Goal: Information Seeking & Learning: Compare options

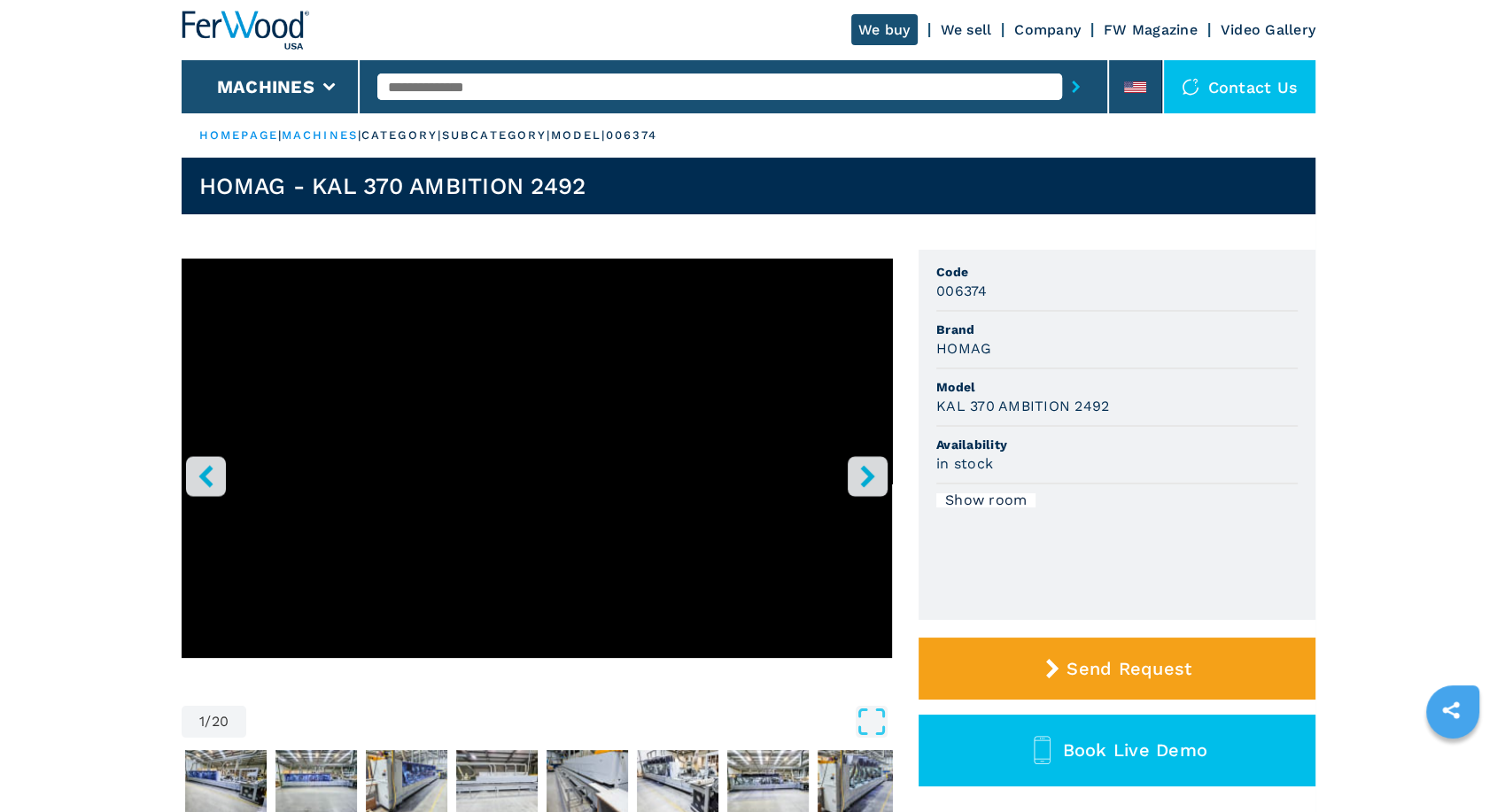
click at [865, 487] on button "right-button" at bounding box center [867, 476] width 39 height 39
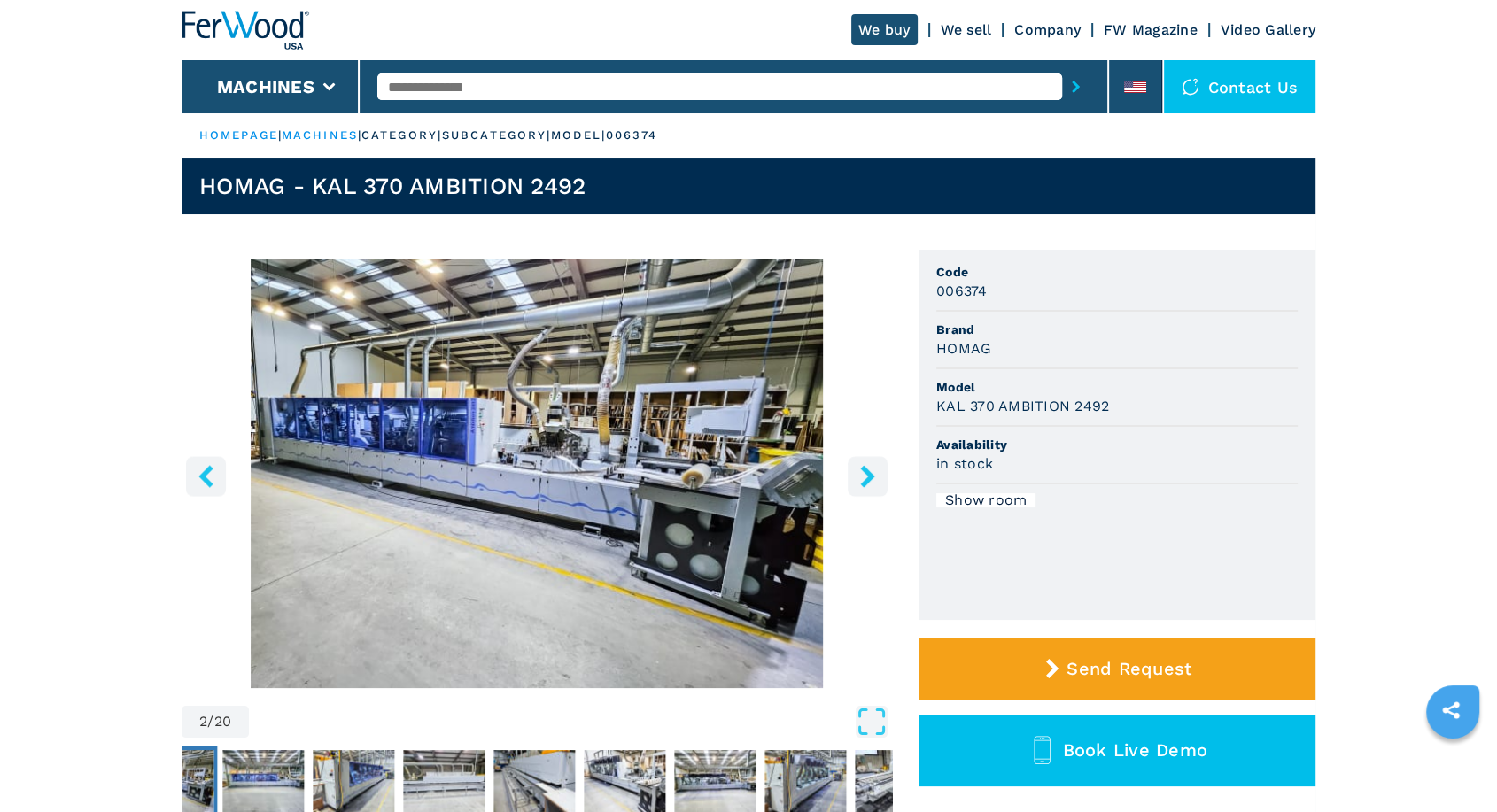
click at [865, 487] on button "right-button" at bounding box center [867, 476] width 39 height 39
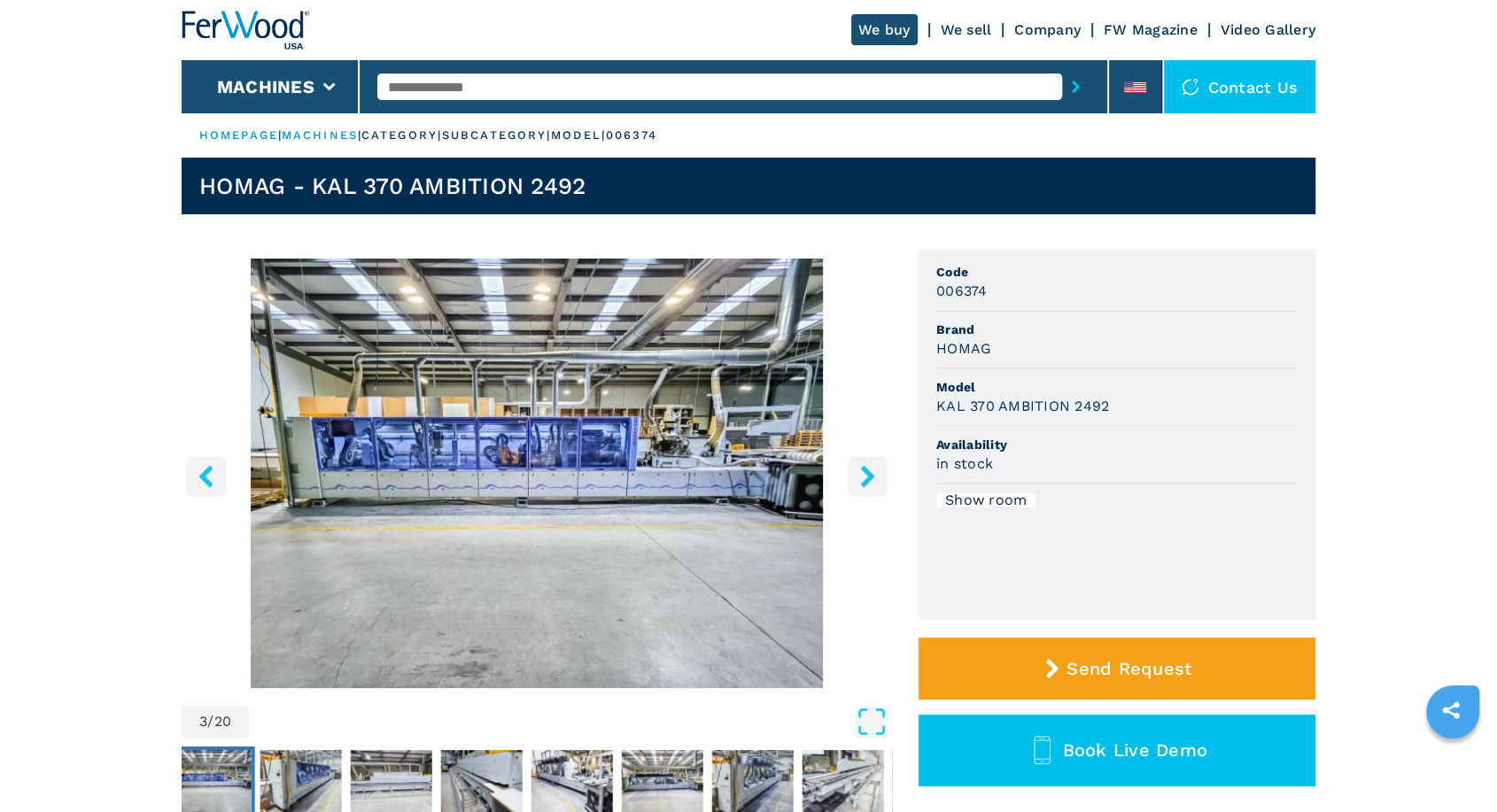
click at [865, 487] on button "right-button" at bounding box center [867, 476] width 39 height 39
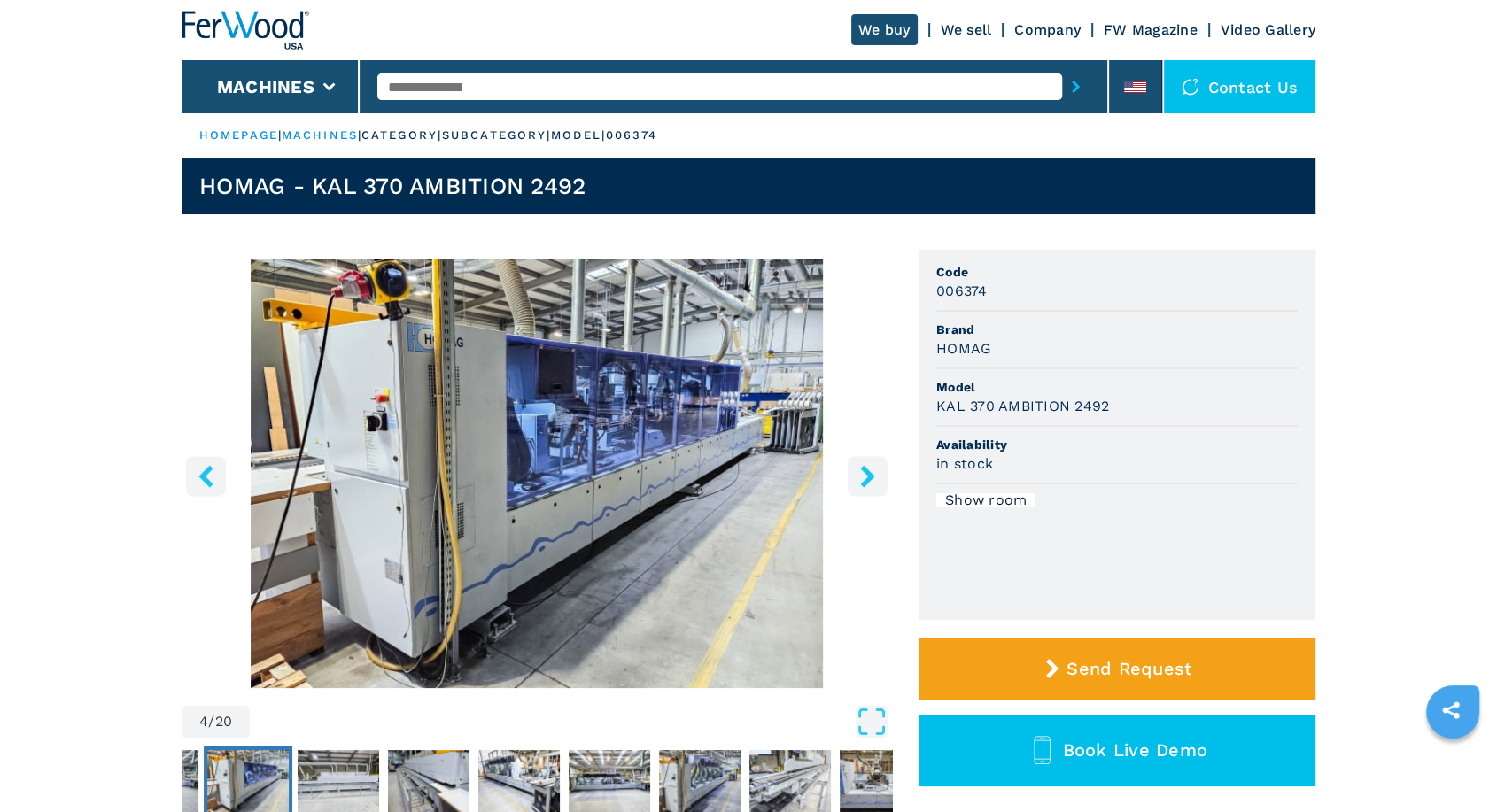
click at [865, 487] on button "right-button" at bounding box center [867, 476] width 39 height 39
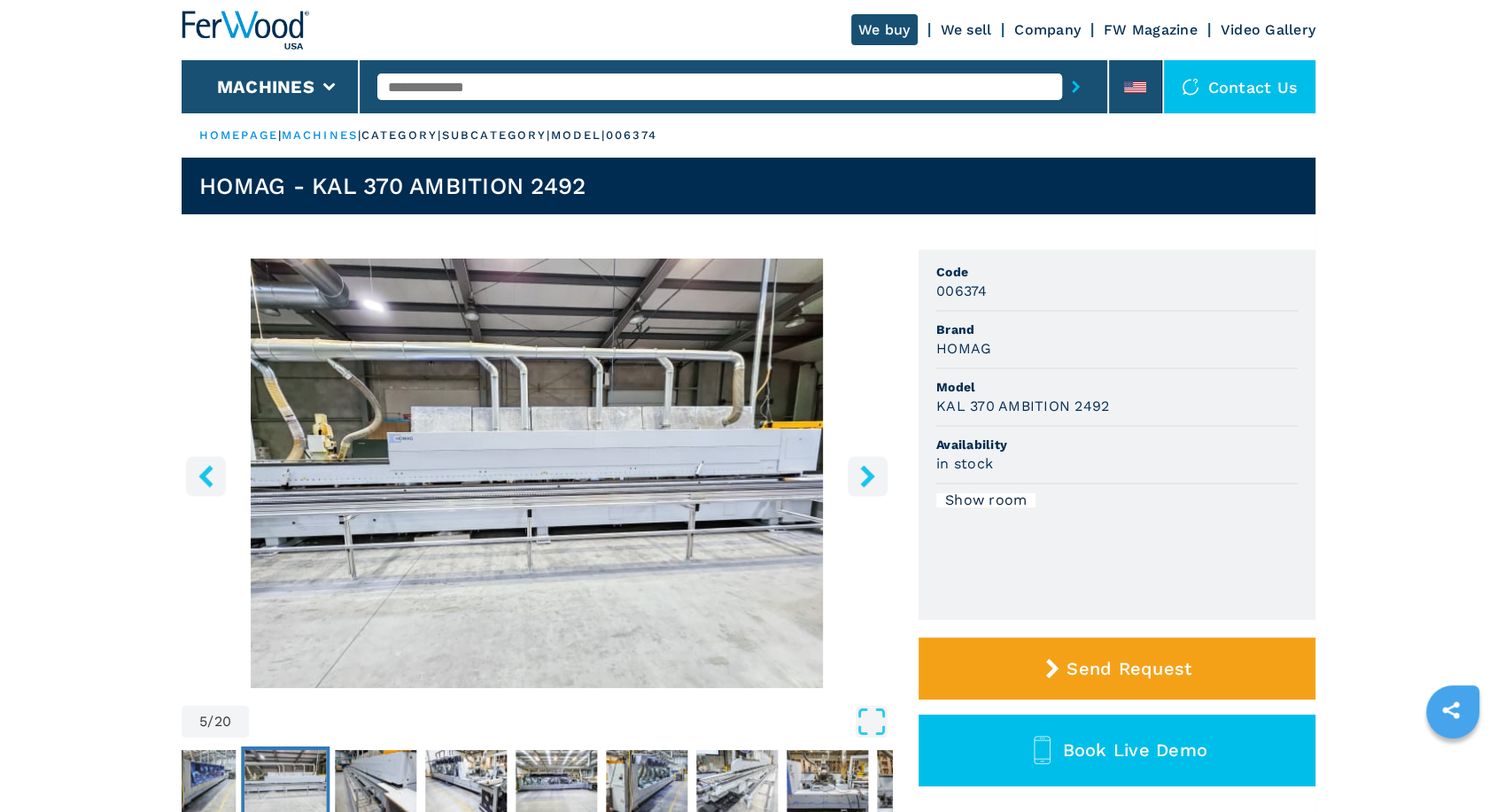
click at [865, 487] on button "right-button" at bounding box center [867, 476] width 39 height 39
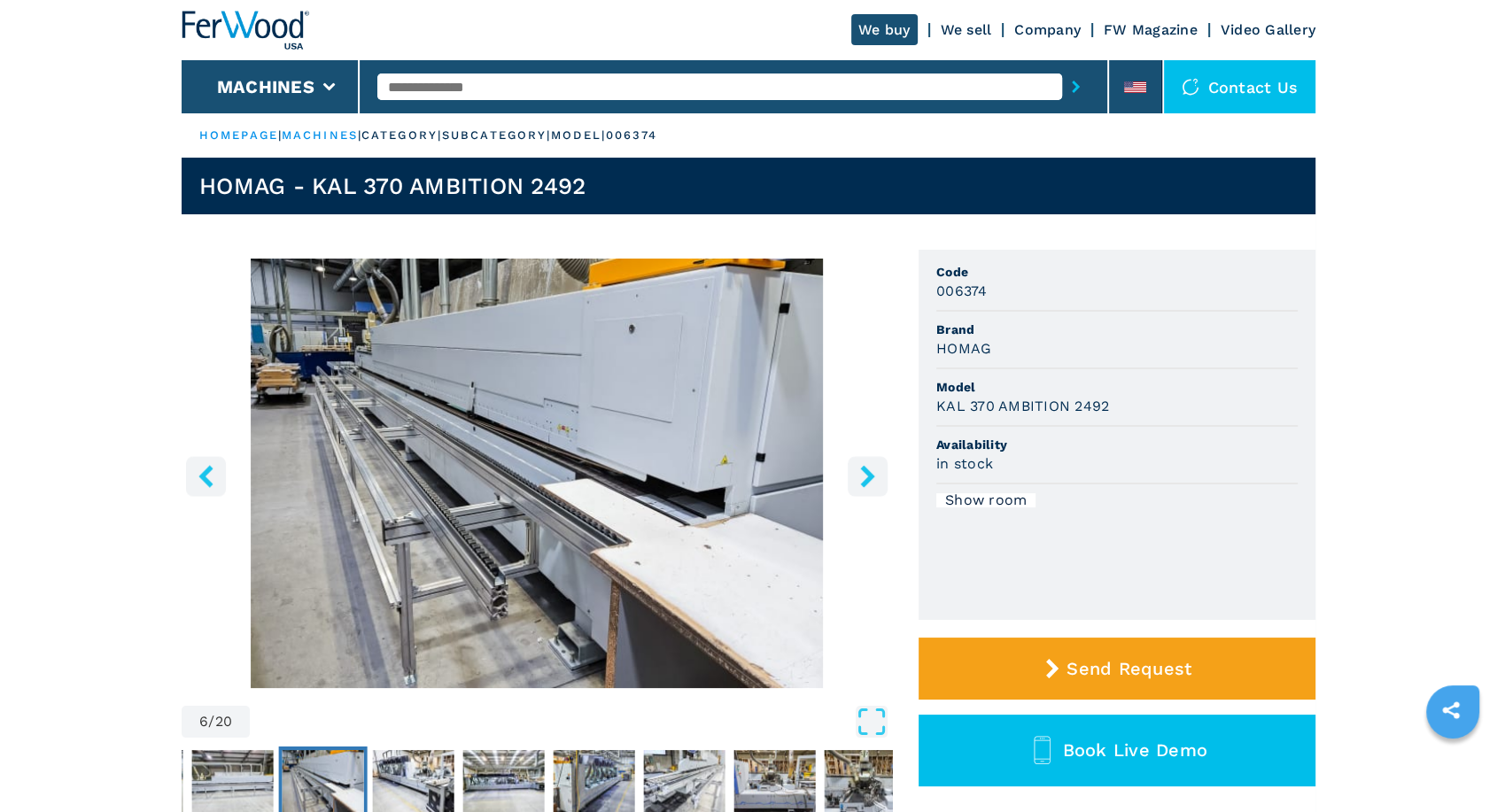
click at [865, 487] on button "right-button" at bounding box center [867, 476] width 39 height 39
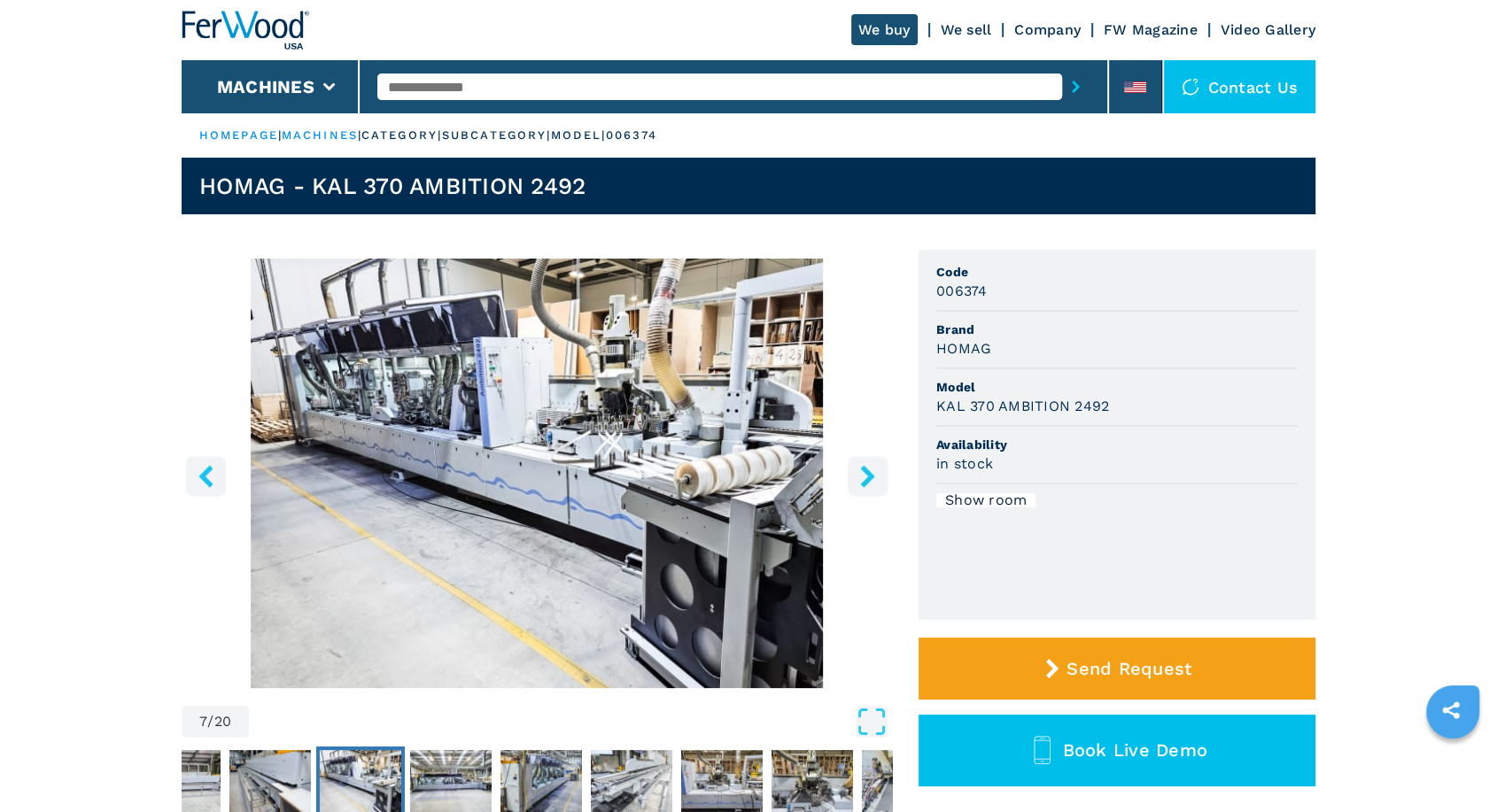
click at [865, 487] on button "right-button" at bounding box center [867, 476] width 39 height 39
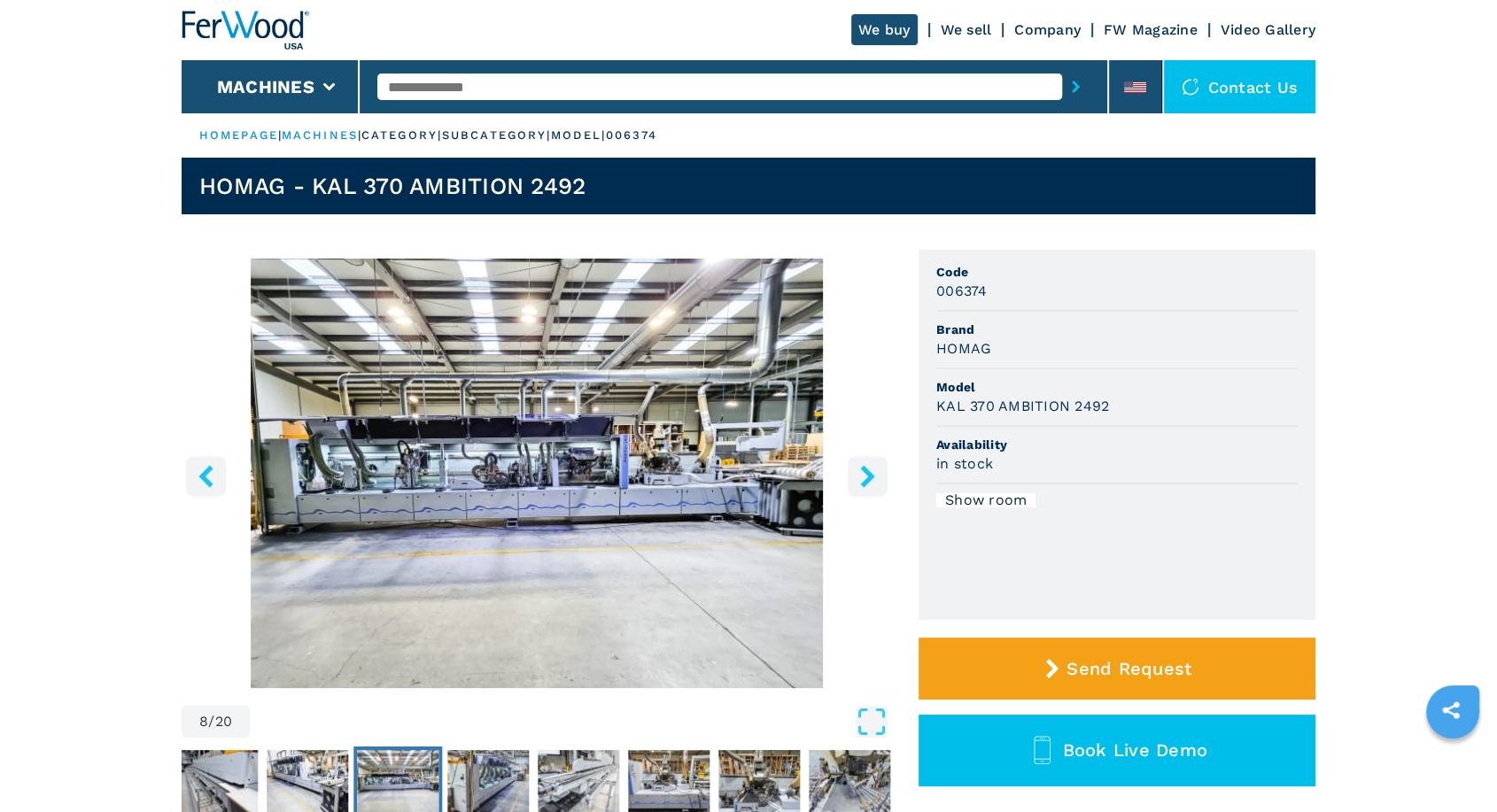
drag, startPoint x: 205, startPoint y: 480, endPoint x: 290, endPoint y: 471, distance: 85.5
click at [205, 479] on icon "left-button" at bounding box center [205, 476] width 14 height 22
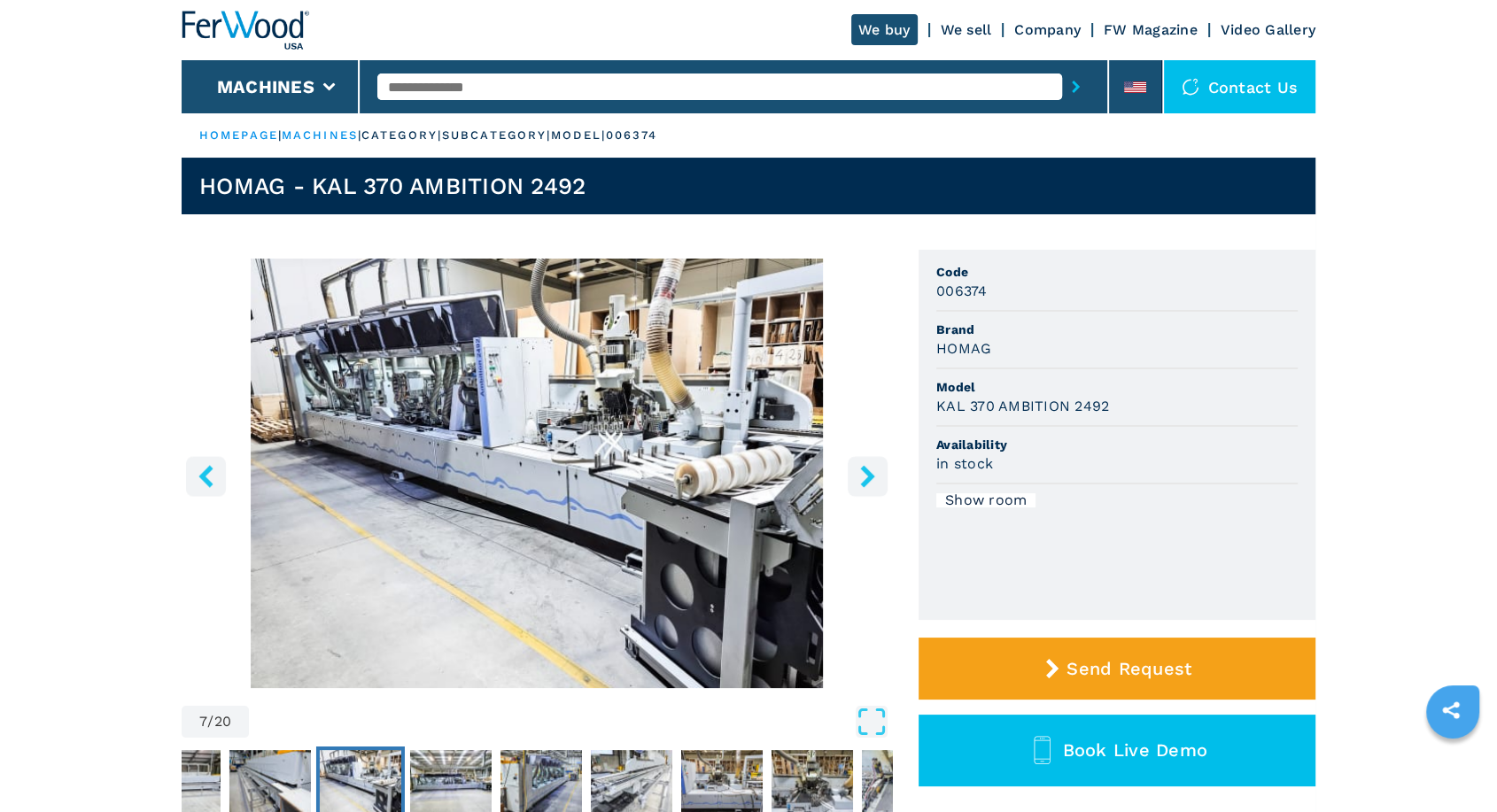
click at [875, 466] on icon "right-button" at bounding box center [867, 476] width 22 height 22
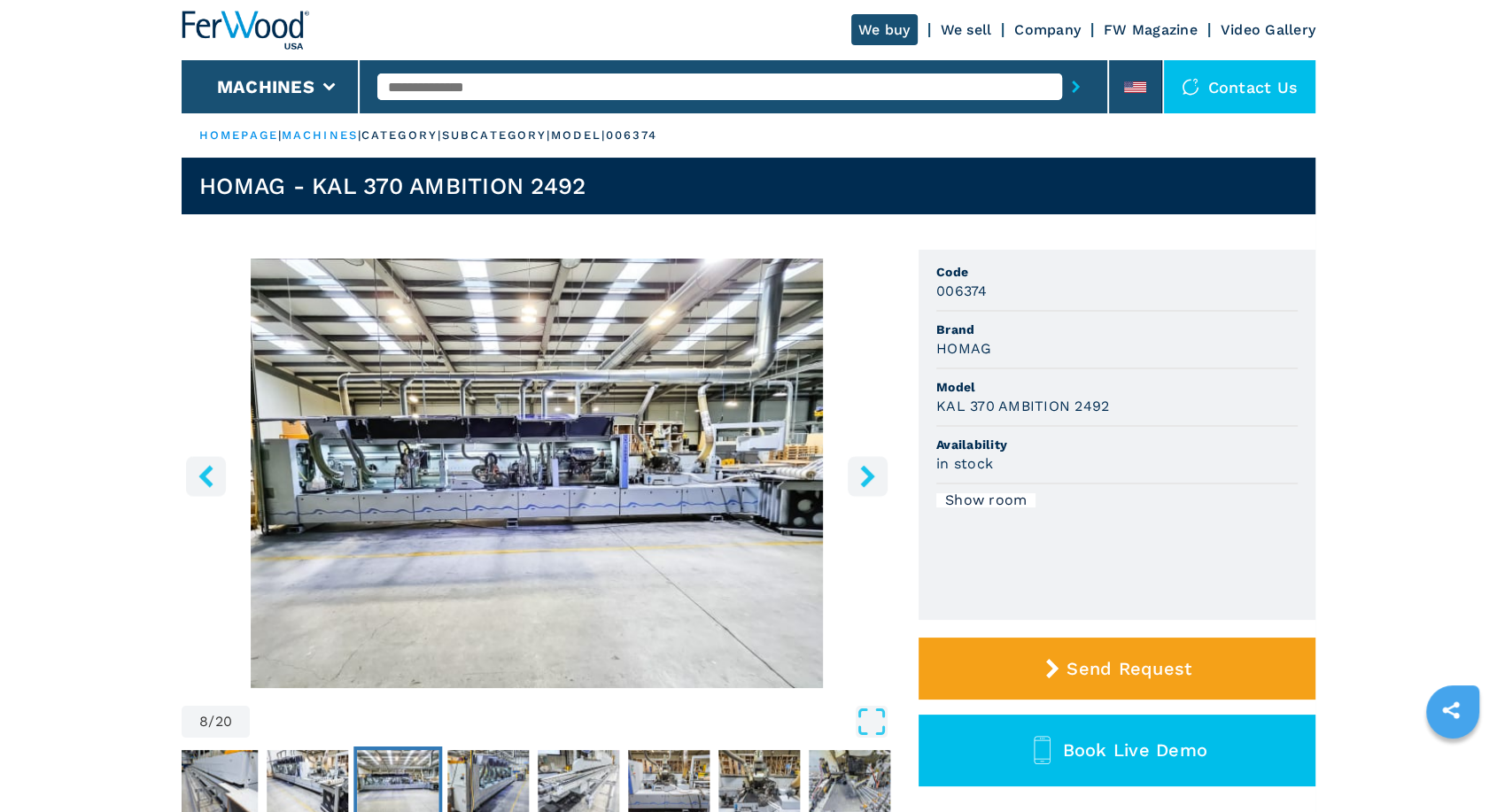
click at [872, 469] on icon "right-button" at bounding box center [867, 476] width 22 height 22
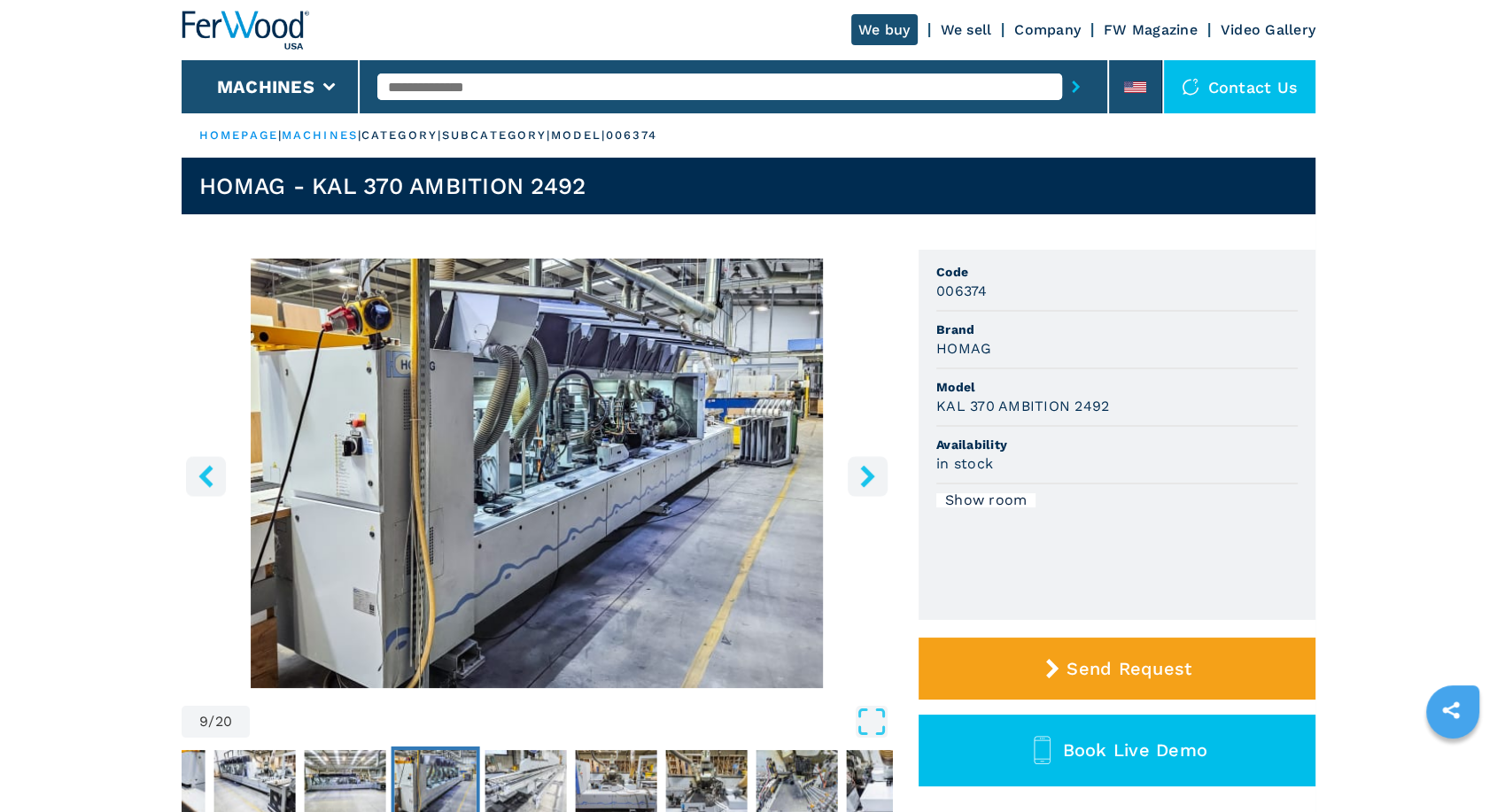
click at [872, 469] on icon "right-button" at bounding box center [867, 476] width 22 height 22
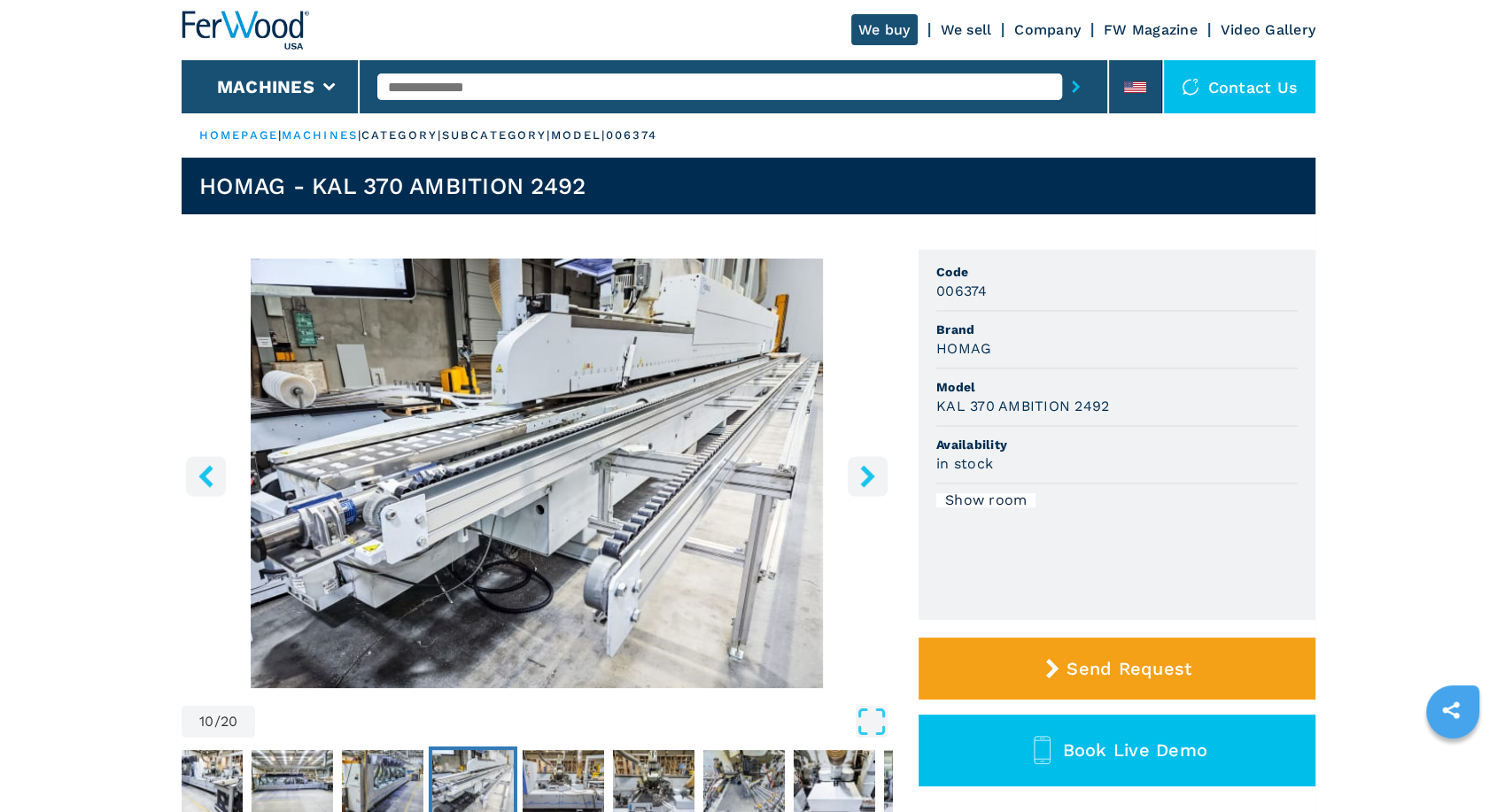
click at [872, 469] on icon "right-button" at bounding box center [867, 476] width 22 height 22
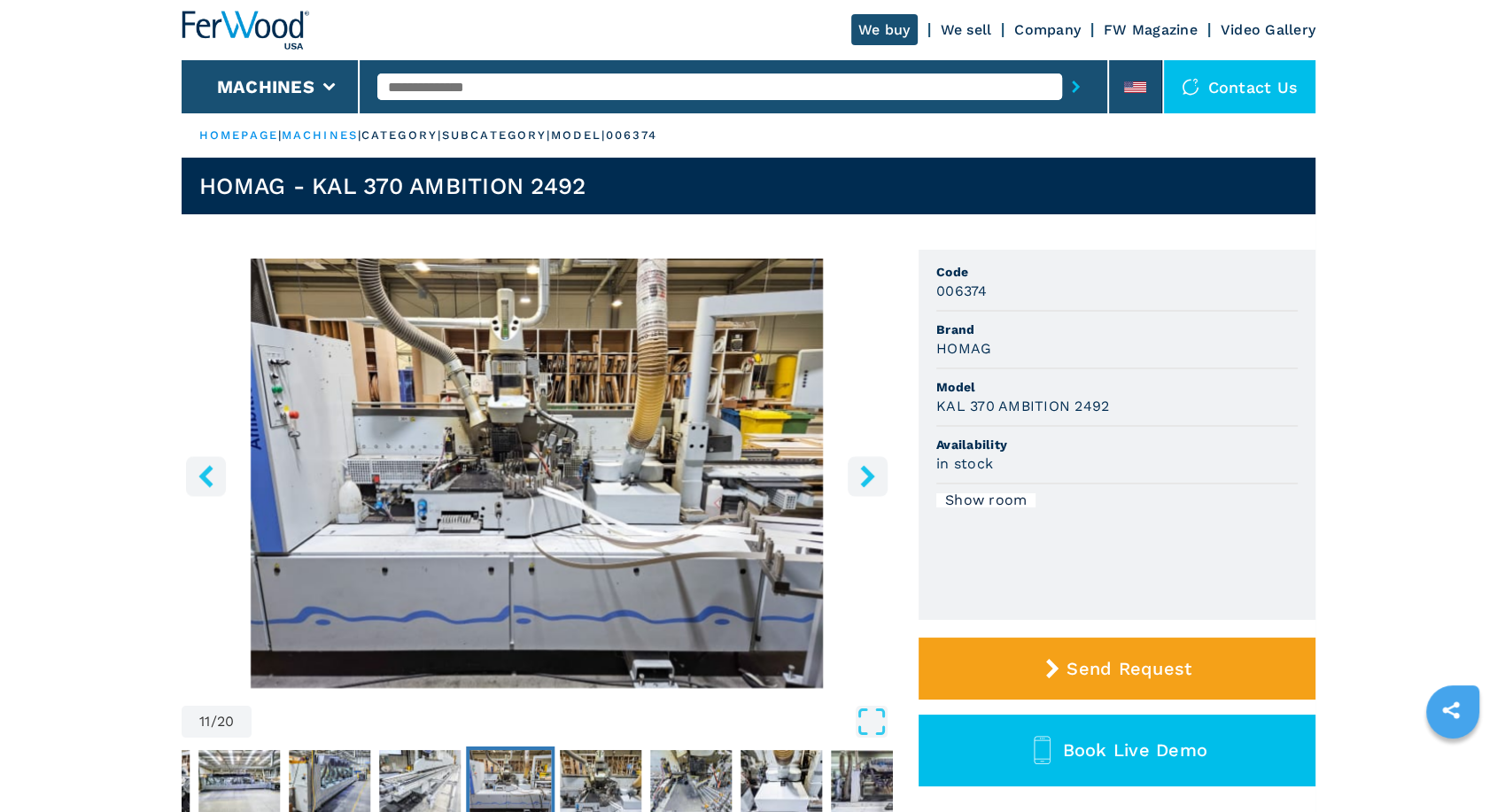
click at [114, 440] on main "HOMEPAGE | machines | category | subcategory | model | 006374 HOMAG - KAL 370 A…" at bounding box center [748, 804] width 1497 height 1609
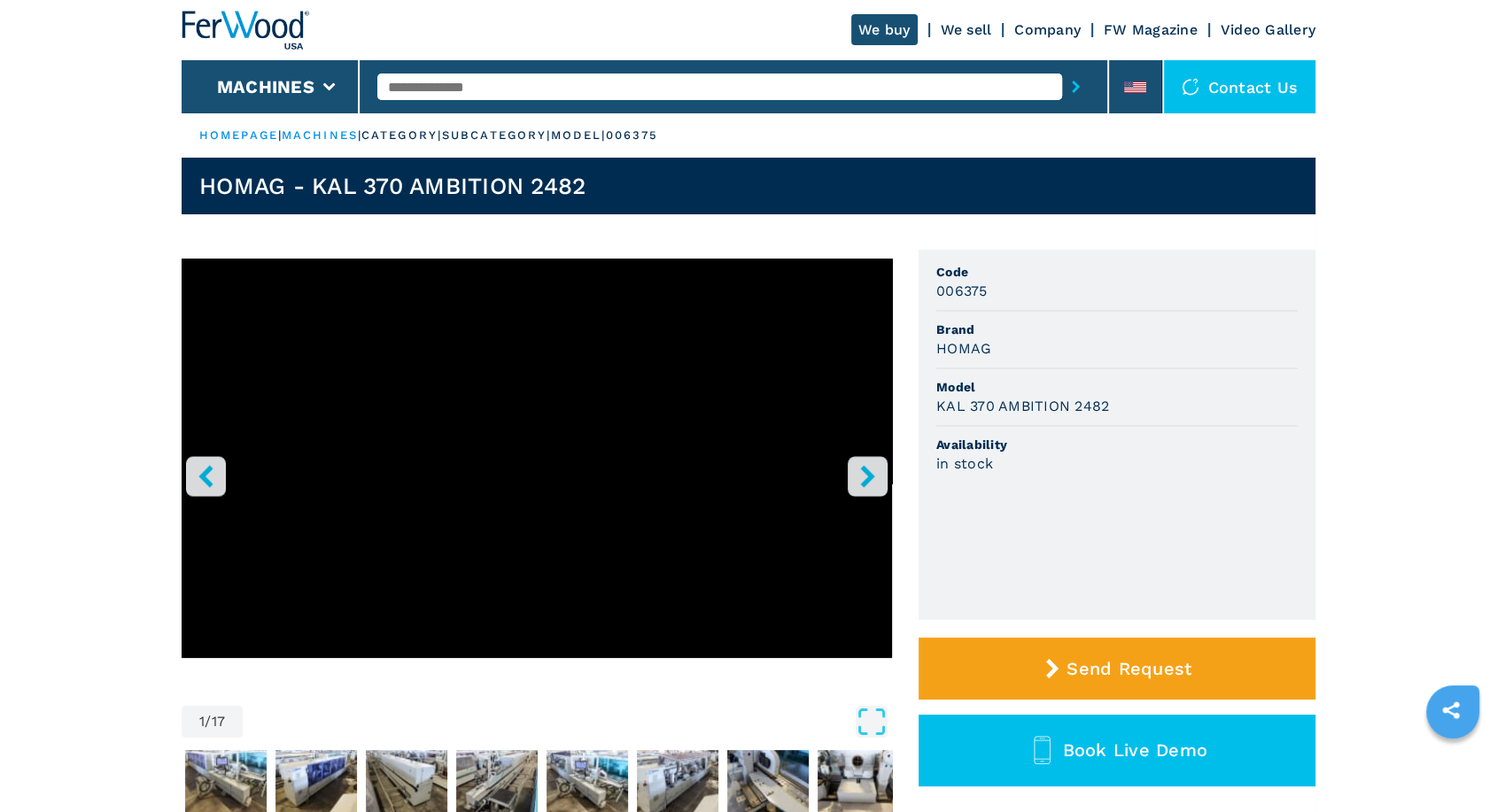
click at [878, 486] on icon "right-button" at bounding box center [867, 476] width 22 height 22
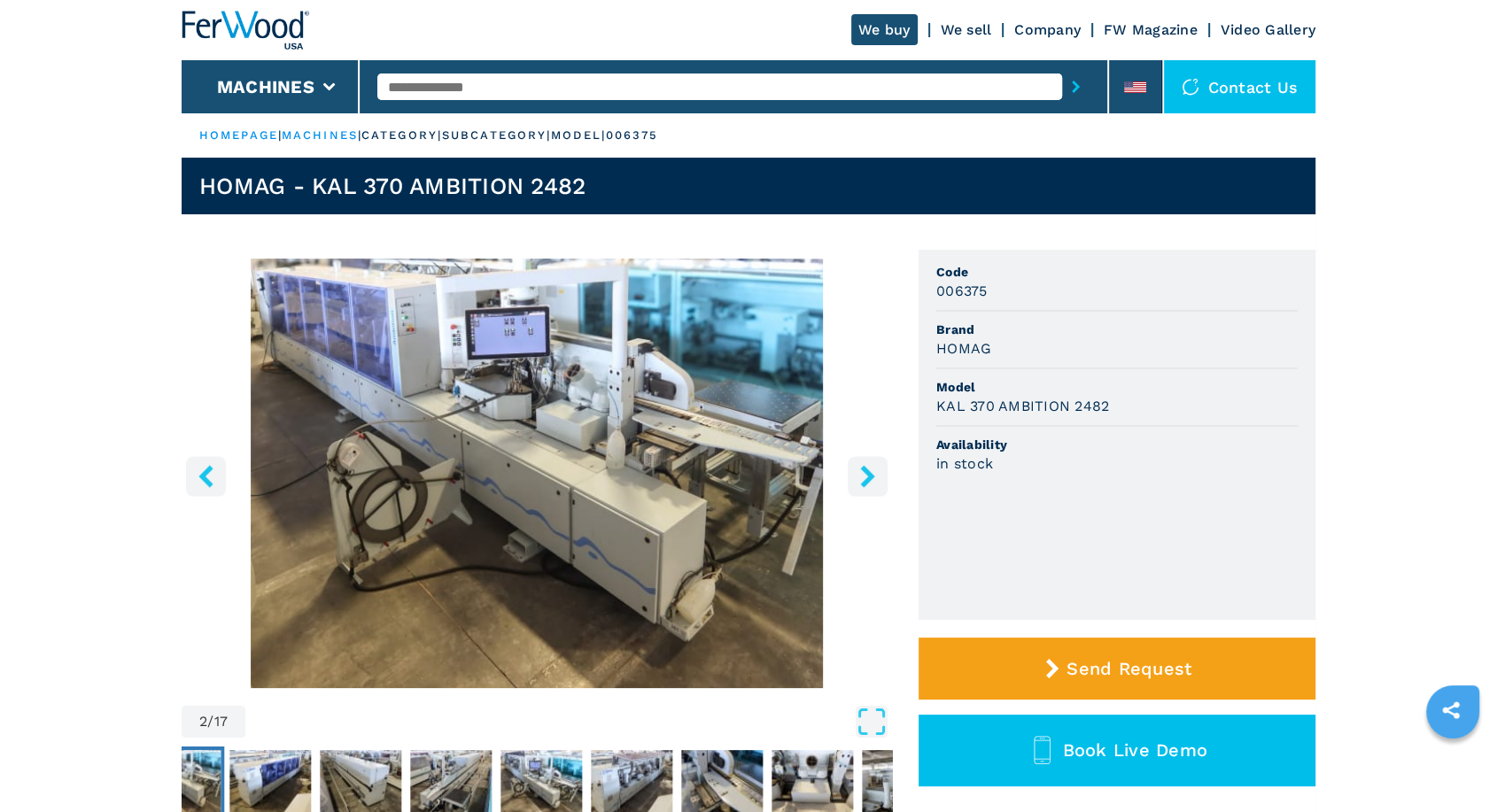
click at [877, 476] on icon "right-button" at bounding box center [867, 476] width 22 height 22
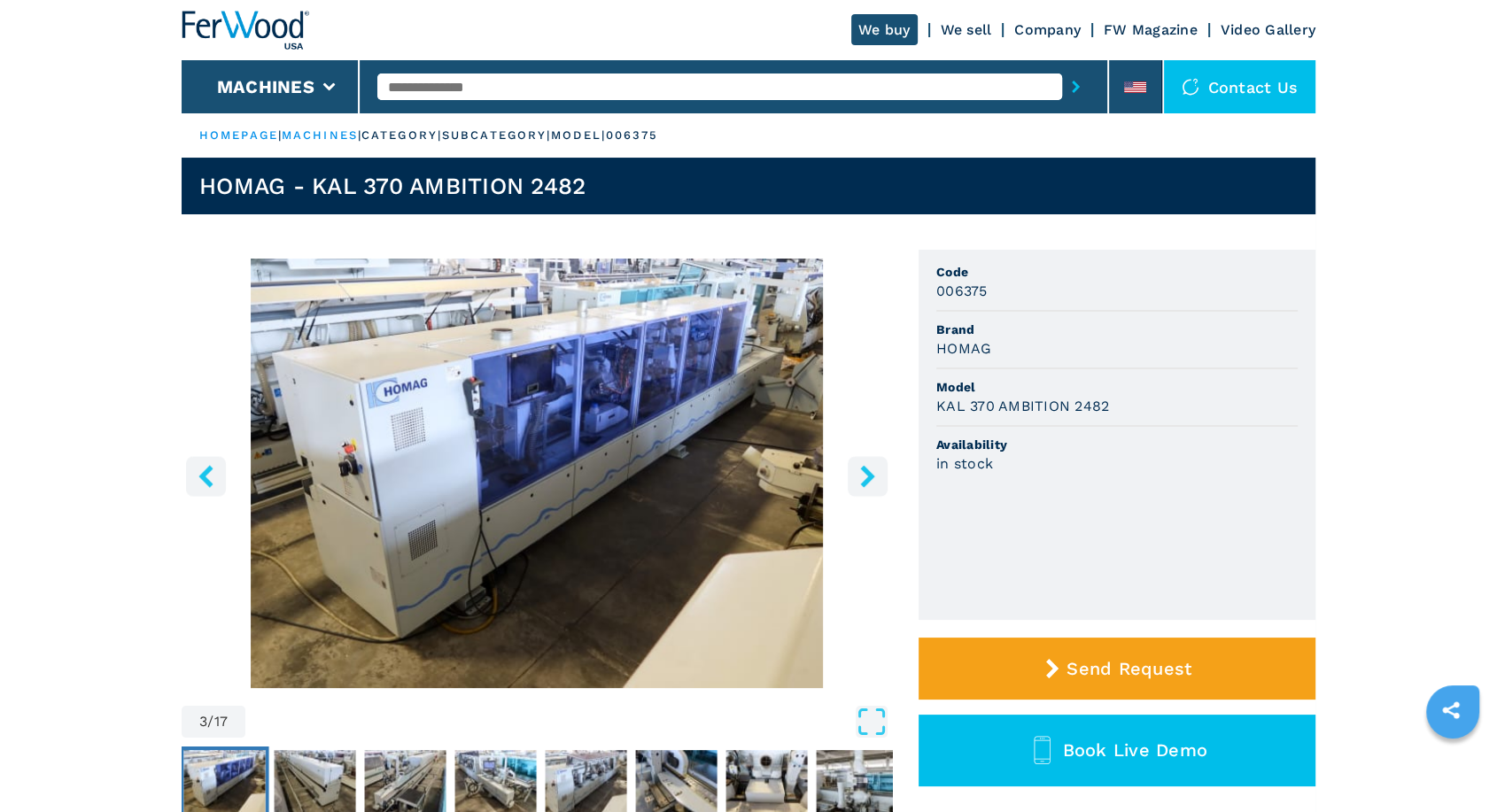
click at [877, 476] on icon "right-button" at bounding box center [867, 476] width 22 height 22
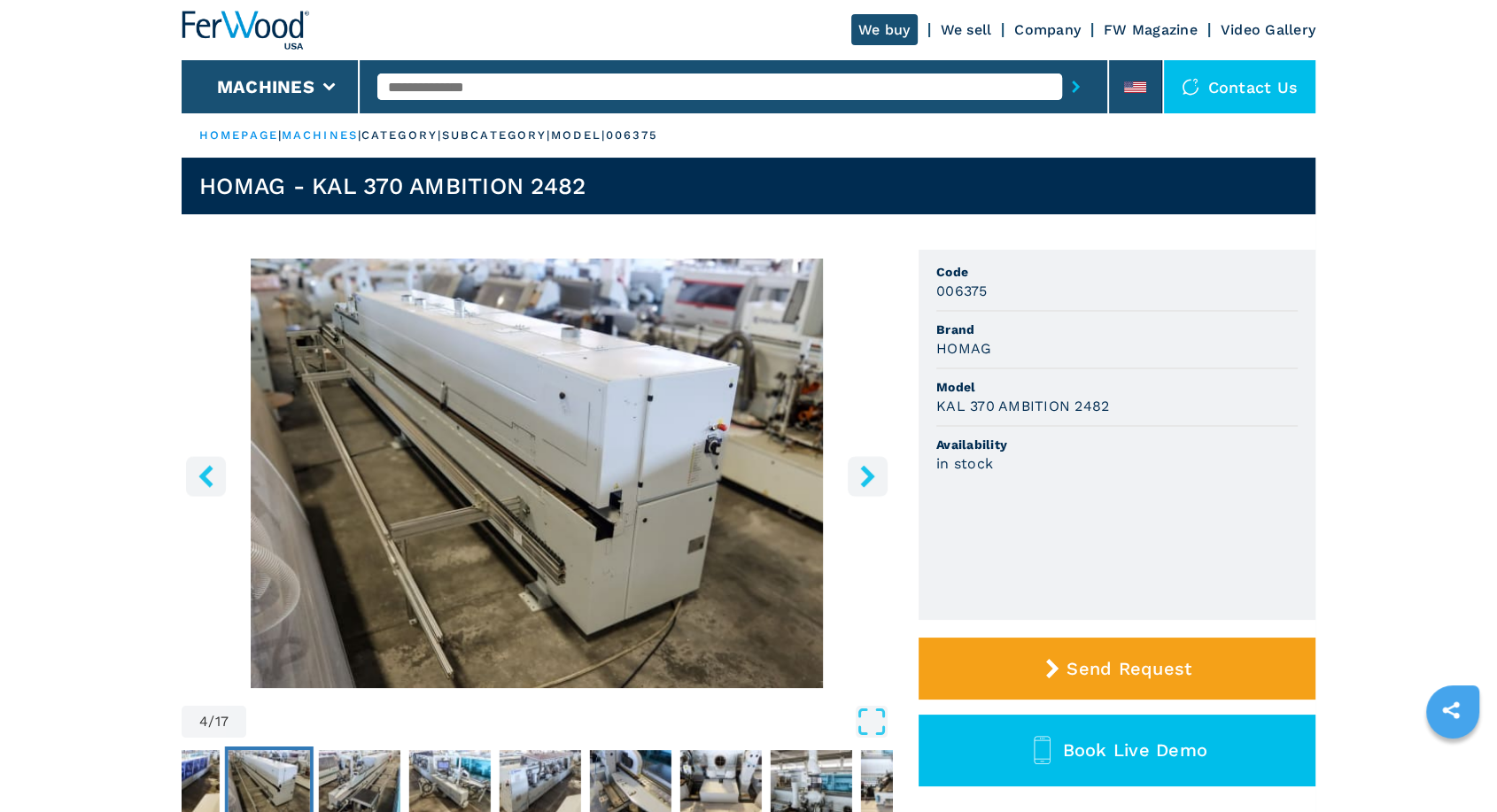
click at [877, 476] on icon "right-button" at bounding box center [867, 476] width 22 height 22
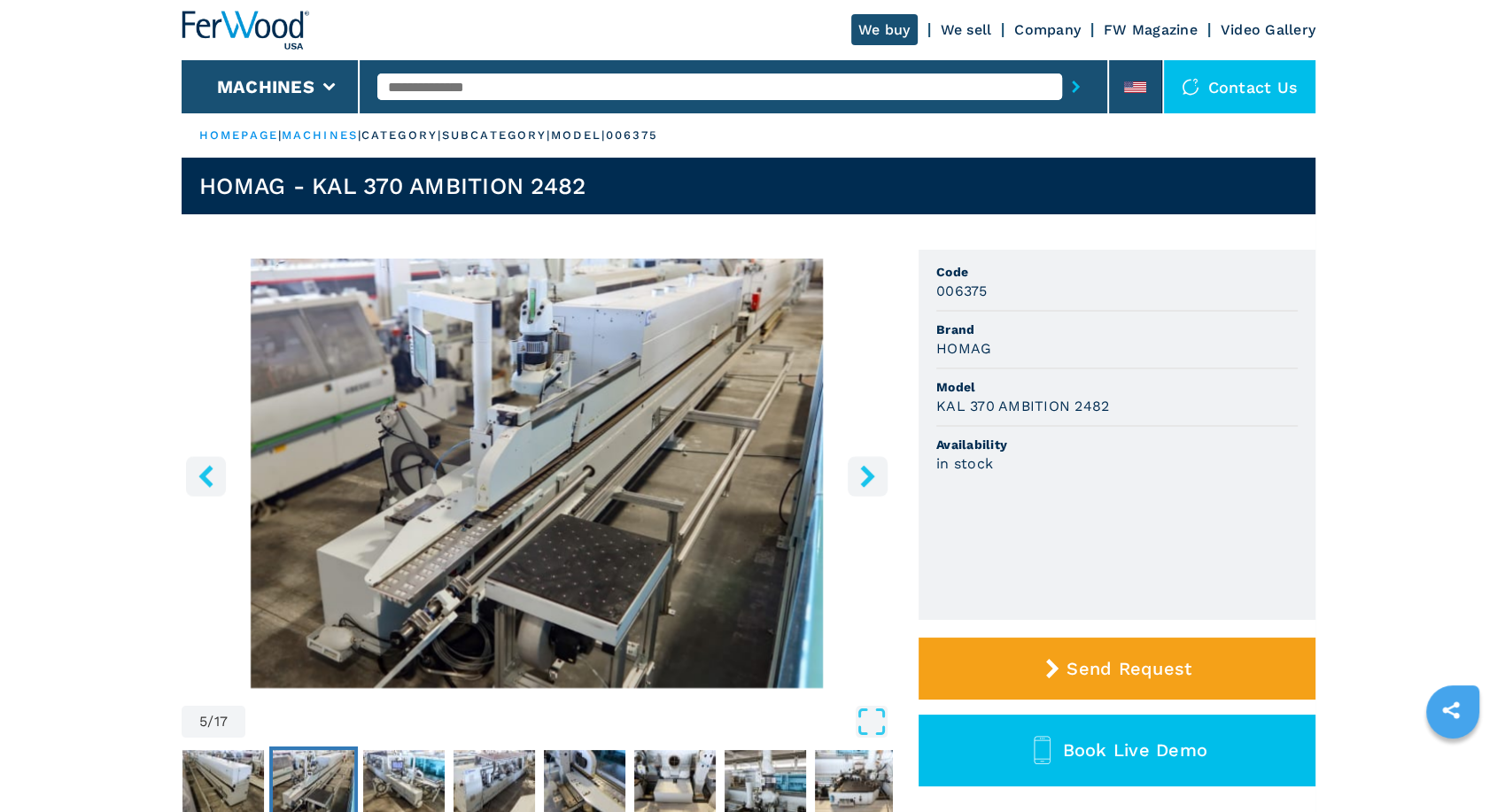
click at [877, 476] on icon "right-button" at bounding box center [867, 476] width 22 height 22
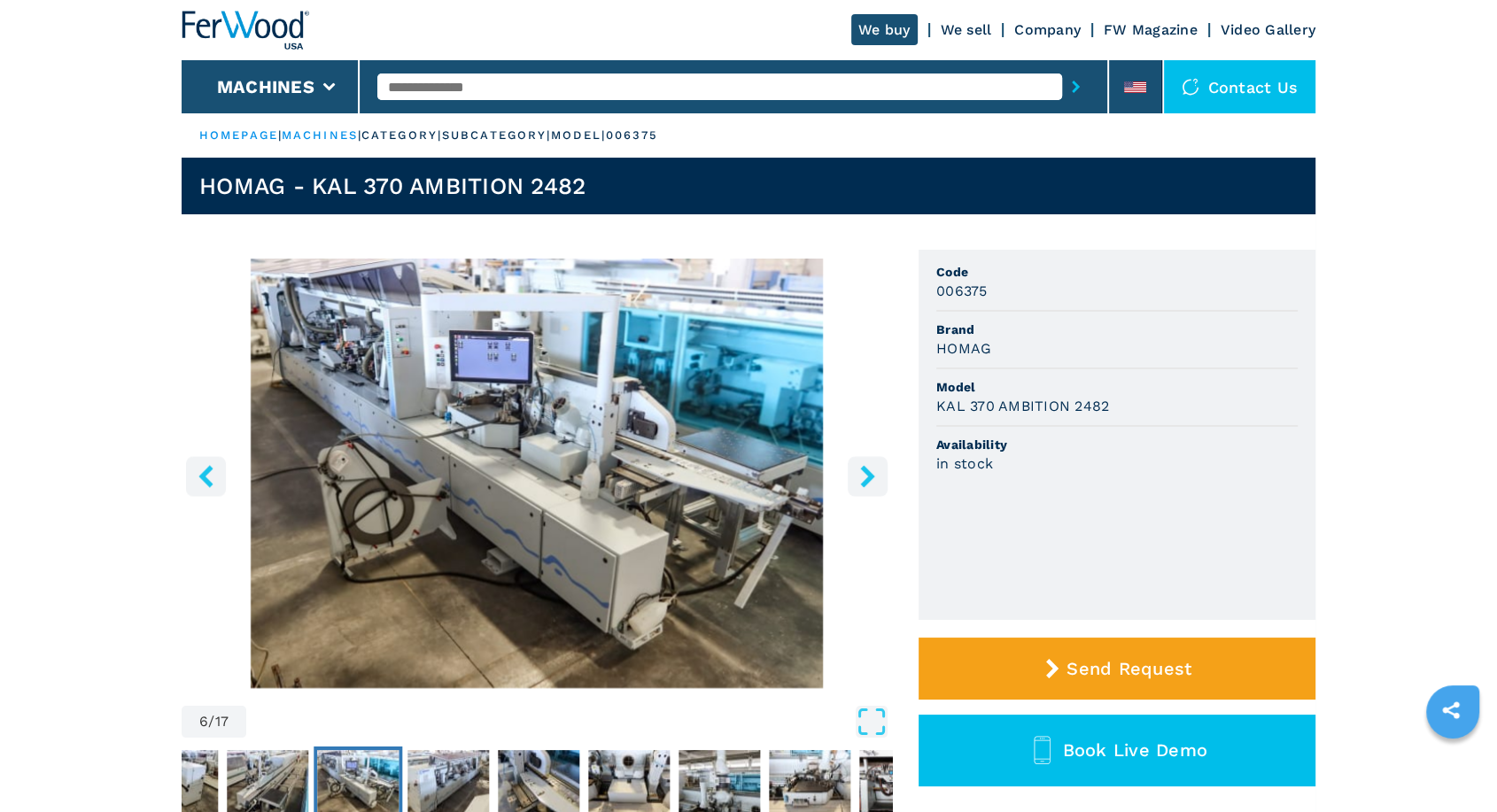
click at [877, 476] on icon "right-button" at bounding box center [867, 476] width 22 height 22
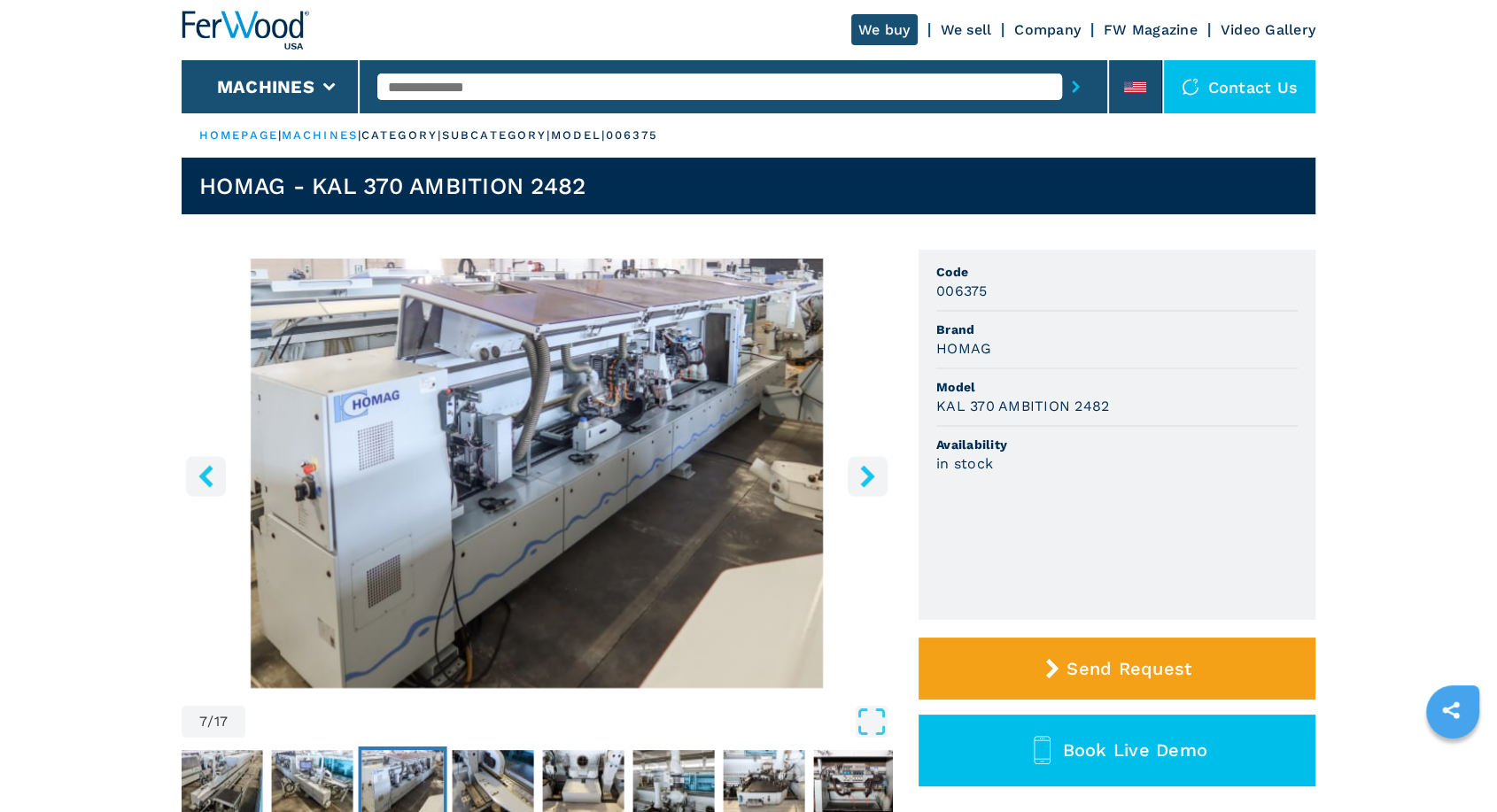
click at [877, 476] on icon "right-button" at bounding box center [867, 476] width 22 height 22
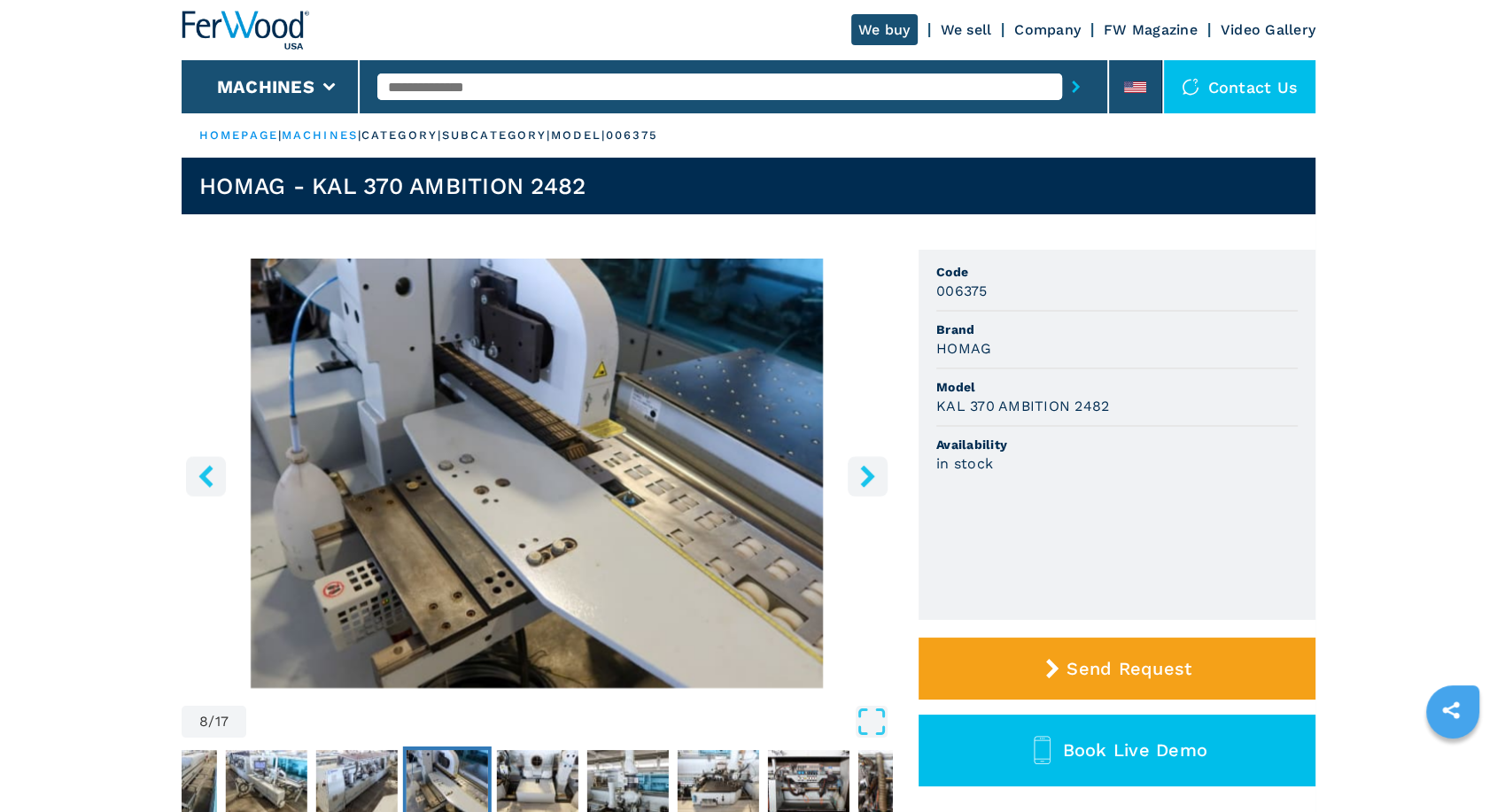
click at [877, 476] on icon "right-button" at bounding box center [867, 476] width 22 height 22
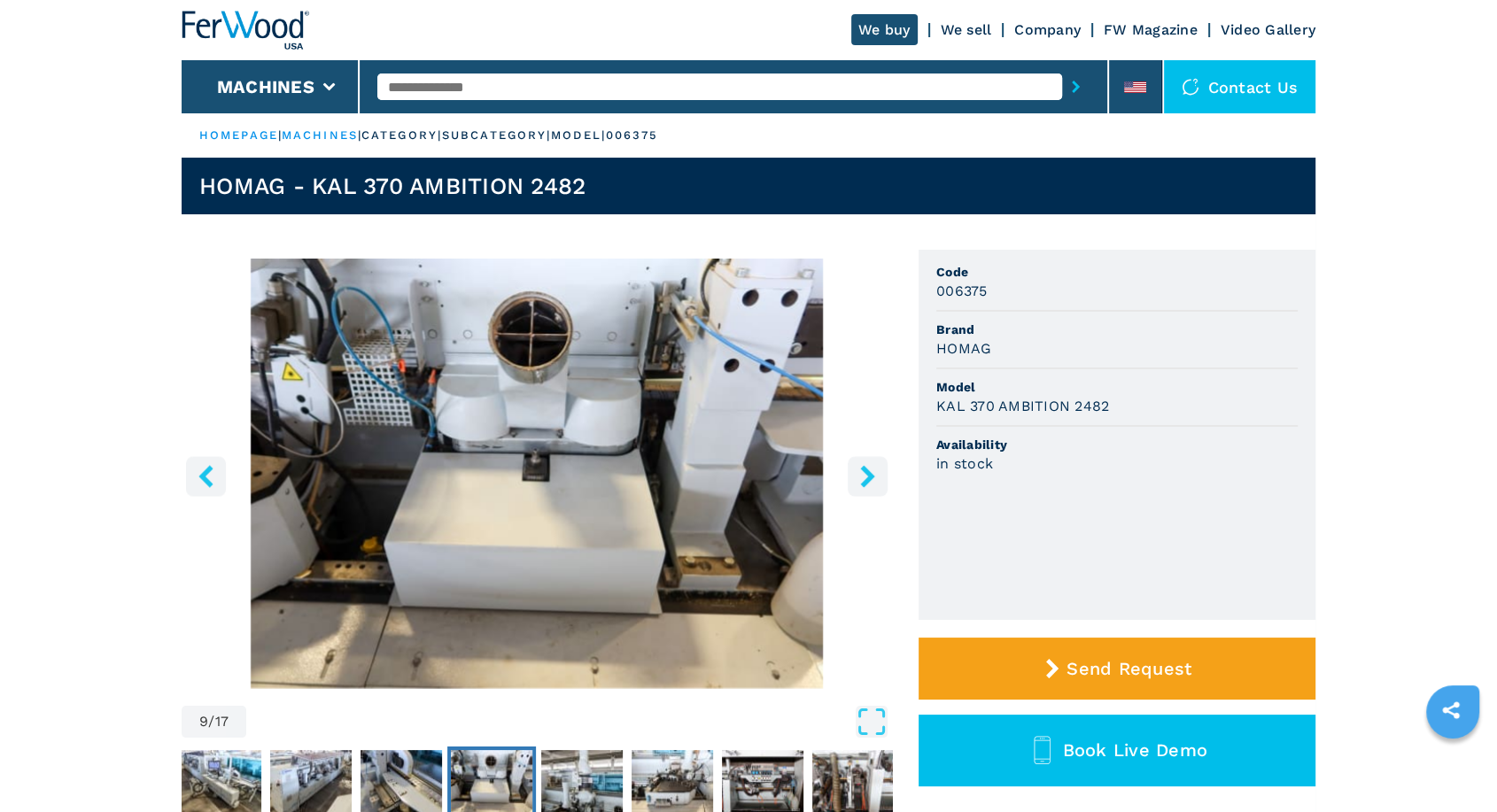
click at [877, 476] on icon "right-button" at bounding box center [867, 476] width 22 height 22
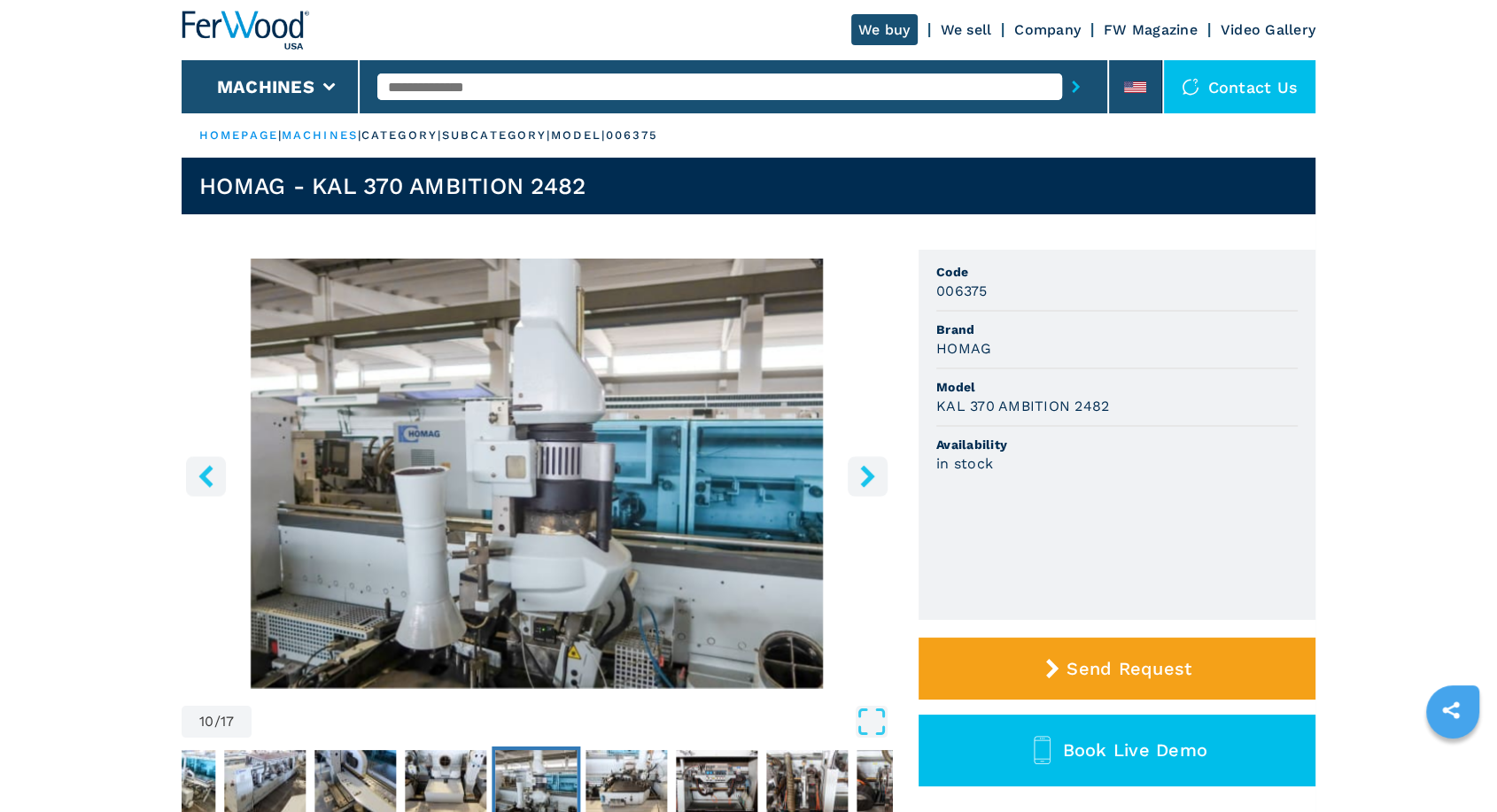
click at [877, 476] on icon "right-button" at bounding box center [867, 476] width 22 height 22
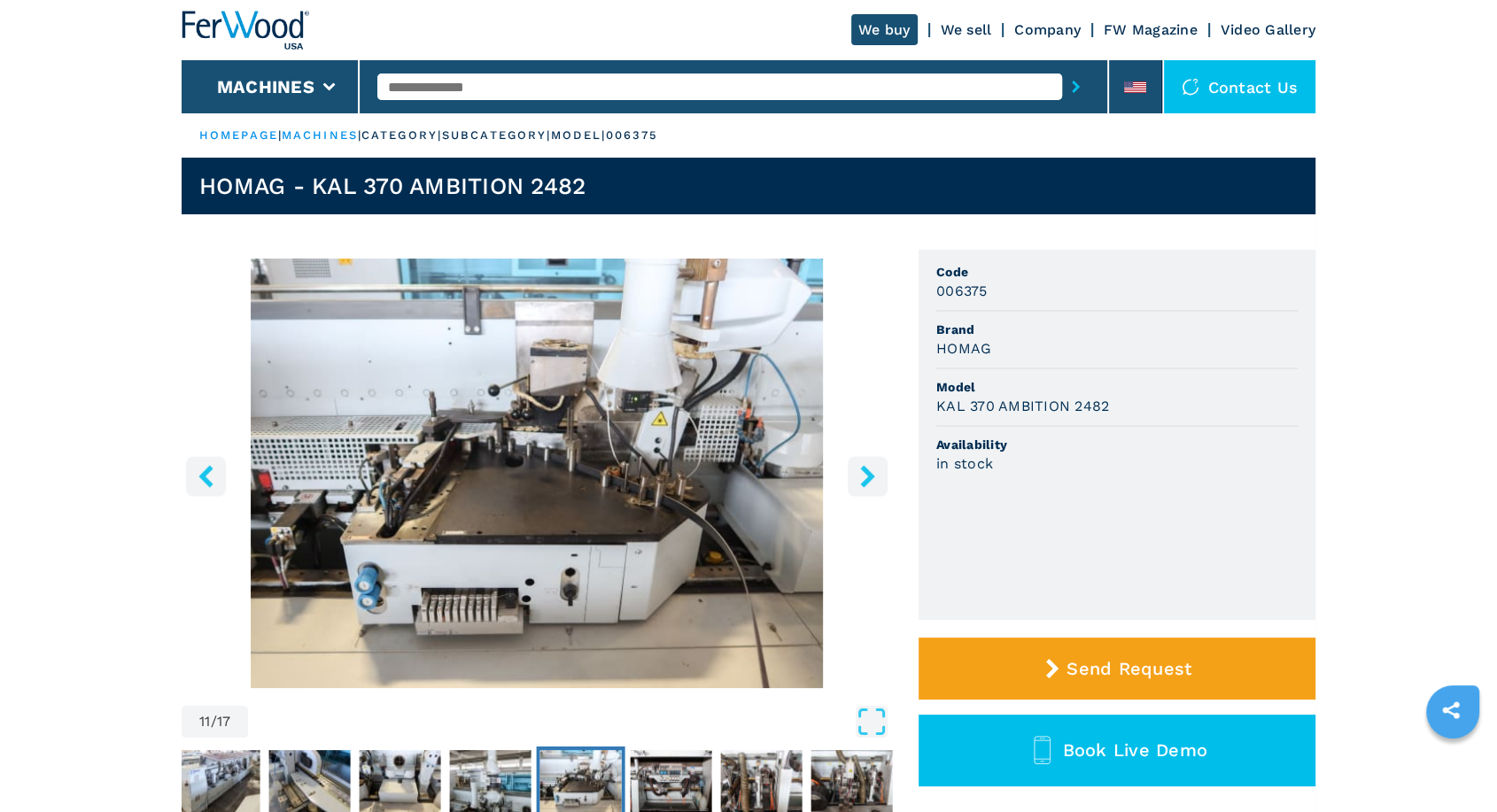
click at [872, 470] on icon "right-button" at bounding box center [867, 476] width 22 height 22
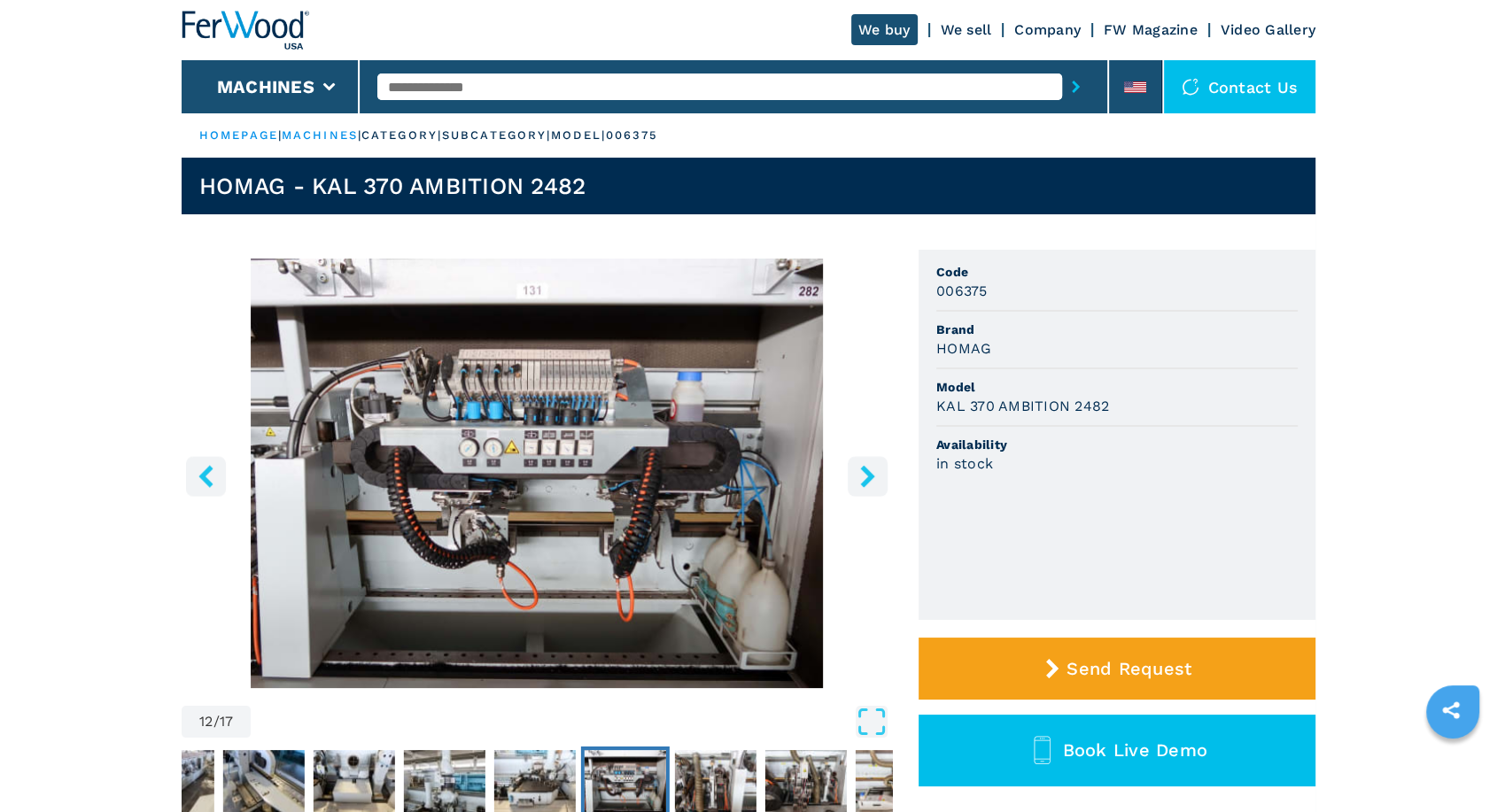
click at [872, 470] on icon "right-button" at bounding box center [867, 476] width 22 height 22
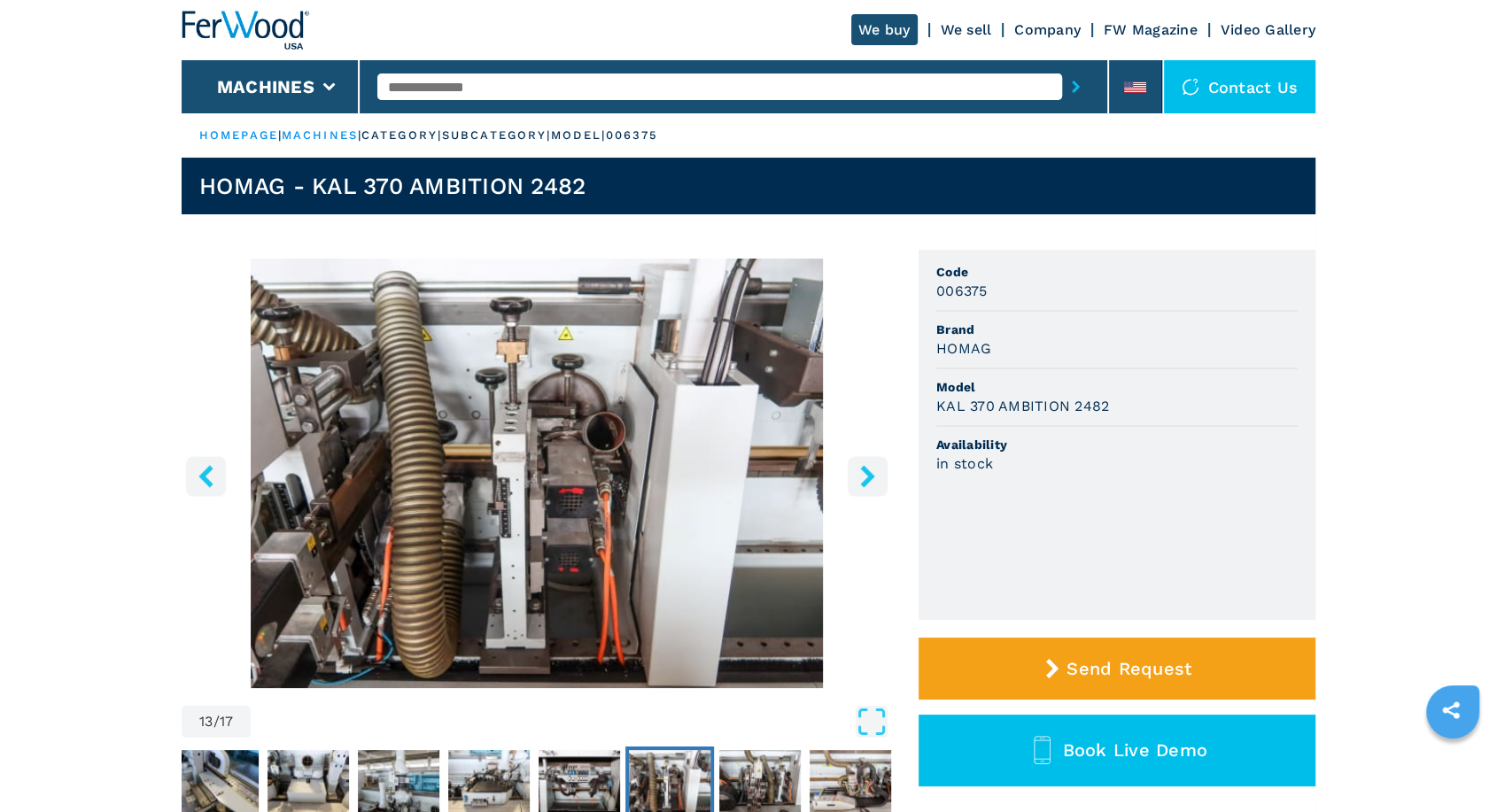
click at [866, 469] on icon "right-button" at bounding box center [867, 476] width 14 height 22
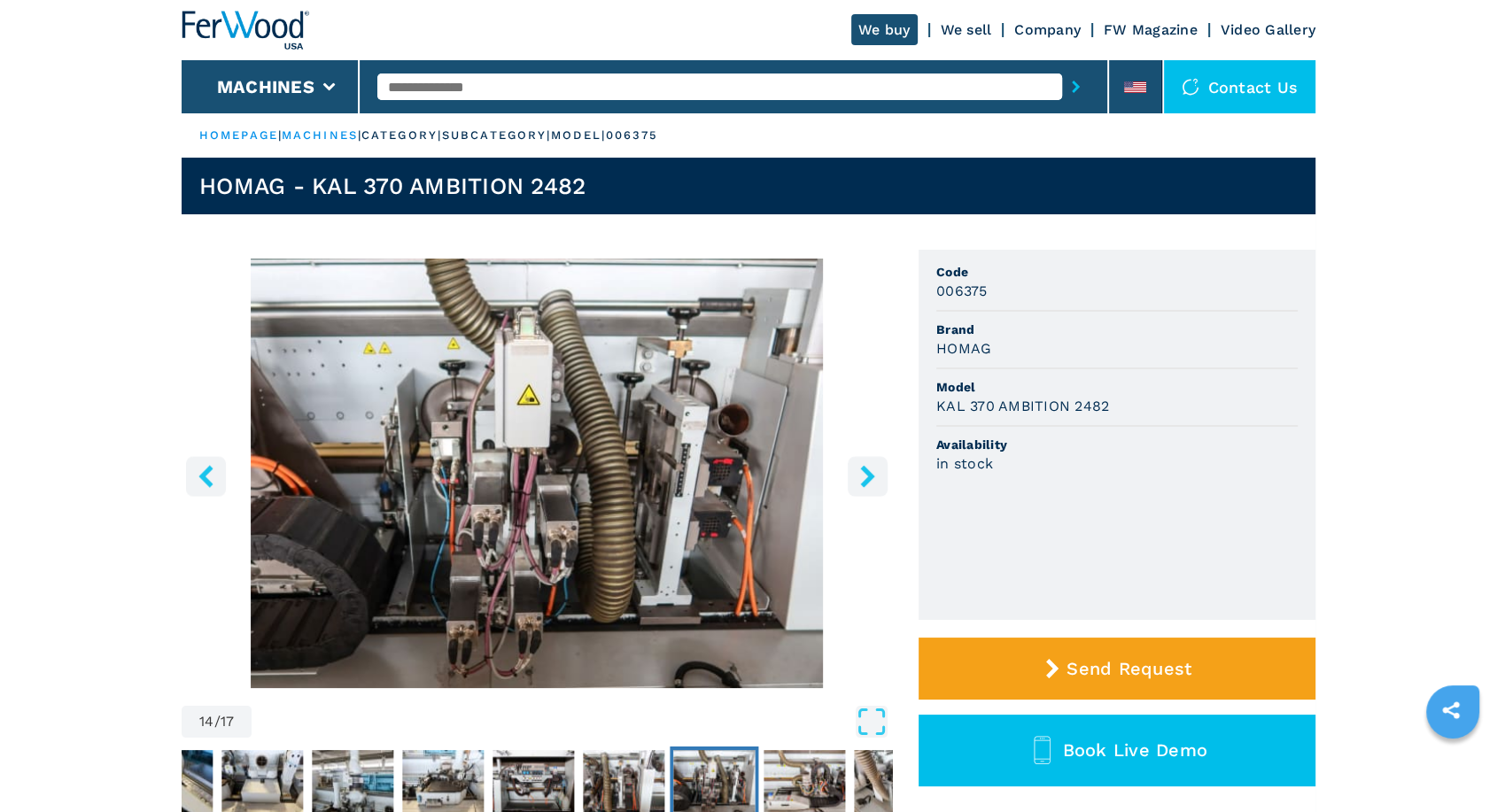
click at [866, 469] on icon "right-button" at bounding box center [867, 476] width 14 height 22
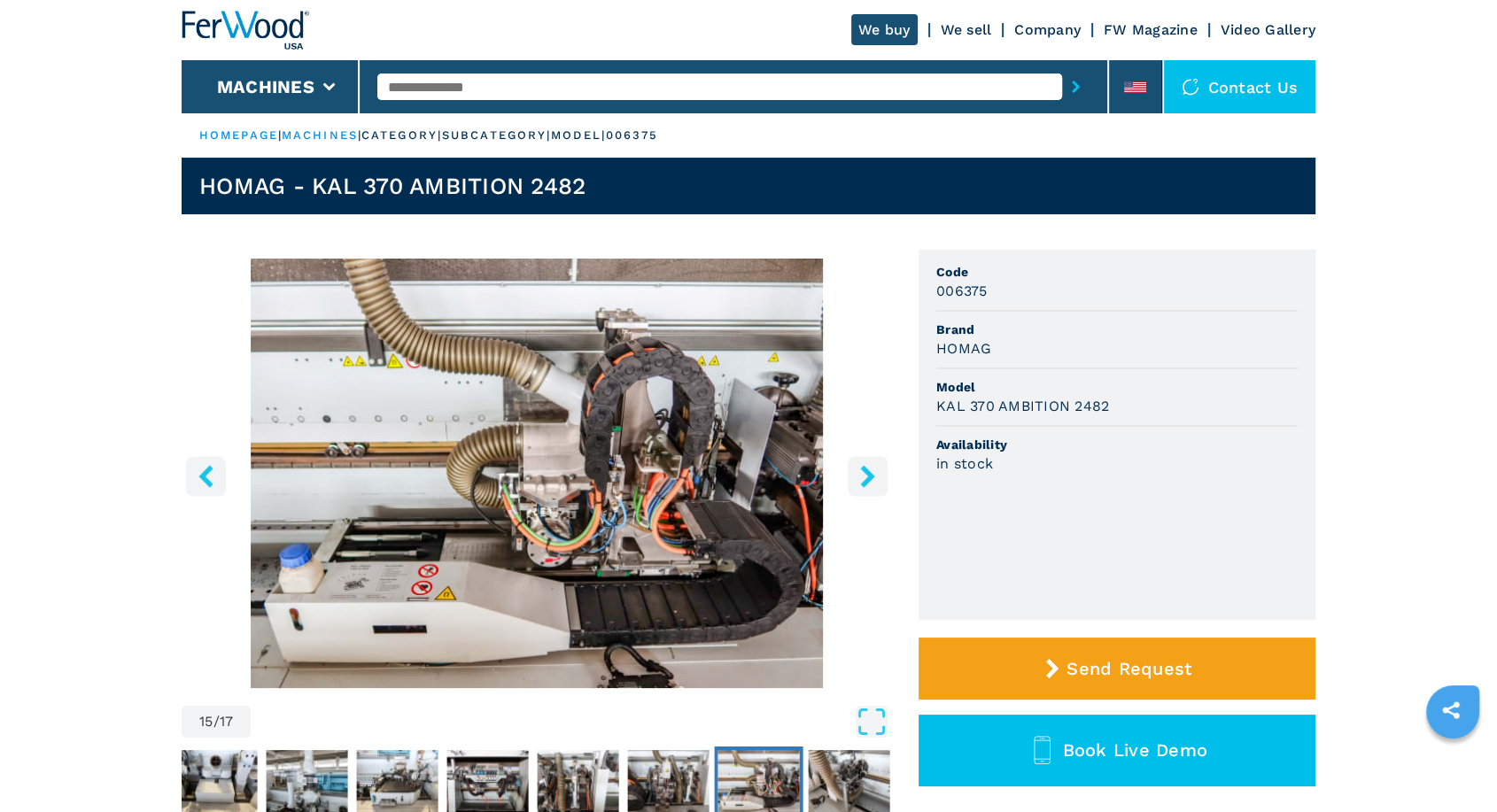
click at [866, 469] on icon "right-button" at bounding box center [867, 476] width 14 height 22
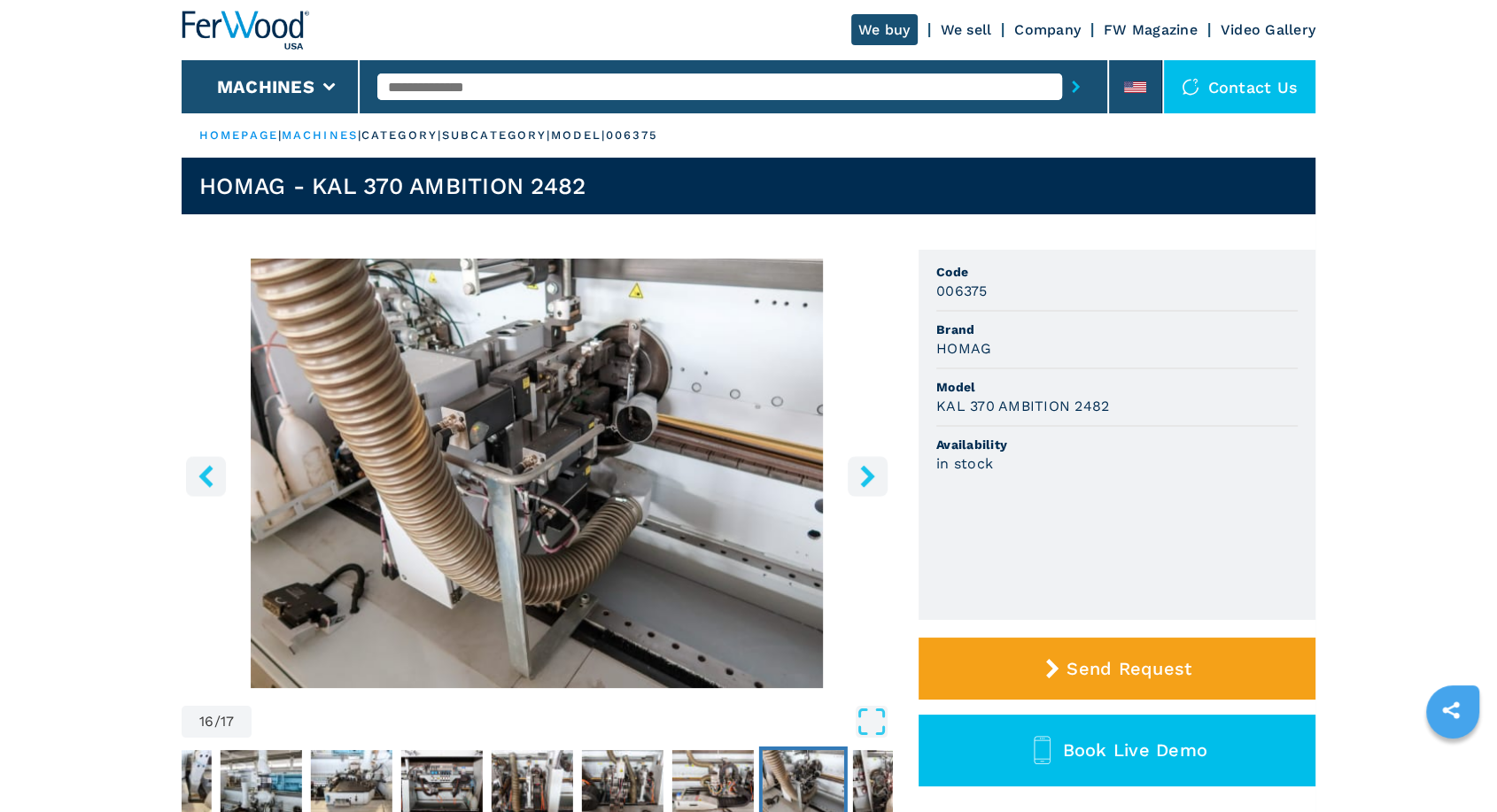
click at [866, 469] on icon "right-button" at bounding box center [867, 476] width 14 height 22
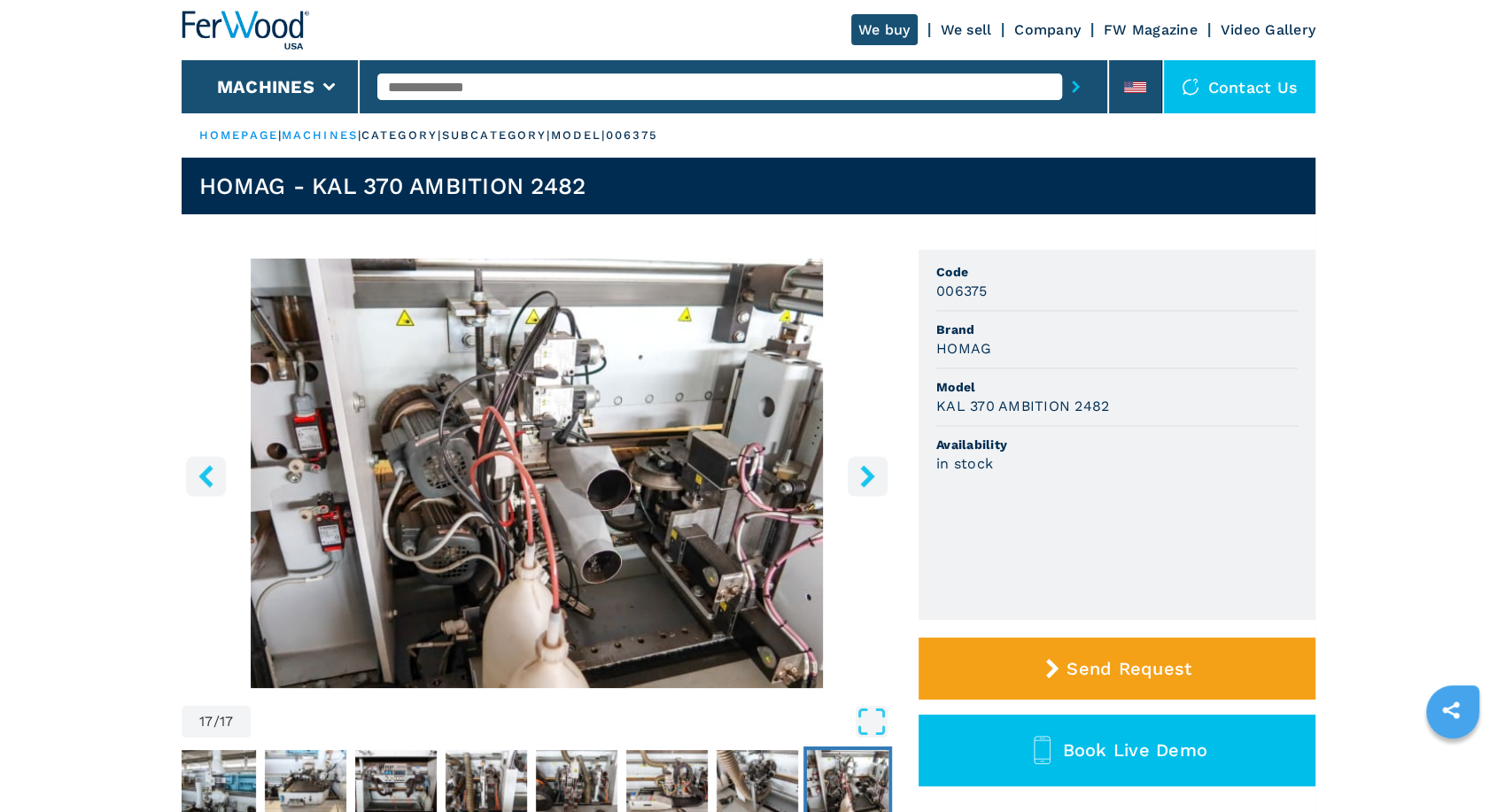
click at [866, 469] on icon "right-button" at bounding box center [867, 476] width 14 height 22
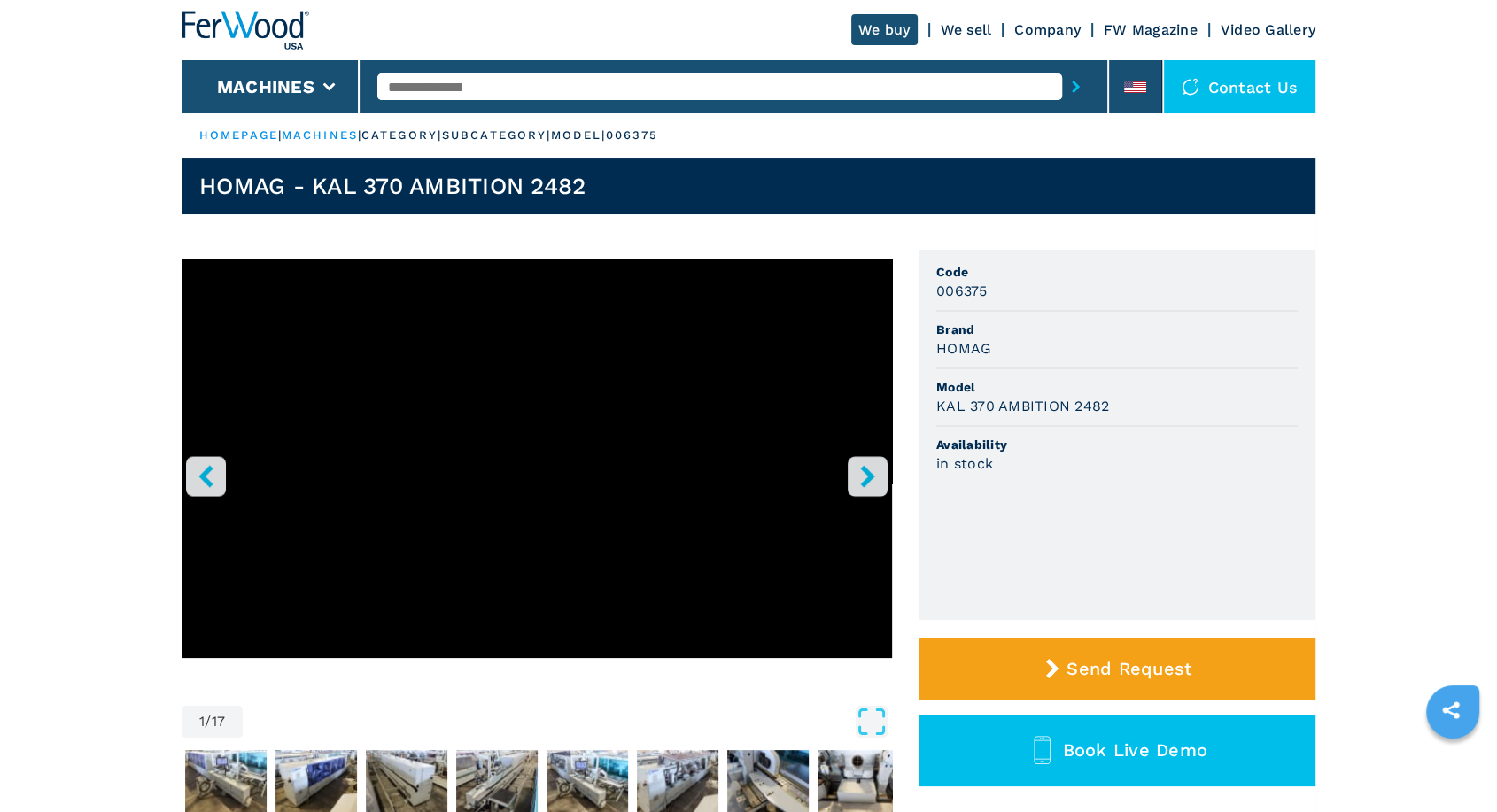
click at [866, 469] on icon "right-button" at bounding box center [867, 476] width 14 height 22
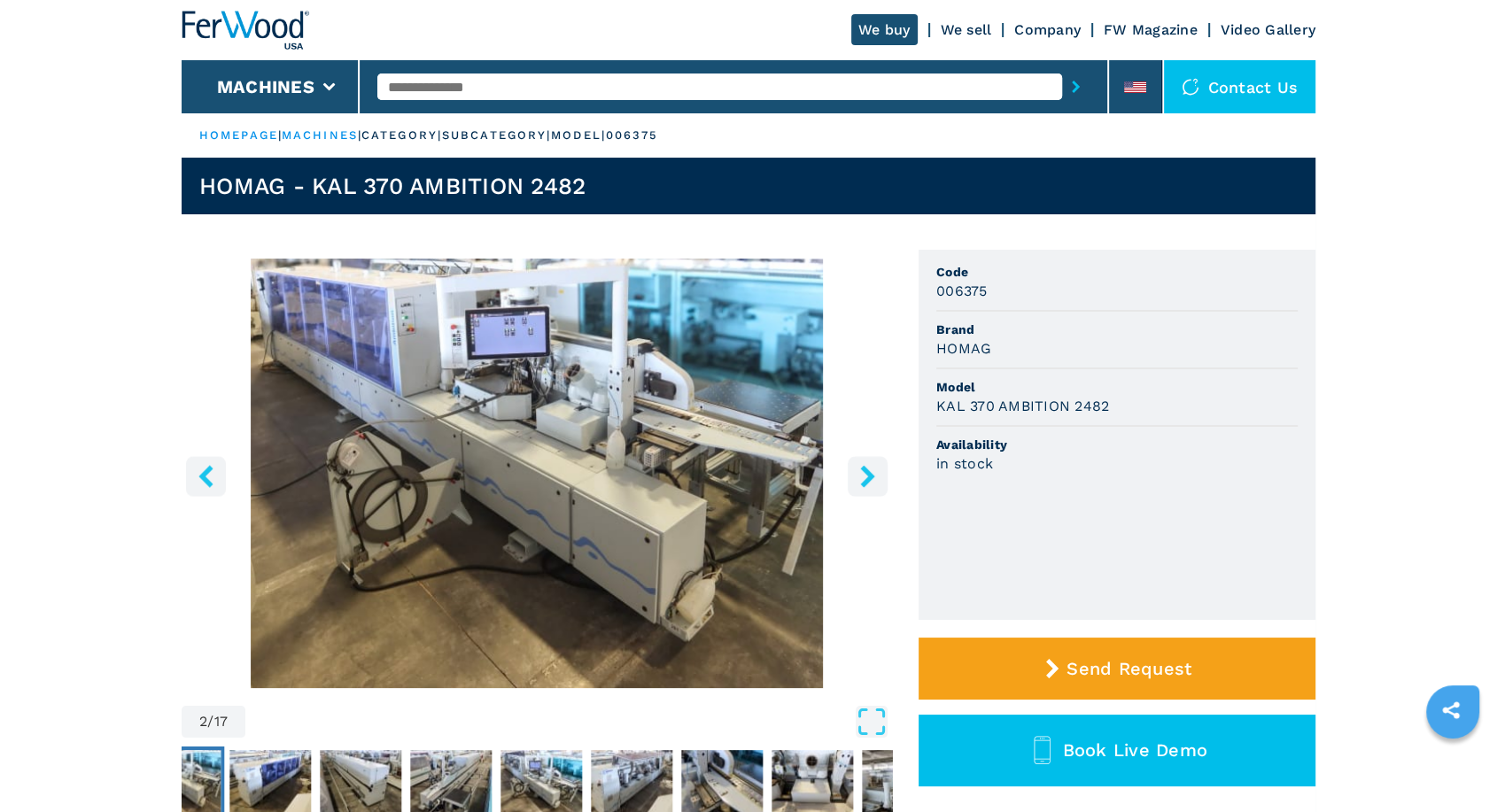
click at [866, 469] on icon "right-button" at bounding box center [867, 476] width 14 height 22
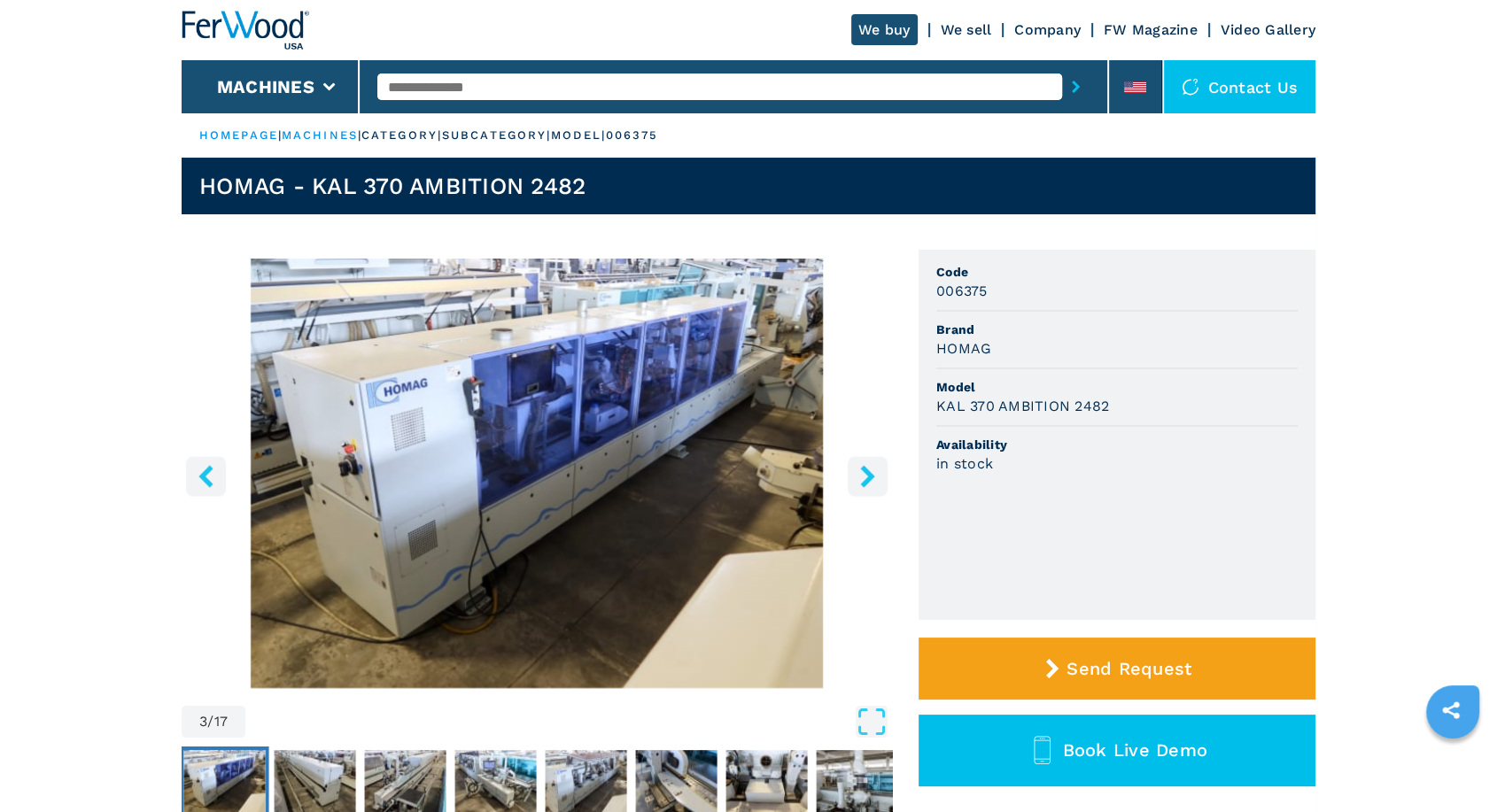
click at [872, 472] on icon "right-button" at bounding box center [867, 476] width 22 height 22
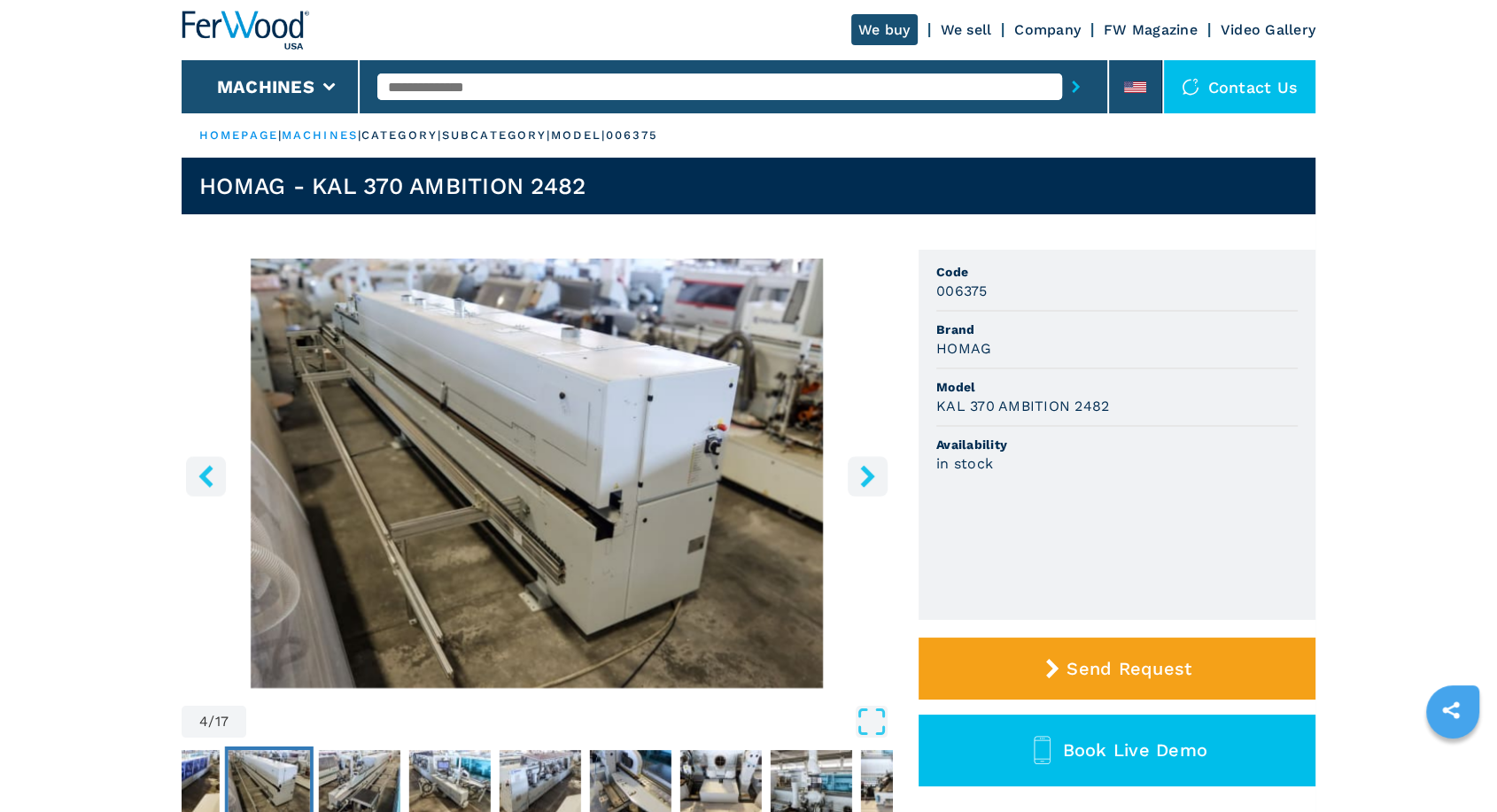
click at [872, 472] on icon "right-button" at bounding box center [867, 476] width 22 height 22
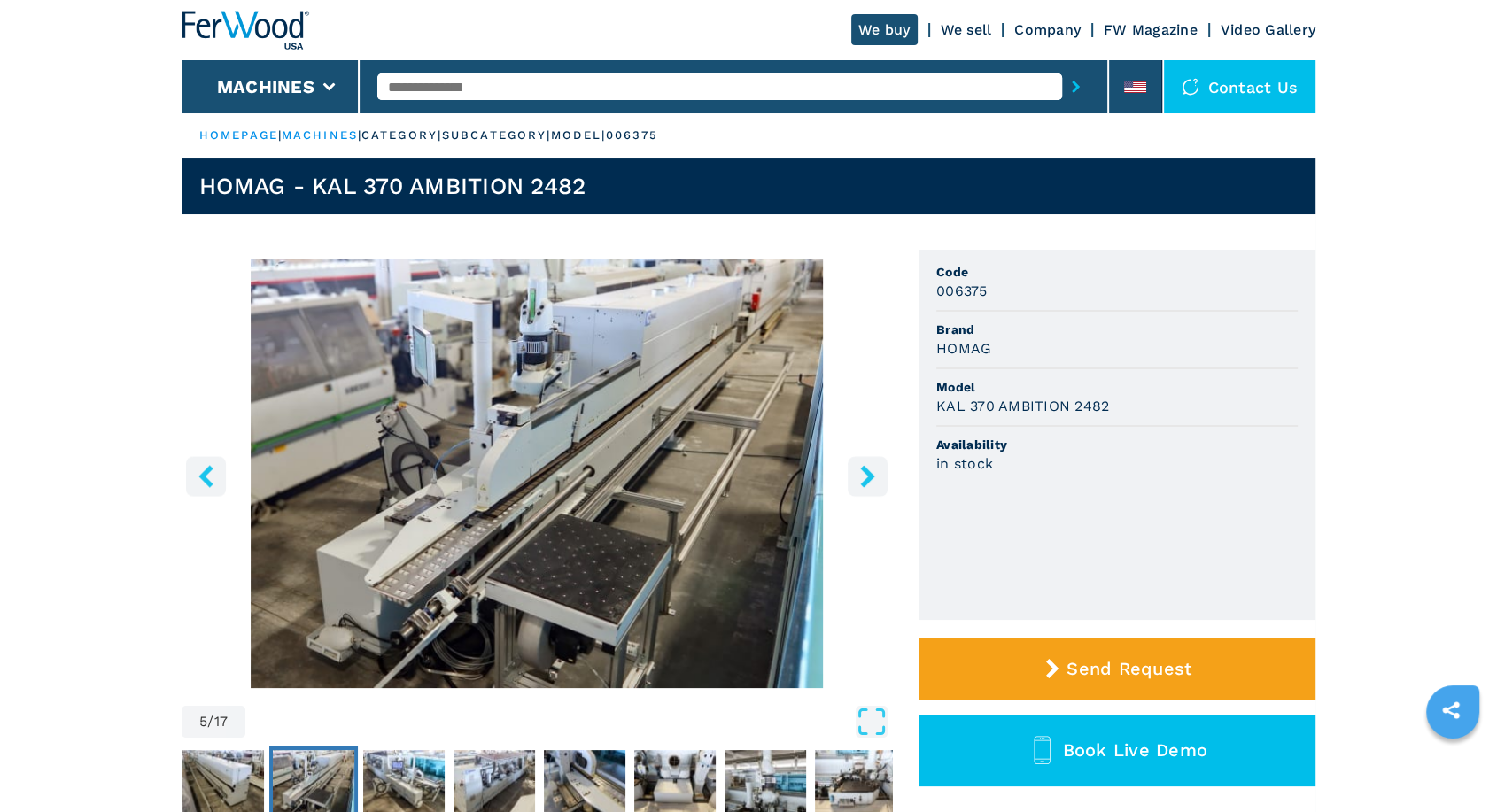
click at [872, 472] on icon "right-button" at bounding box center [867, 476] width 22 height 22
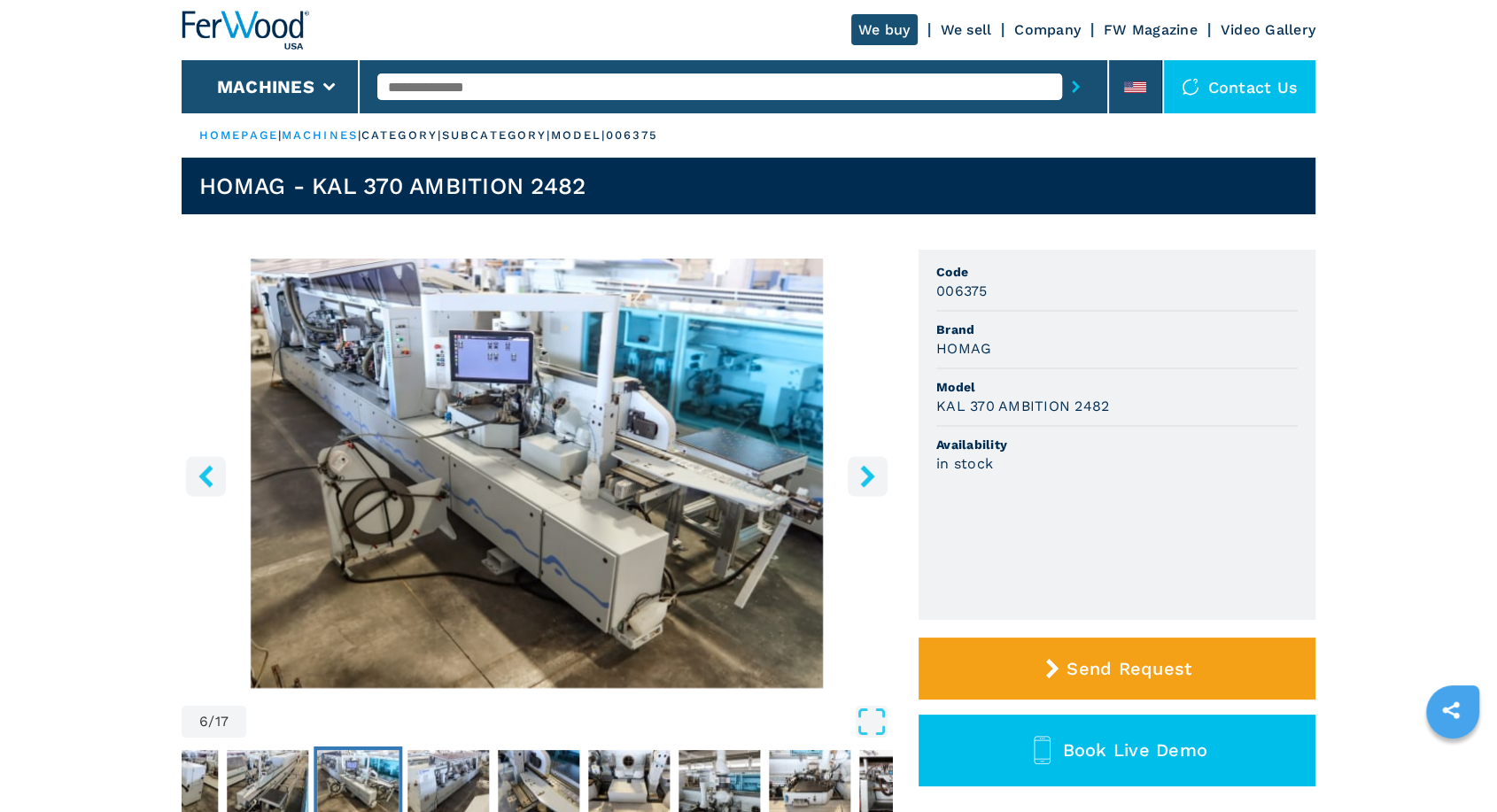
click at [872, 471] on icon "right-button" at bounding box center [867, 476] width 22 height 22
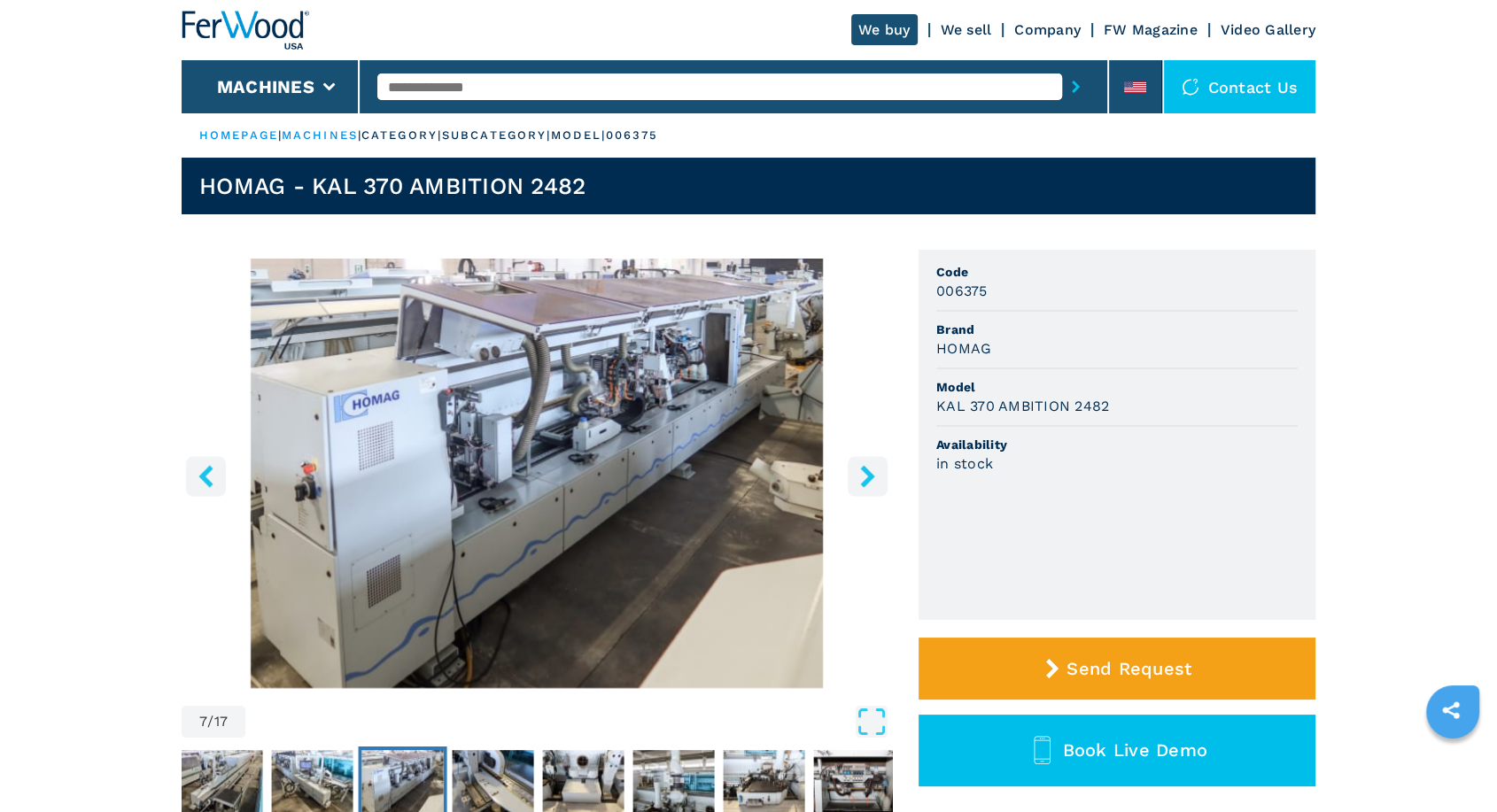
click at [872, 471] on icon "right-button" at bounding box center [867, 476] width 22 height 22
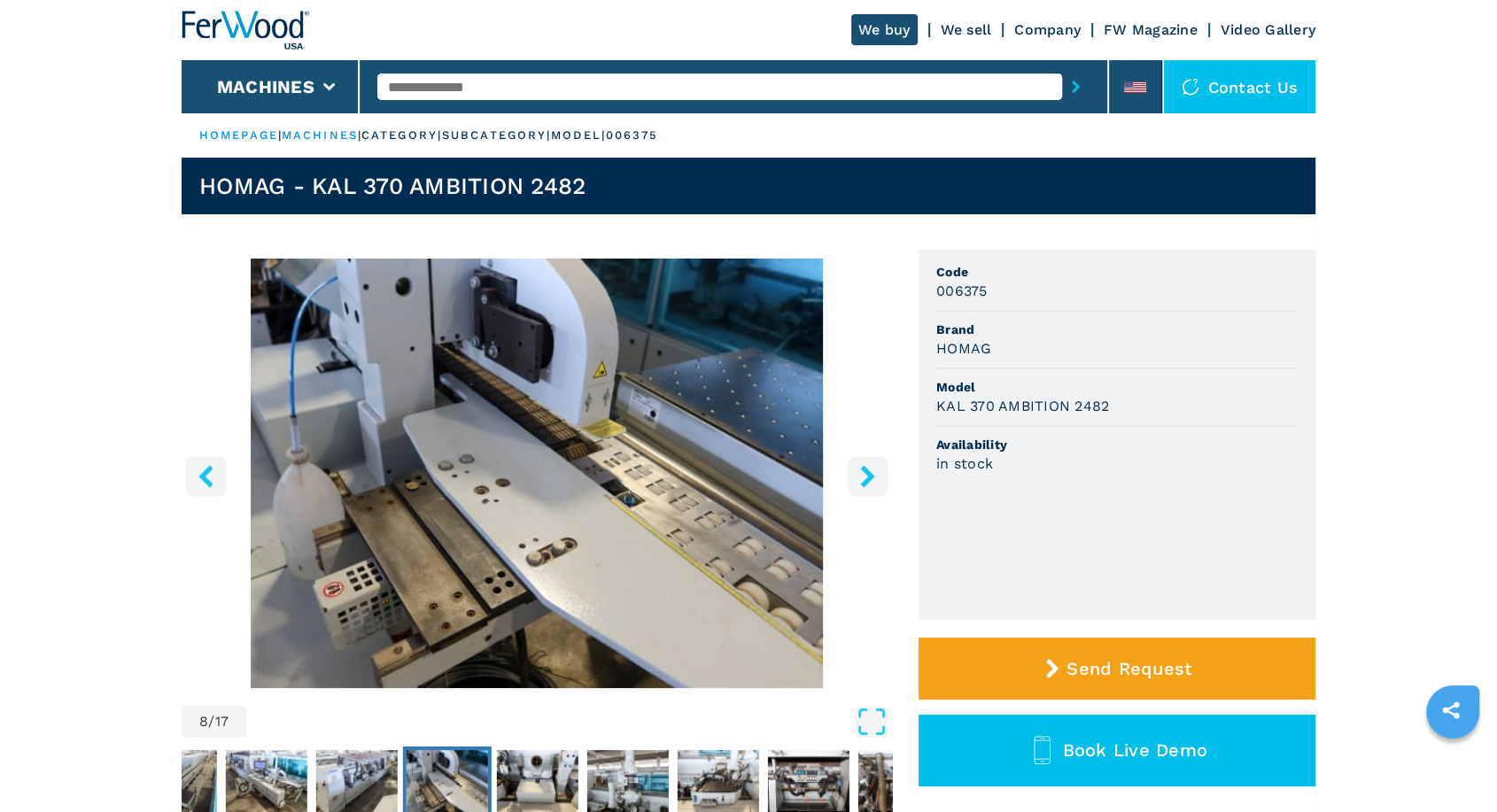
click at [872, 471] on icon "right-button" at bounding box center [867, 476] width 22 height 22
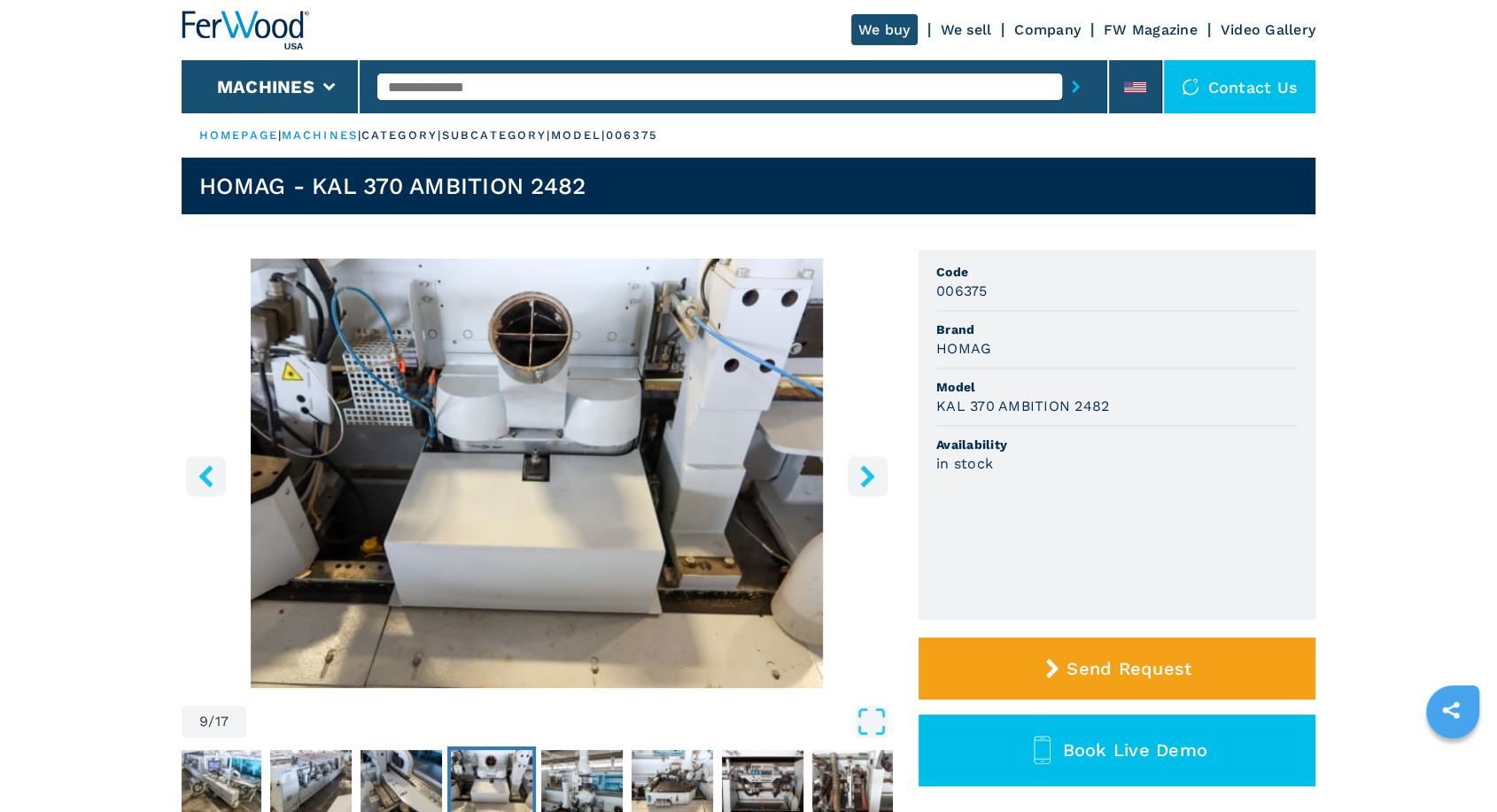
click at [872, 471] on icon "right-button" at bounding box center [867, 476] width 22 height 22
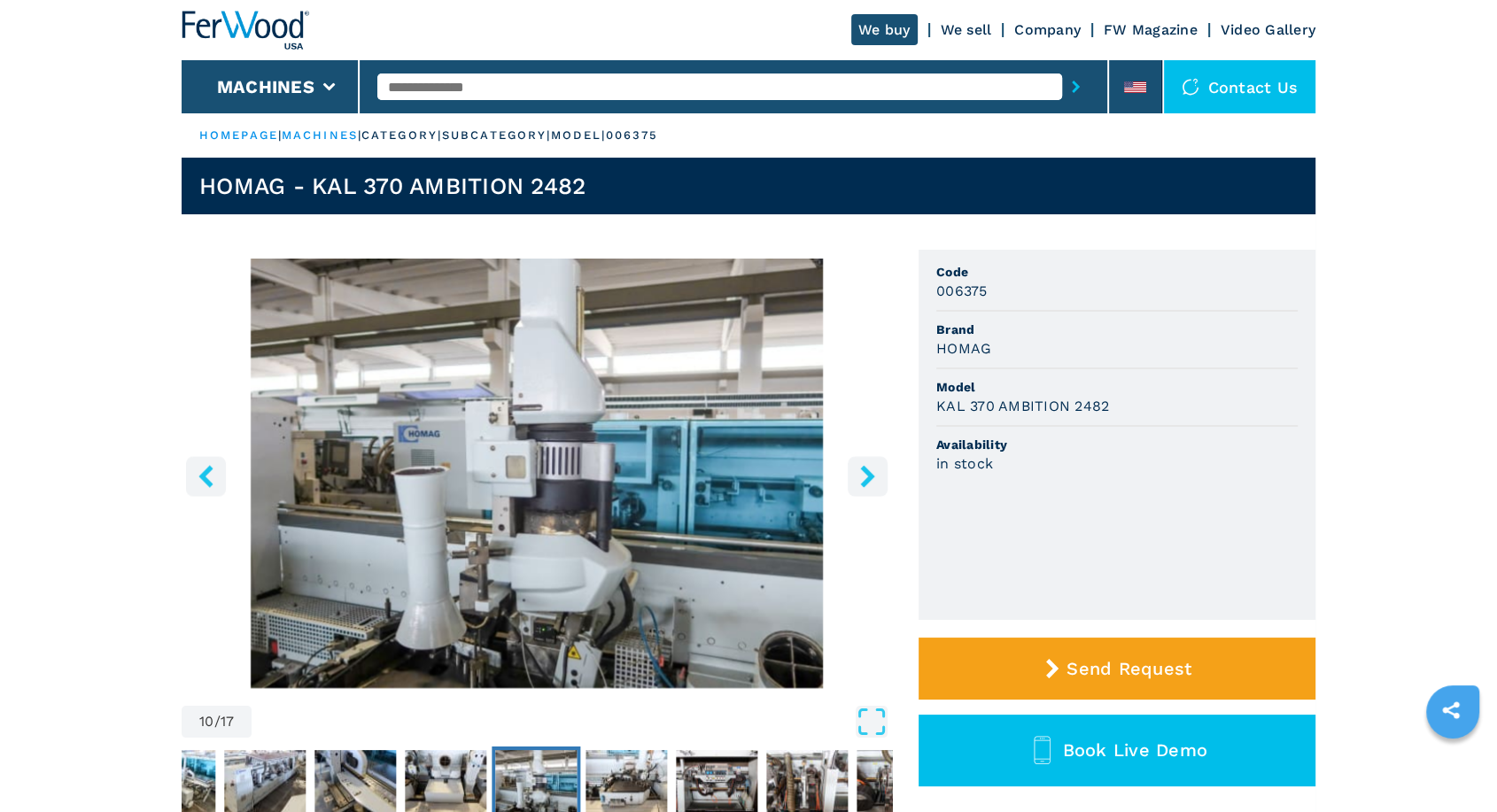
click at [872, 471] on icon "right-button" at bounding box center [867, 476] width 22 height 22
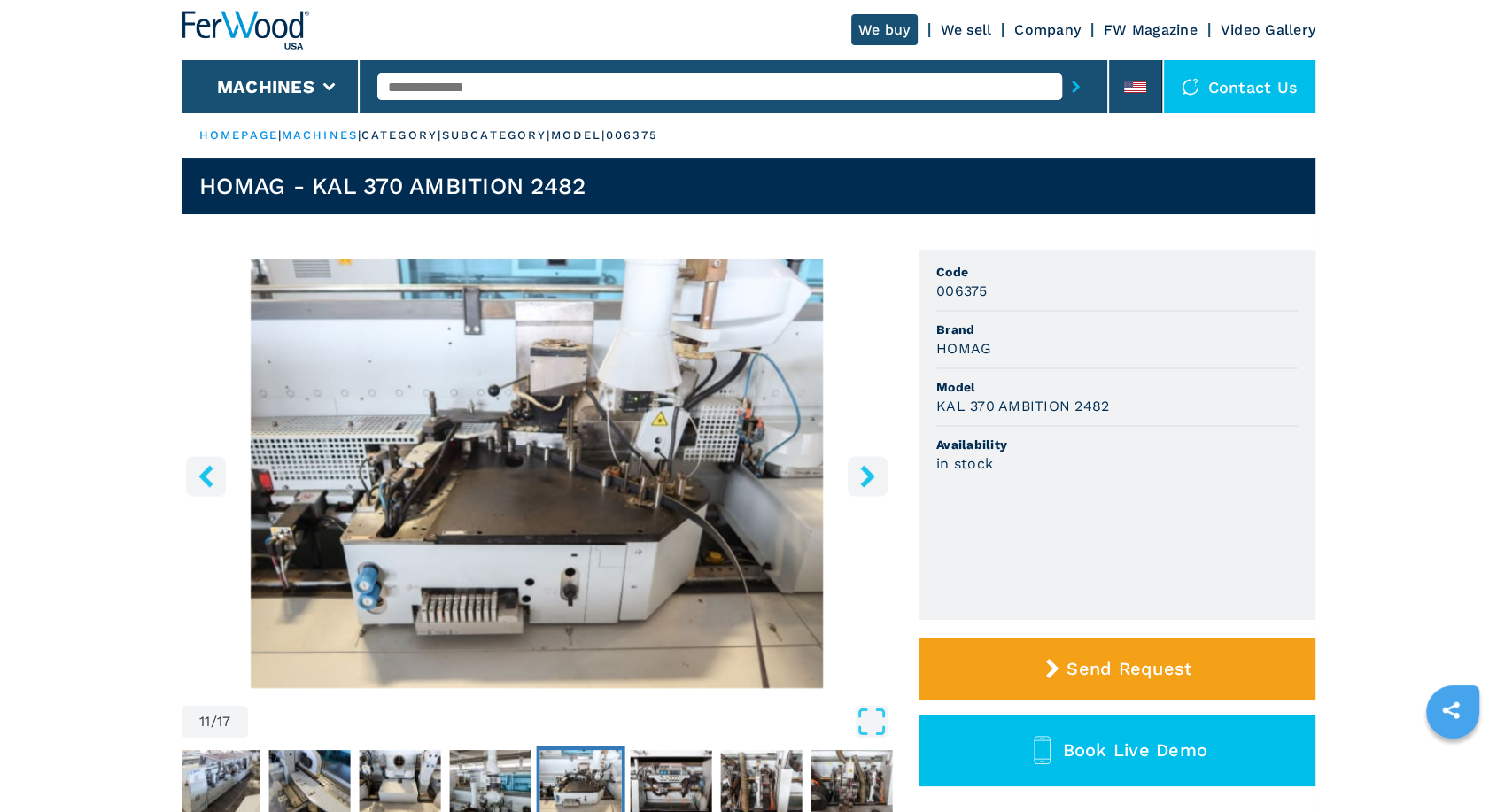
click at [872, 471] on icon "right-button" at bounding box center [867, 476] width 22 height 22
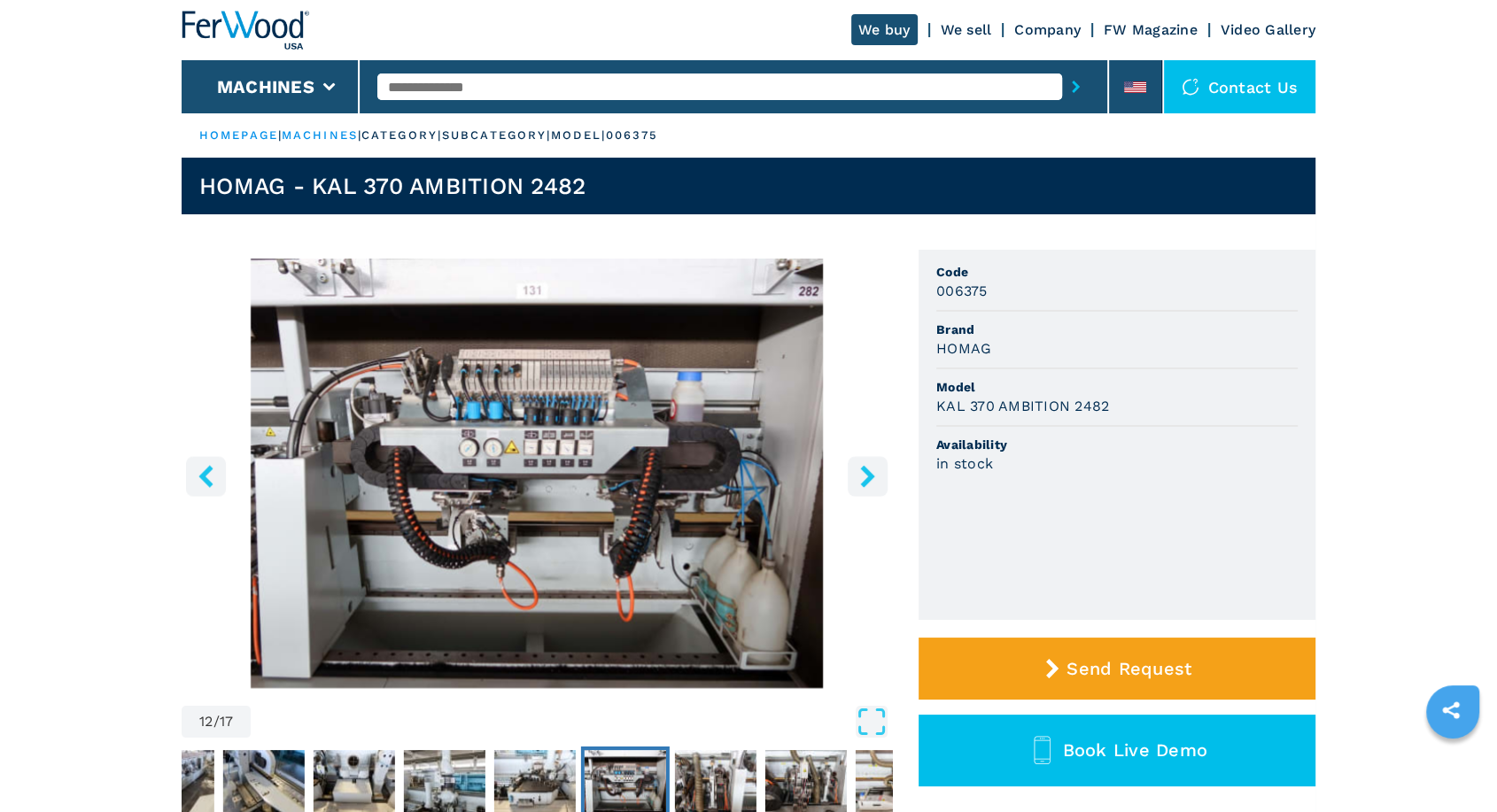
click at [865, 471] on icon "right-button" at bounding box center [867, 476] width 14 height 22
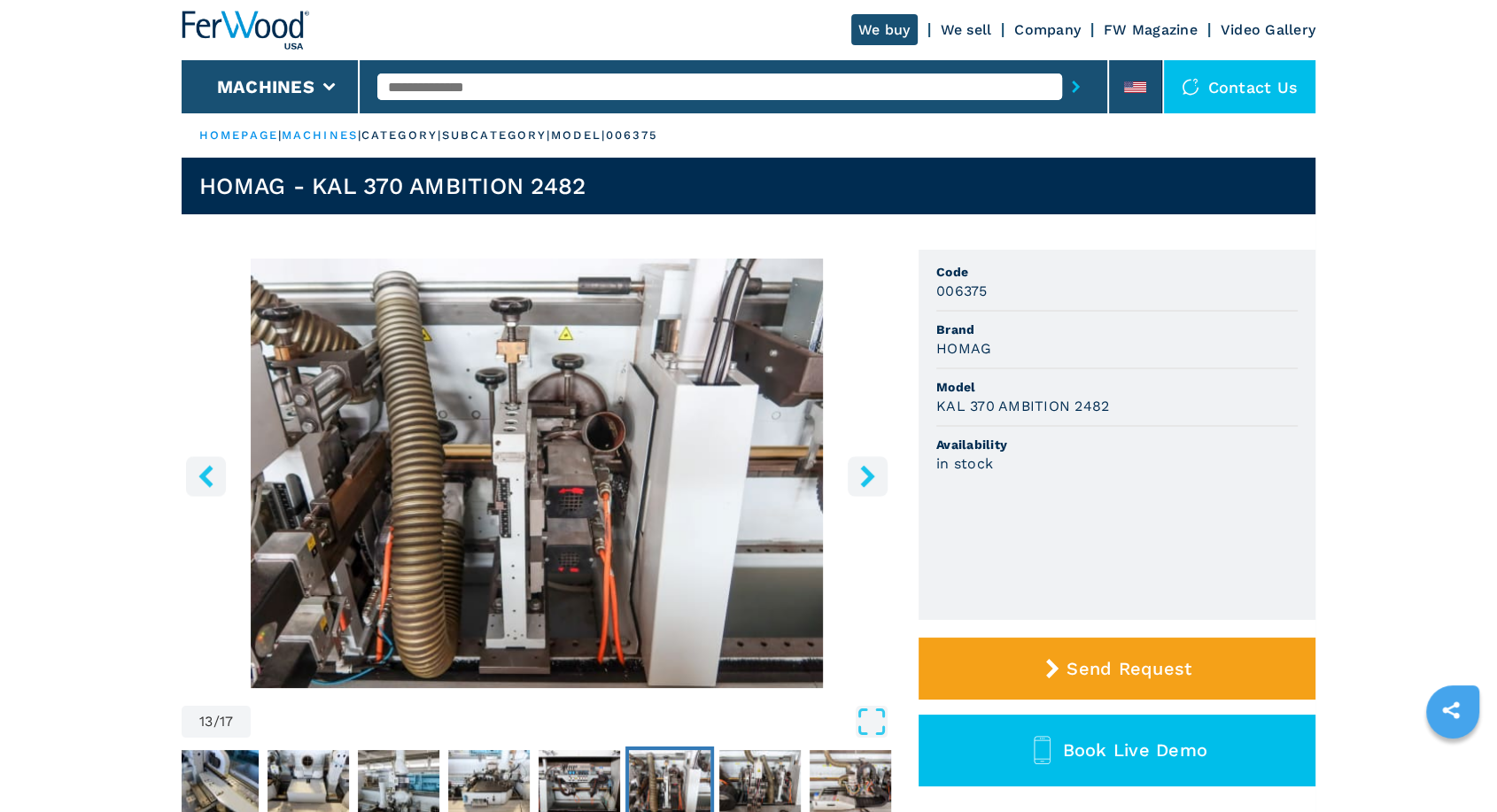
click at [866, 466] on icon "right-button" at bounding box center [867, 476] width 22 height 22
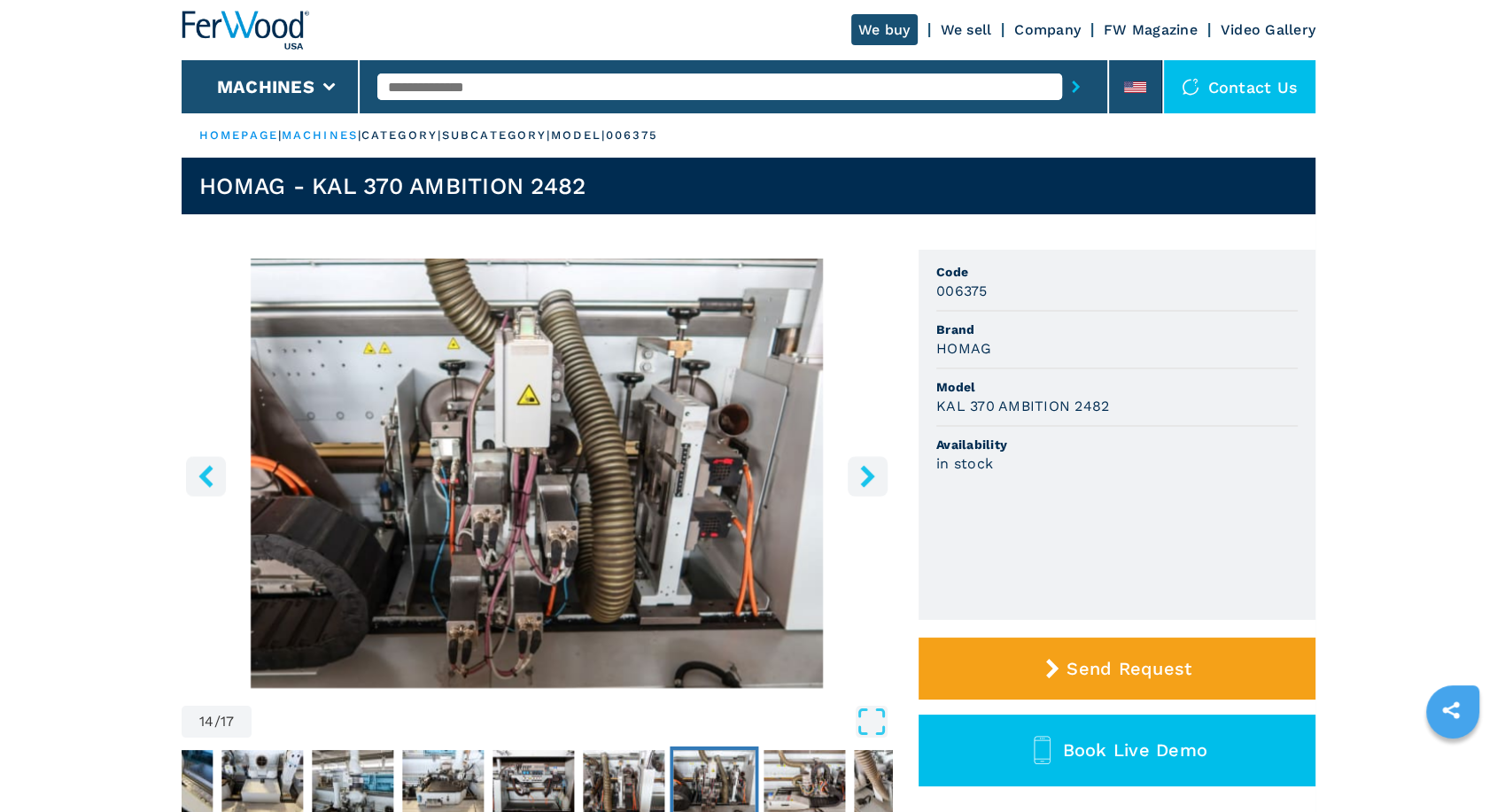
click at [865, 466] on icon "right-button" at bounding box center [867, 476] width 22 height 22
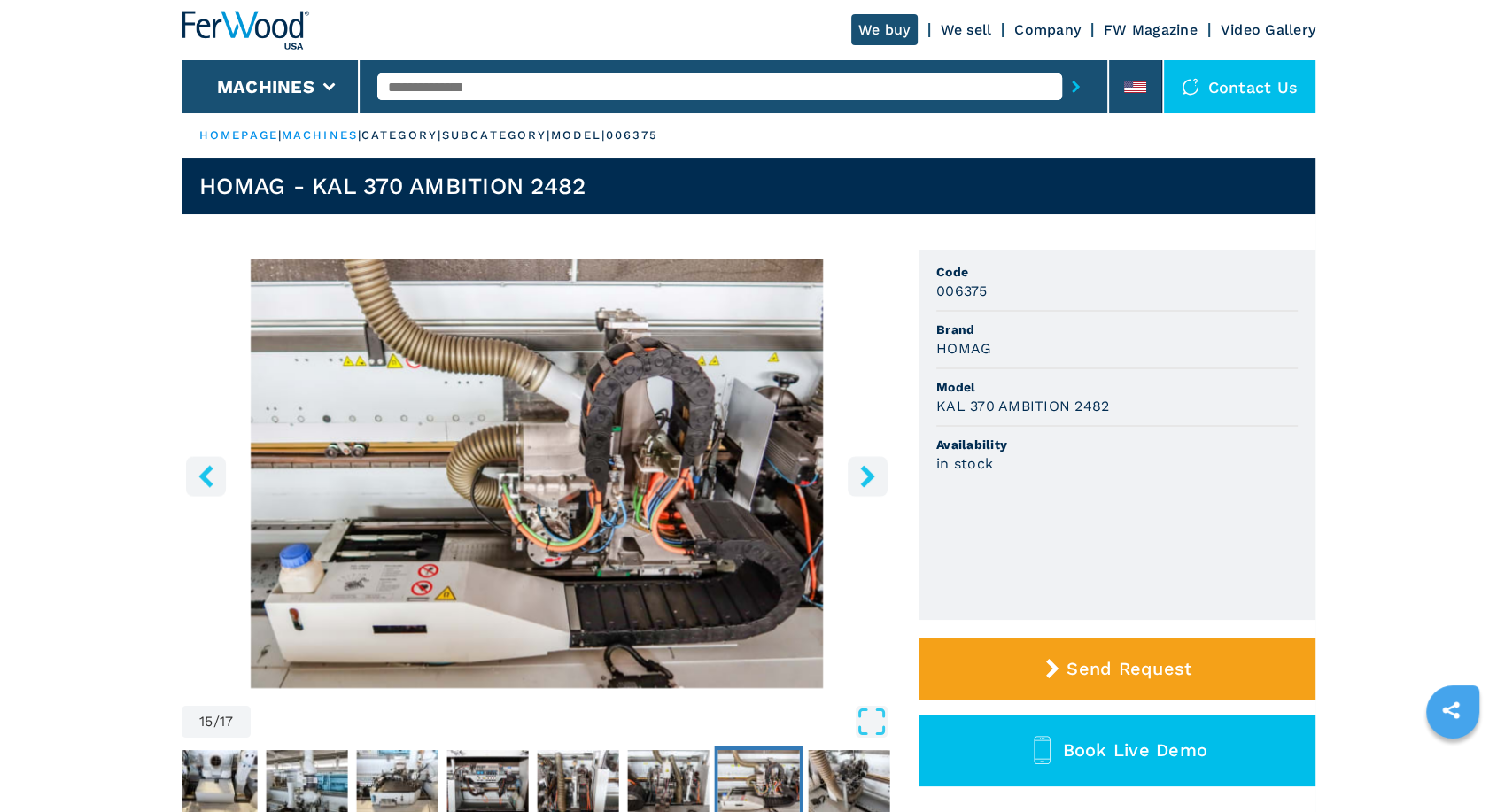
click at [219, 477] on button "left-button" at bounding box center [205, 476] width 39 height 39
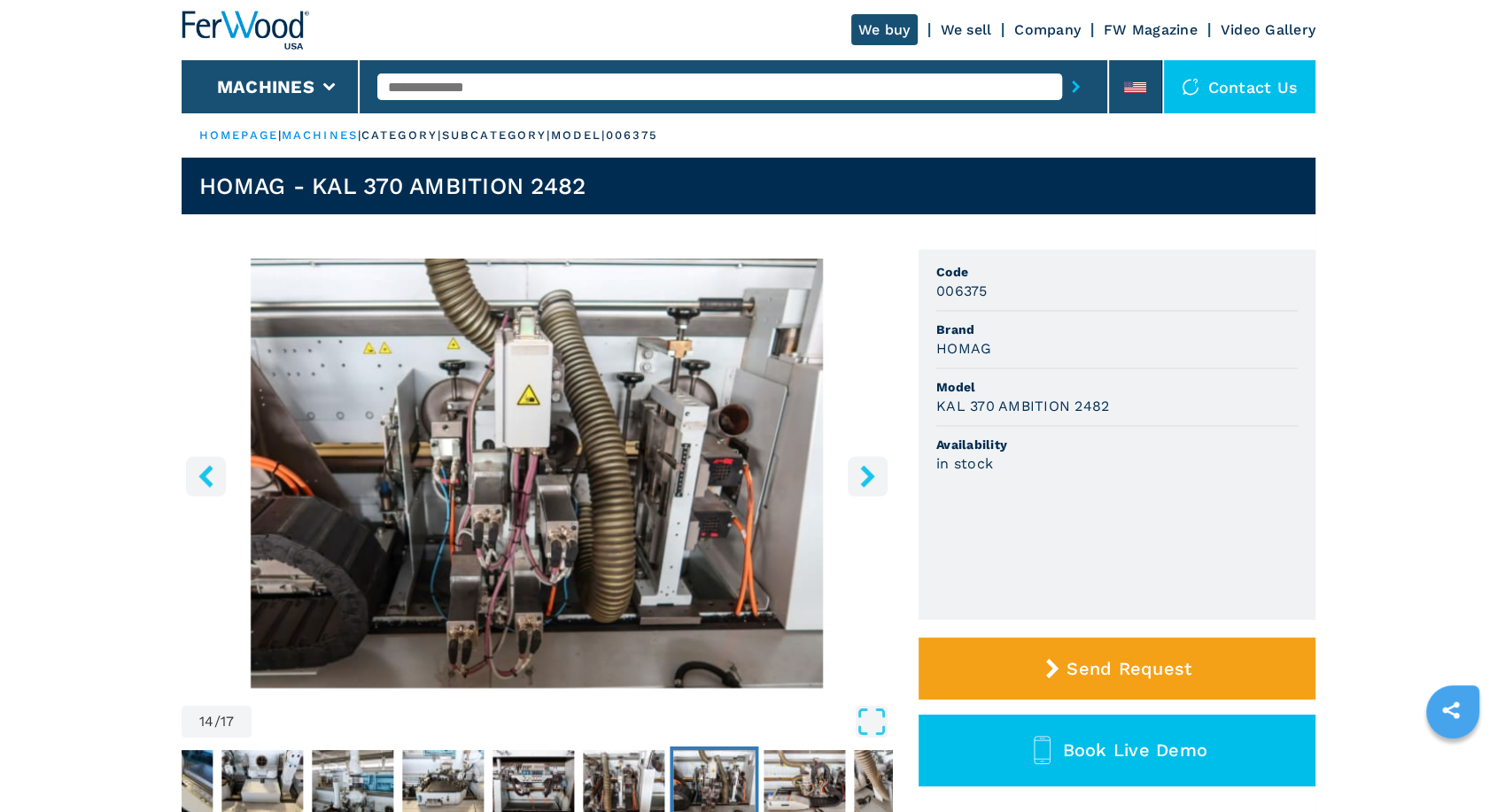
click at [219, 477] on button "left-button" at bounding box center [205, 476] width 39 height 39
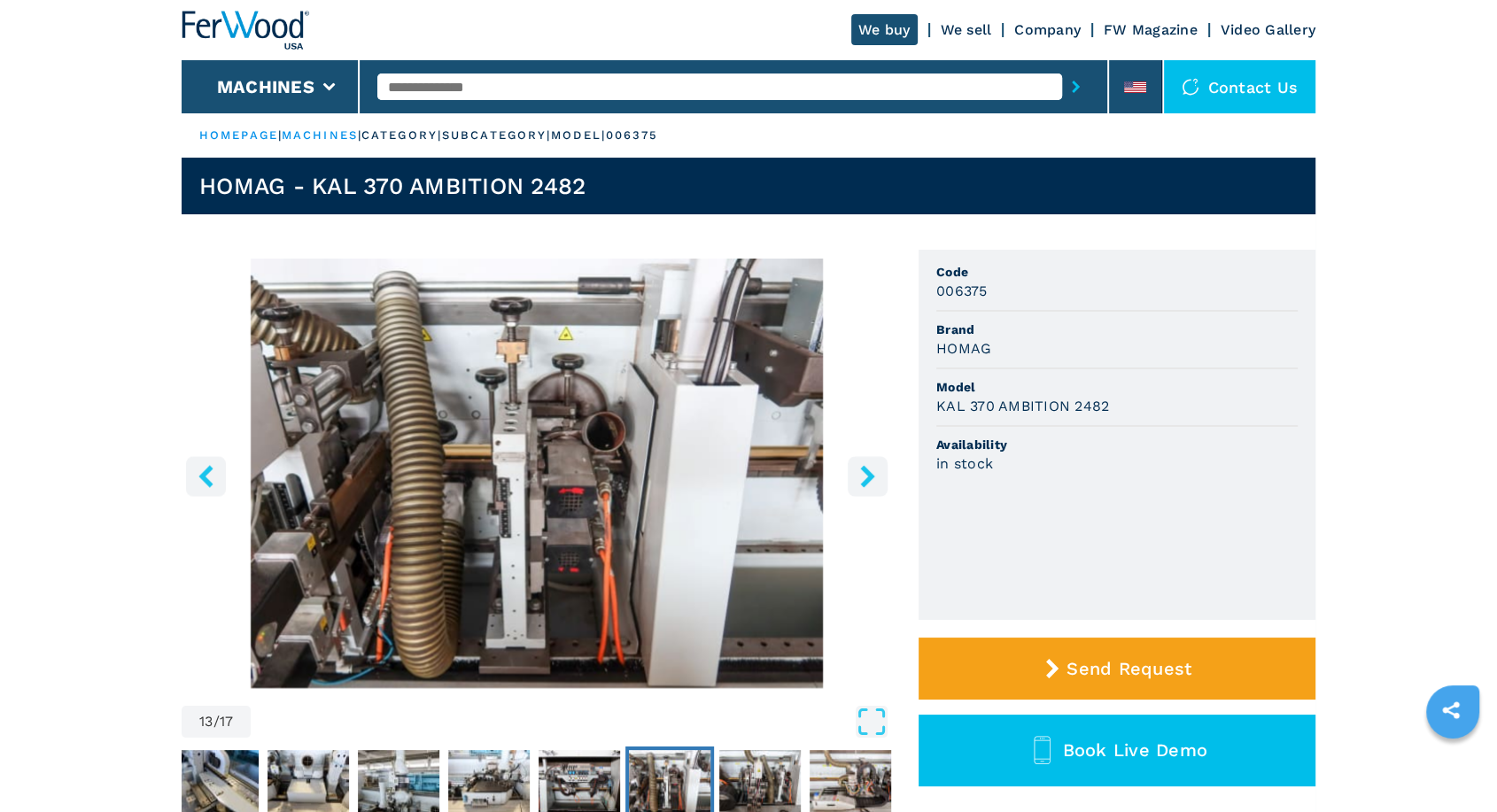
click at [219, 477] on button "left-button" at bounding box center [205, 476] width 39 height 39
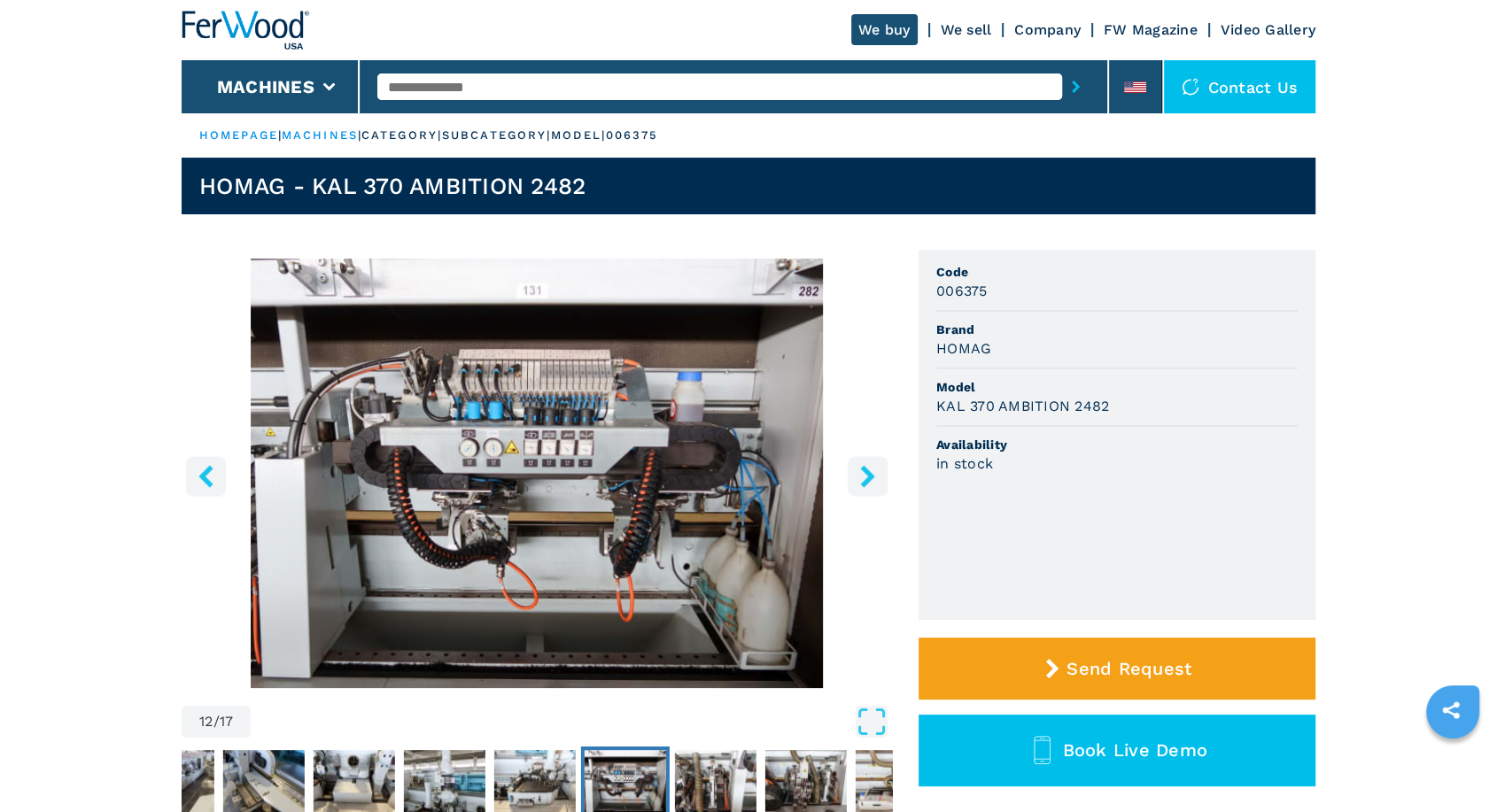
click at [207, 474] on icon "left-button" at bounding box center [205, 476] width 22 height 22
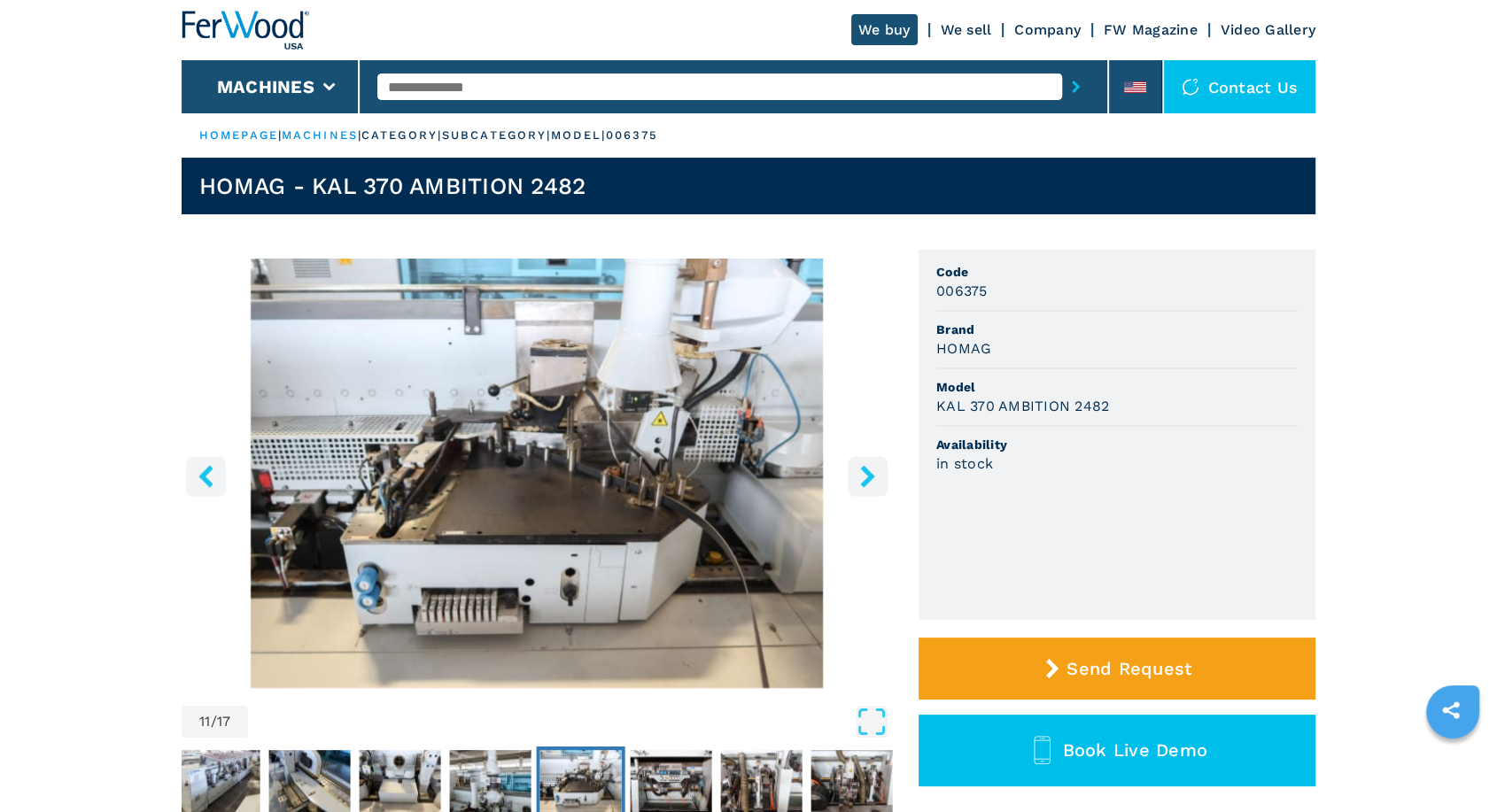
click at [204, 472] on icon "left-button" at bounding box center [205, 476] width 14 height 22
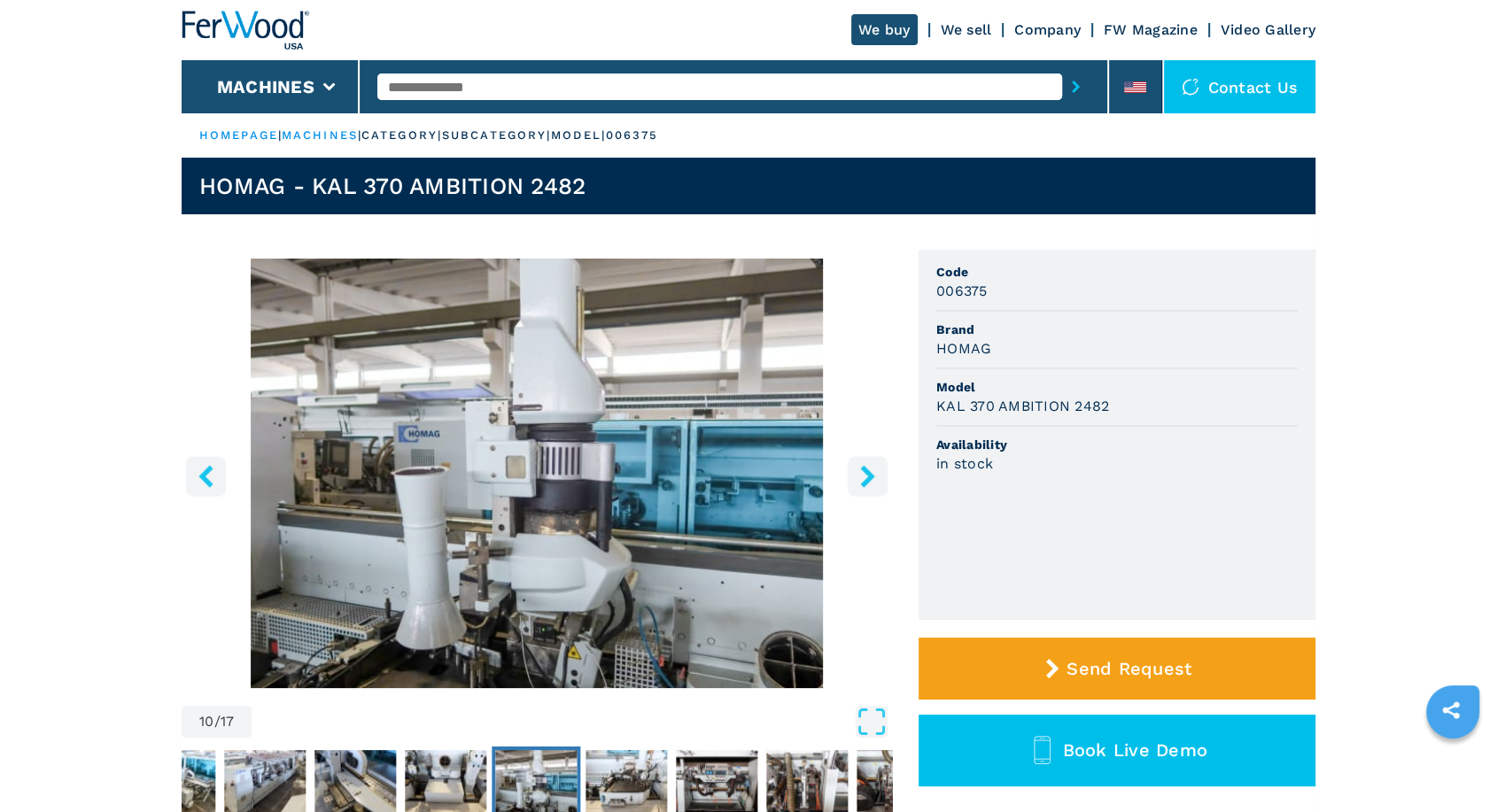
click at [201, 476] on icon "left-button" at bounding box center [205, 476] width 14 height 22
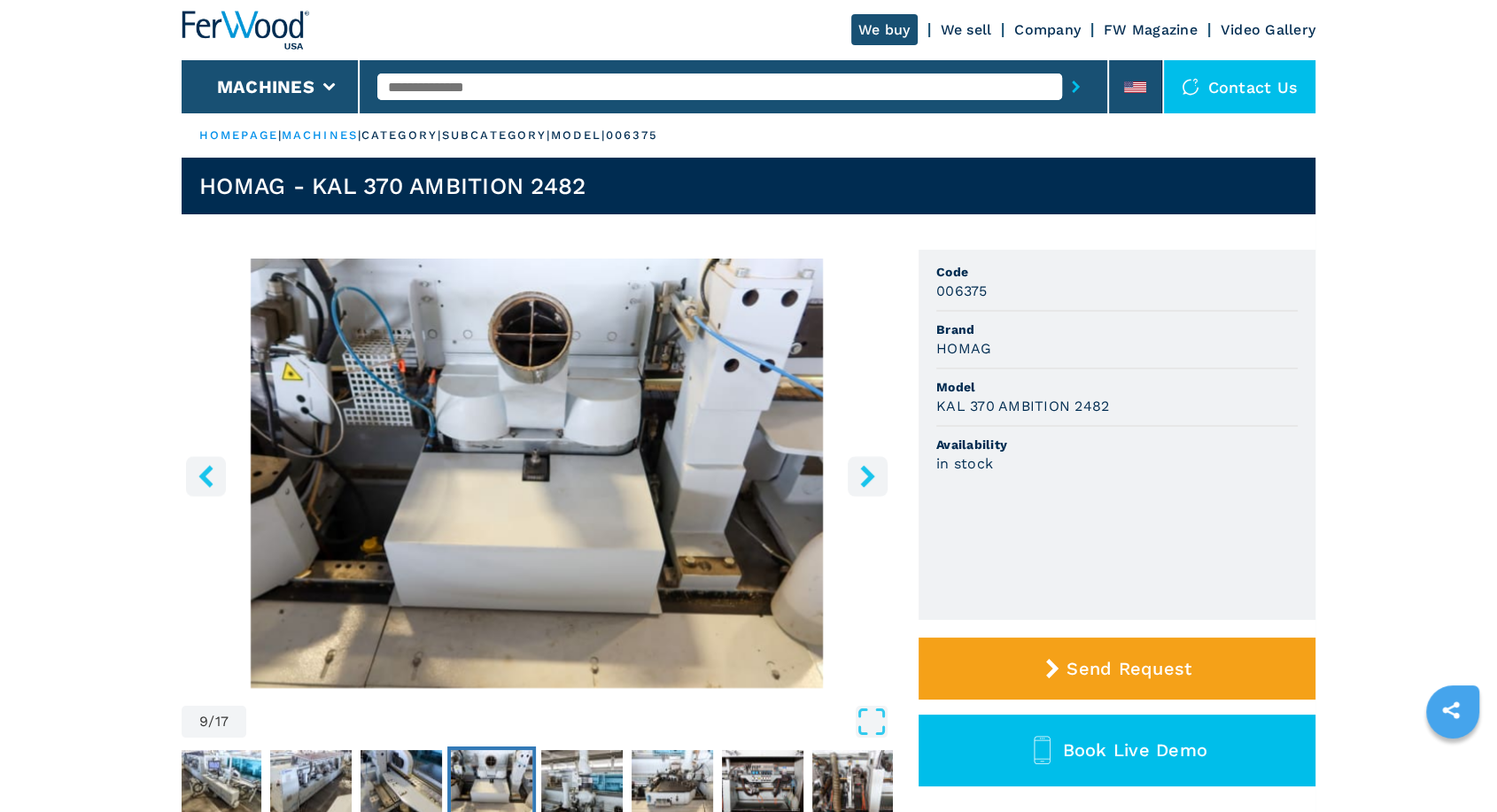
click at [210, 469] on icon "left-button" at bounding box center [205, 476] width 14 height 22
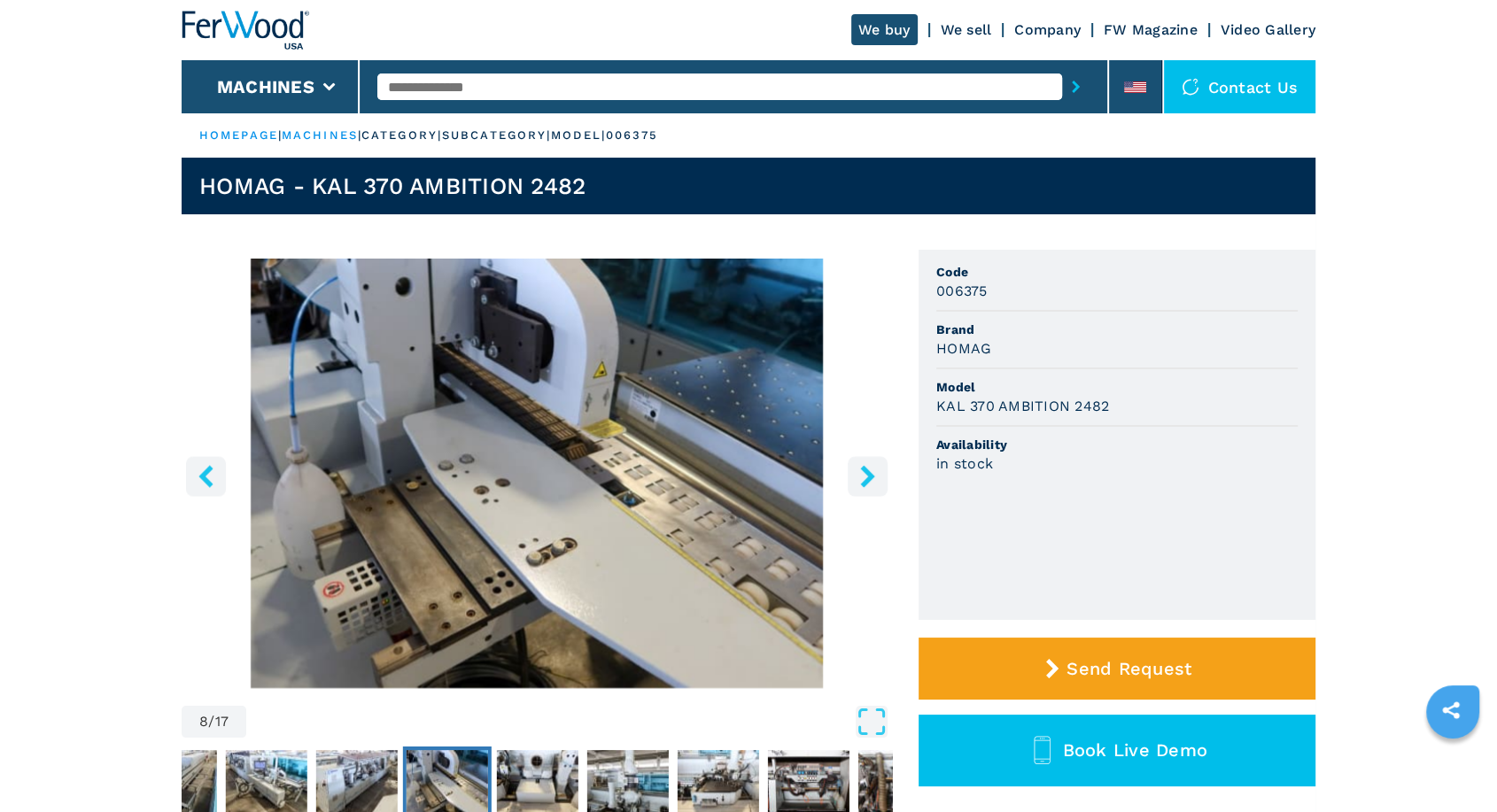
click at [203, 476] on icon "left-button" at bounding box center [205, 476] width 14 height 22
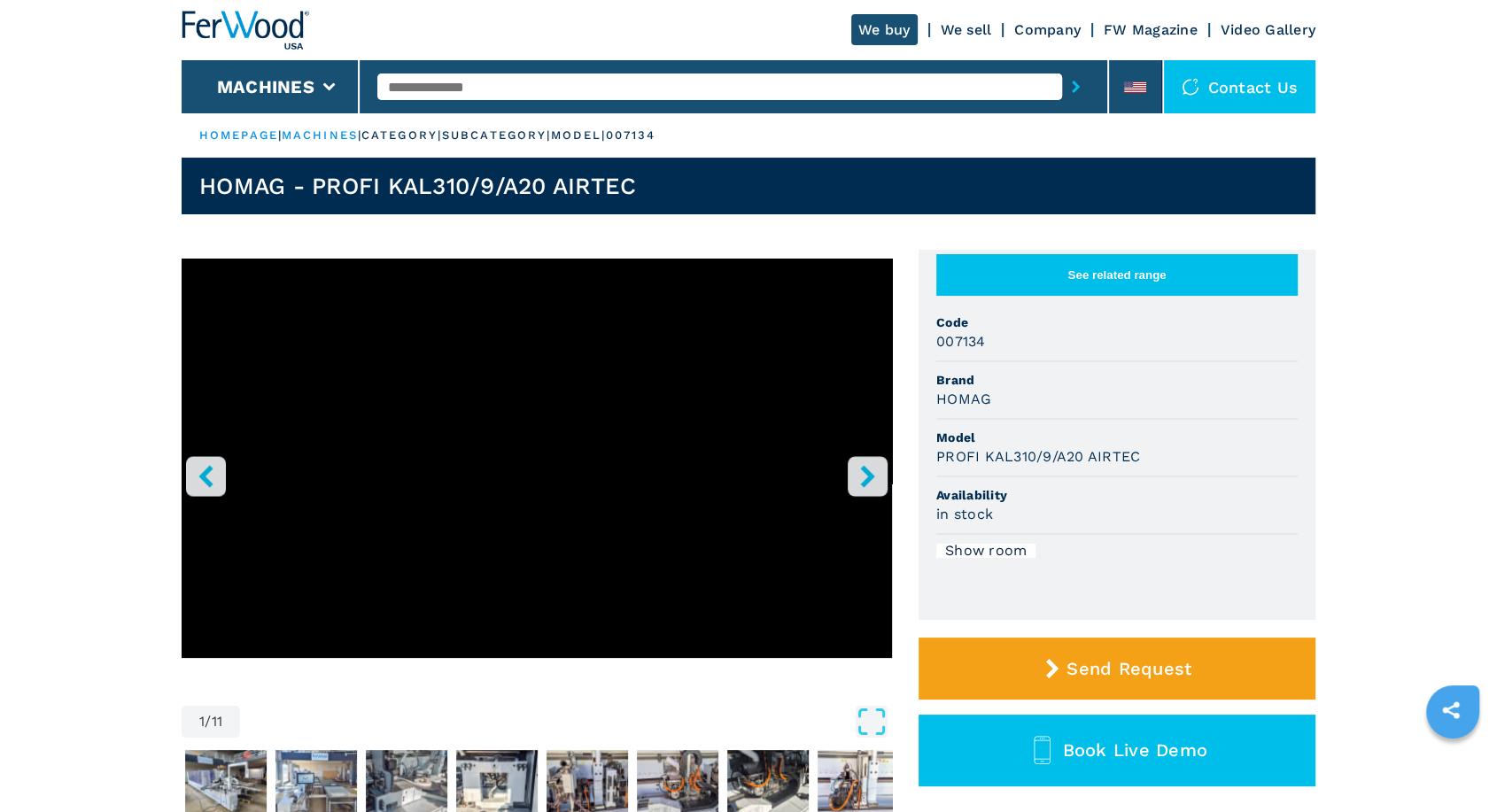
click at [879, 460] on button "right-button" at bounding box center [867, 476] width 39 height 39
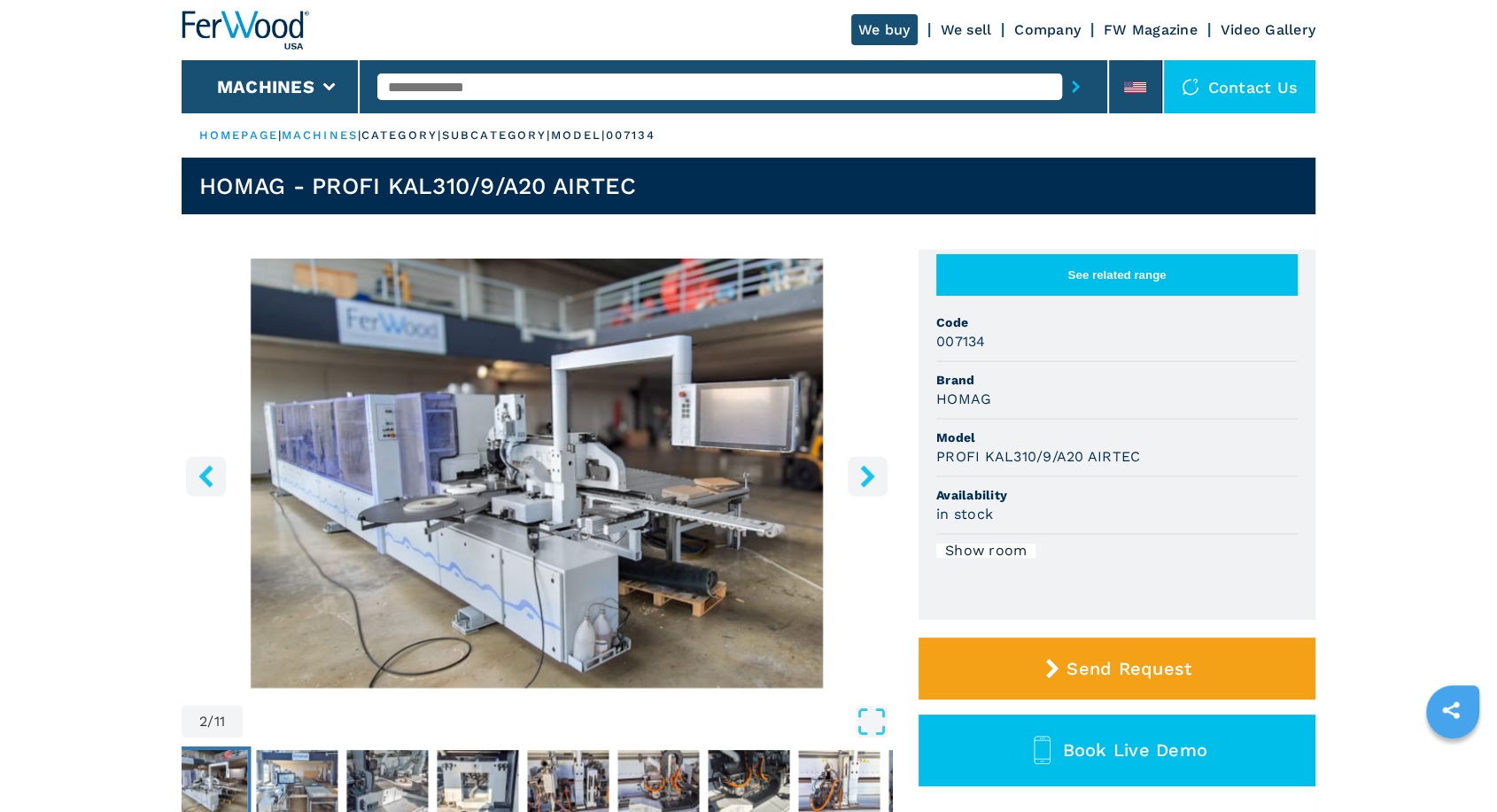
click at [877, 470] on icon "right-button" at bounding box center [867, 476] width 22 height 22
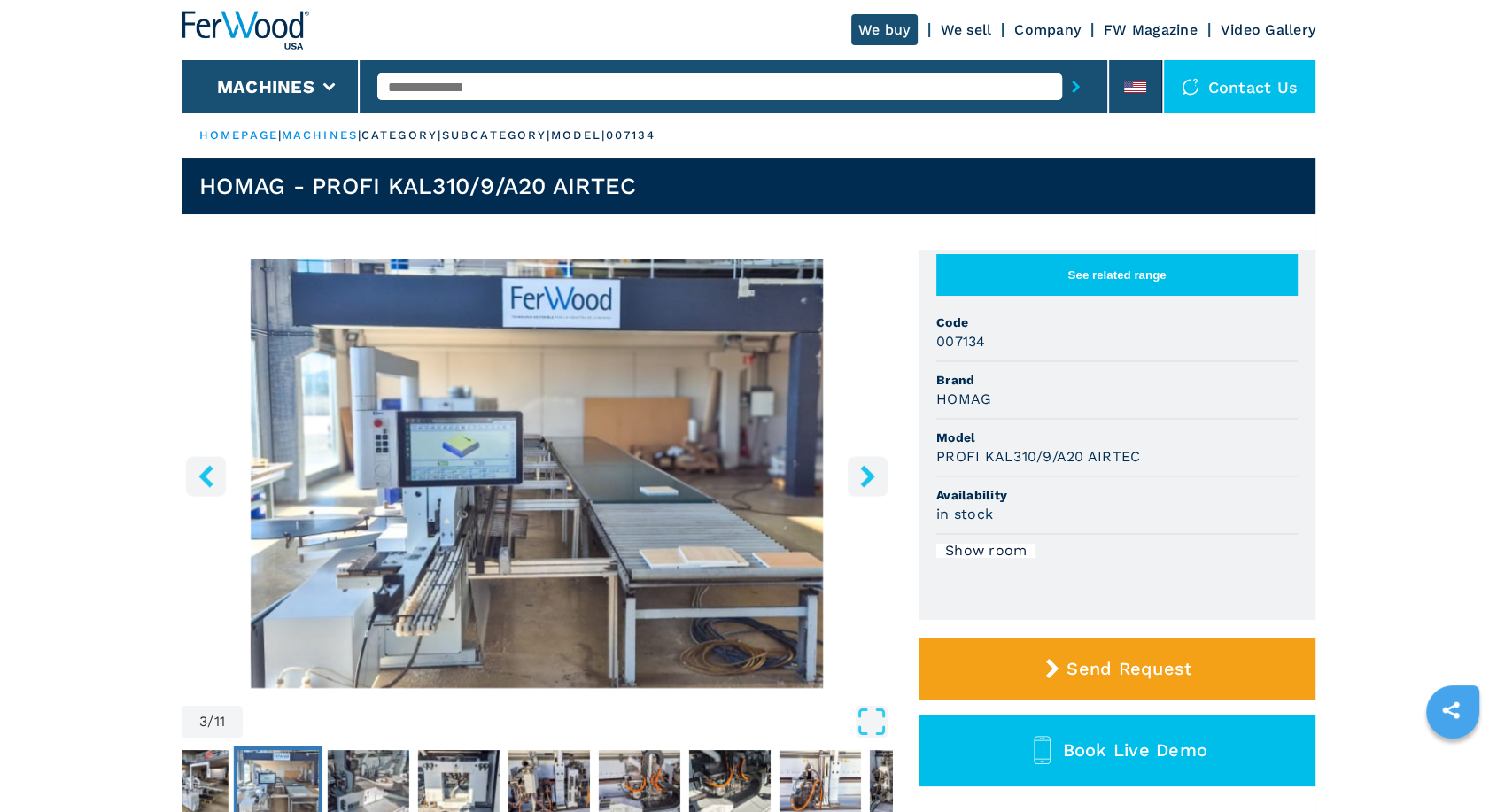
click at [877, 470] on icon "right-button" at bounding box center [867, 476] width 22 height 22
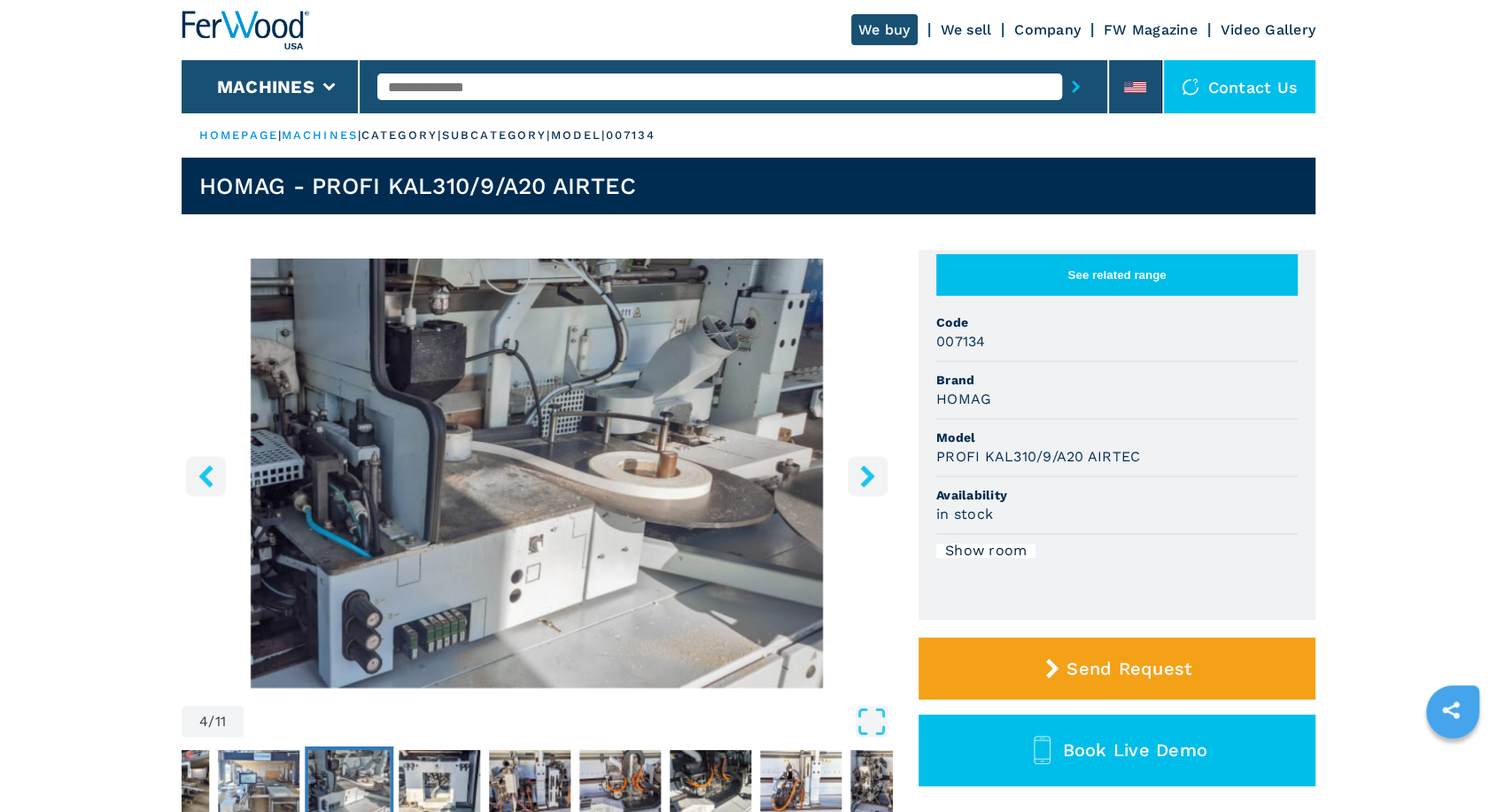
click at [877, 470] on icon "right-button" at bounding box center [867, 476] width 22 height 22
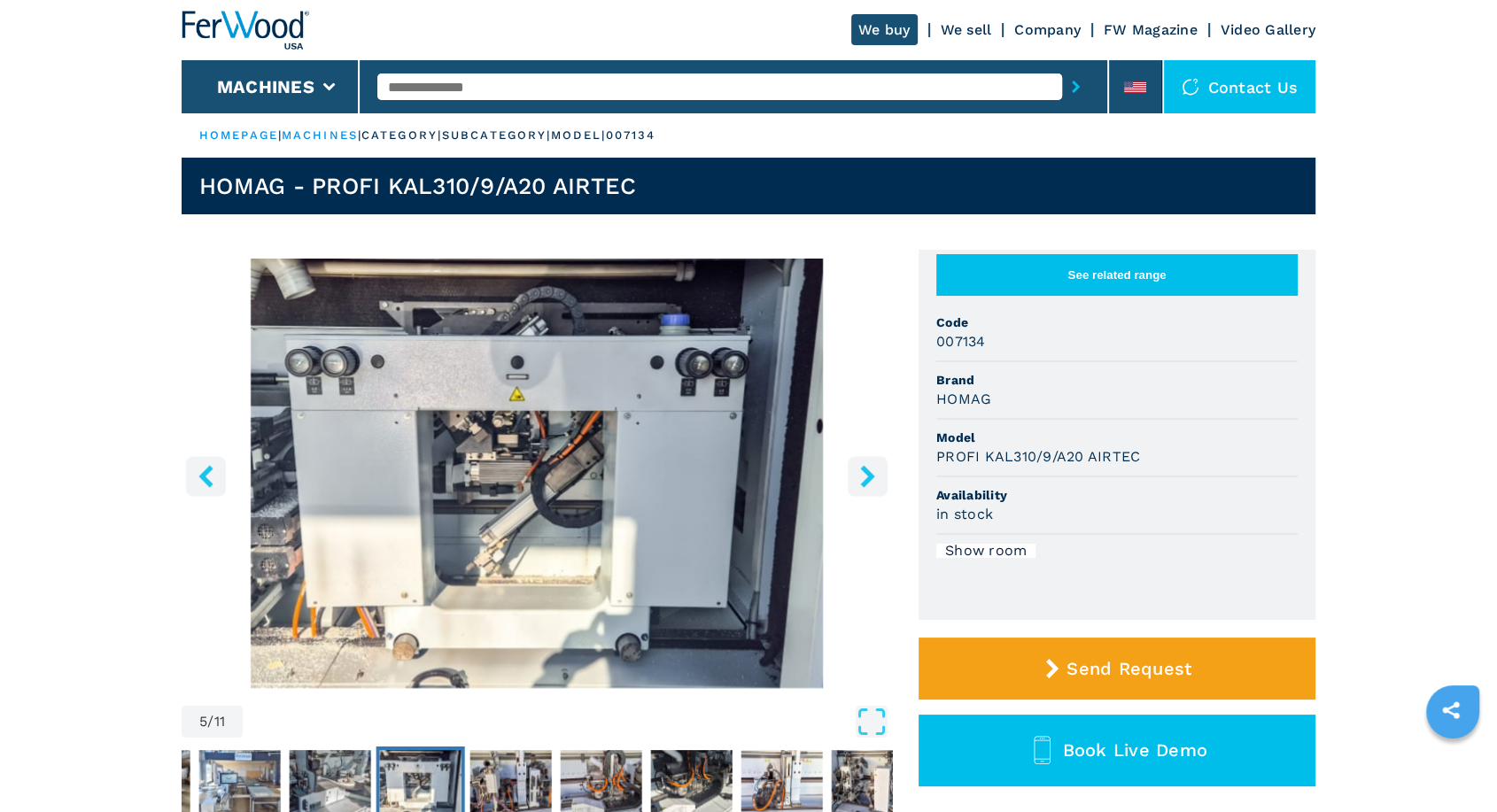
click at [877, 470] on icon "right-button" at bounding box center [867, 476] width 22 height 22
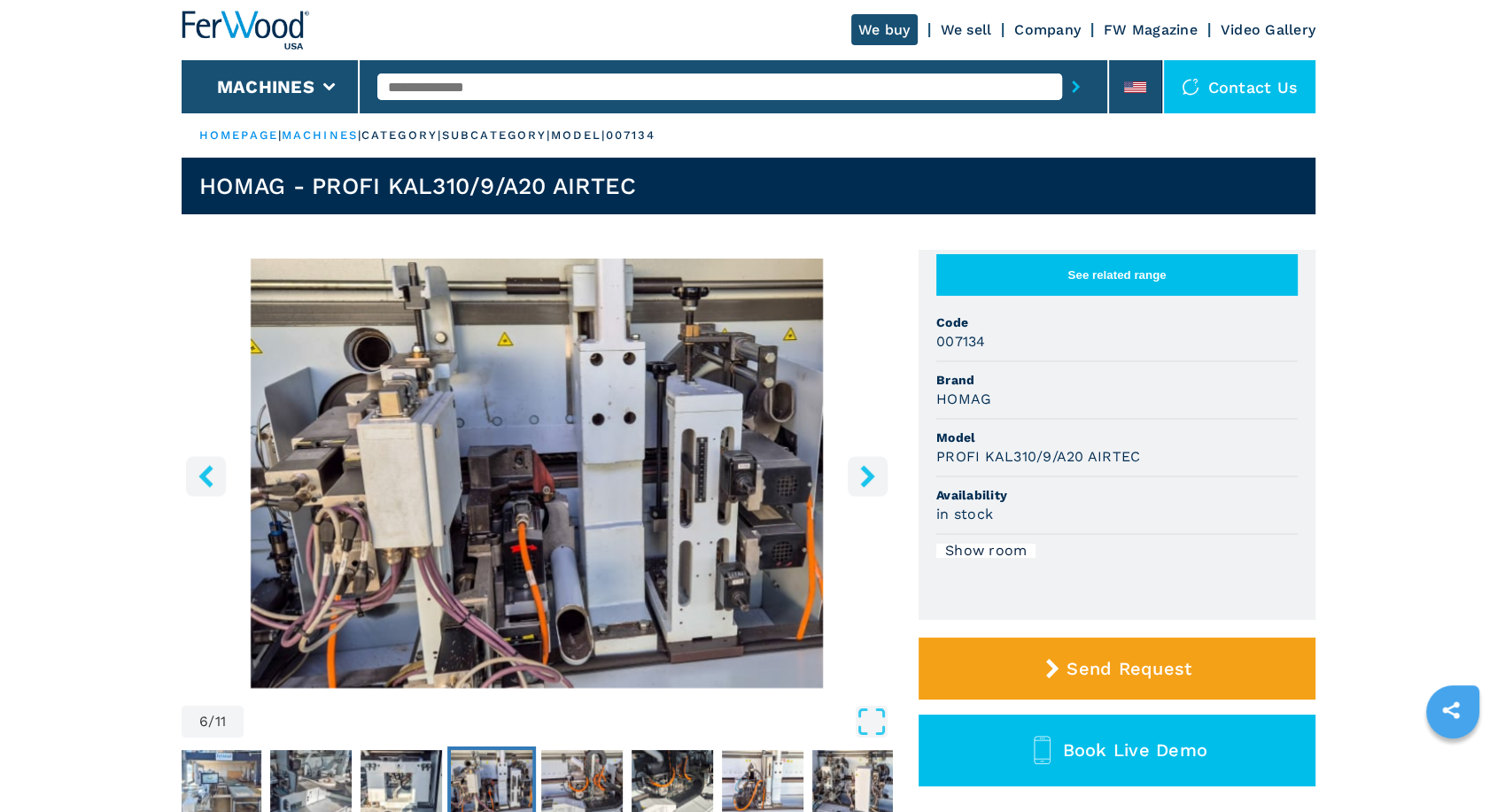
click at [877, 470] on icon "right-button" at bounding box center [867, 476] width 22 height 22
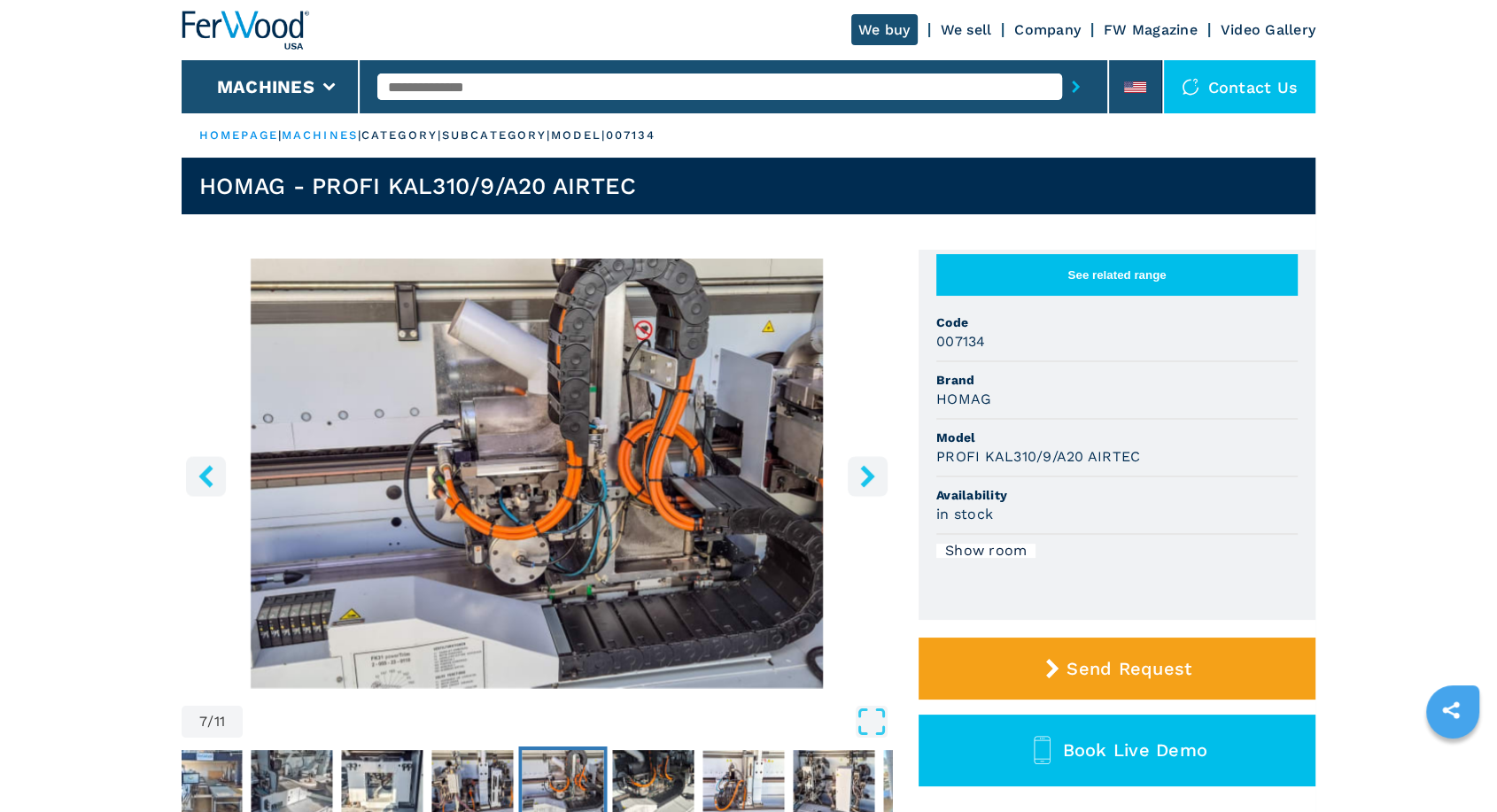
click at [877, 470] on icon "right-button" at bounding box center [867, 476] width 22 height 22
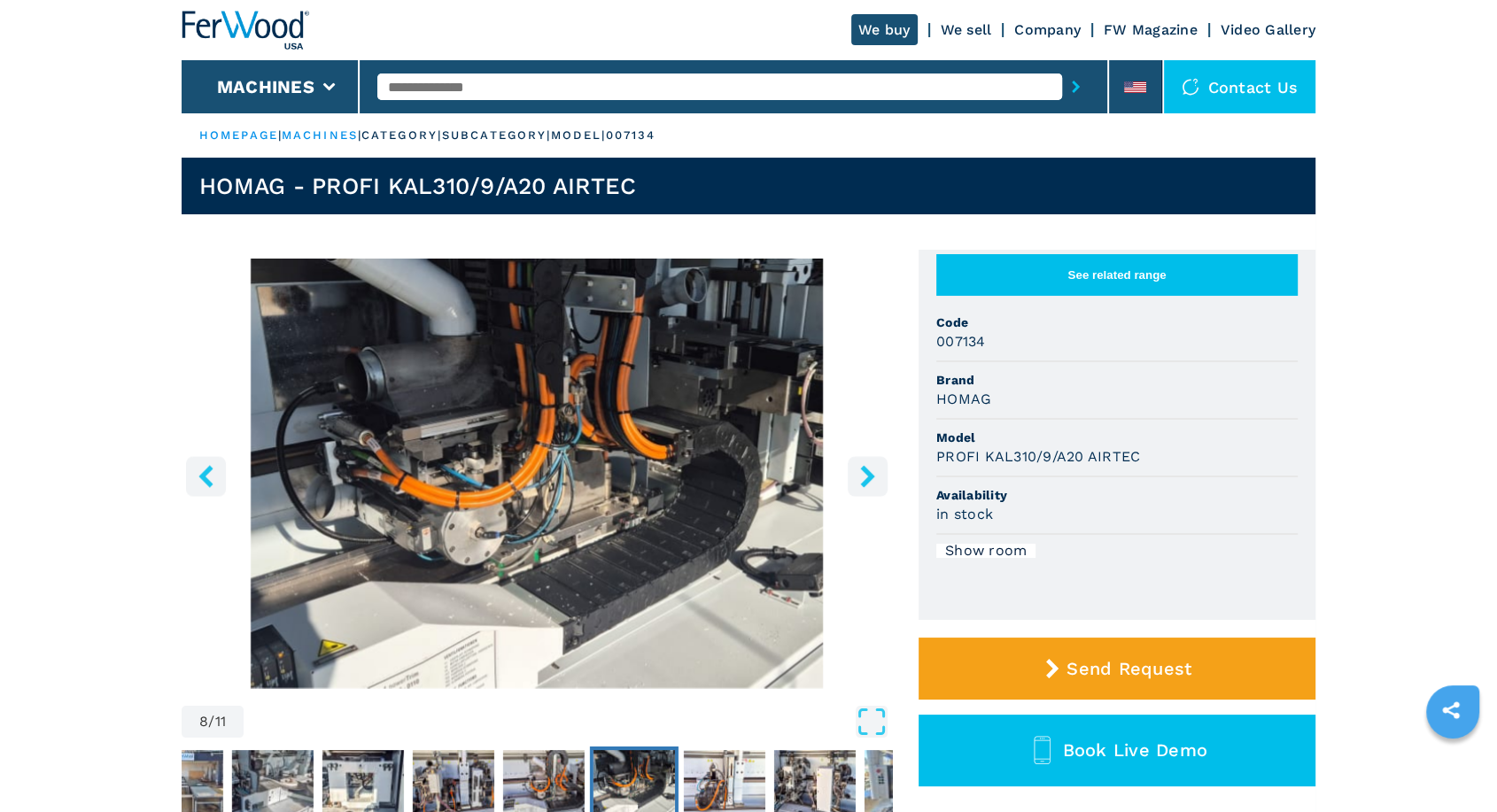
click at [877, 470] on icon "right-button" at bounding box center [867, 476] width 22 height 22
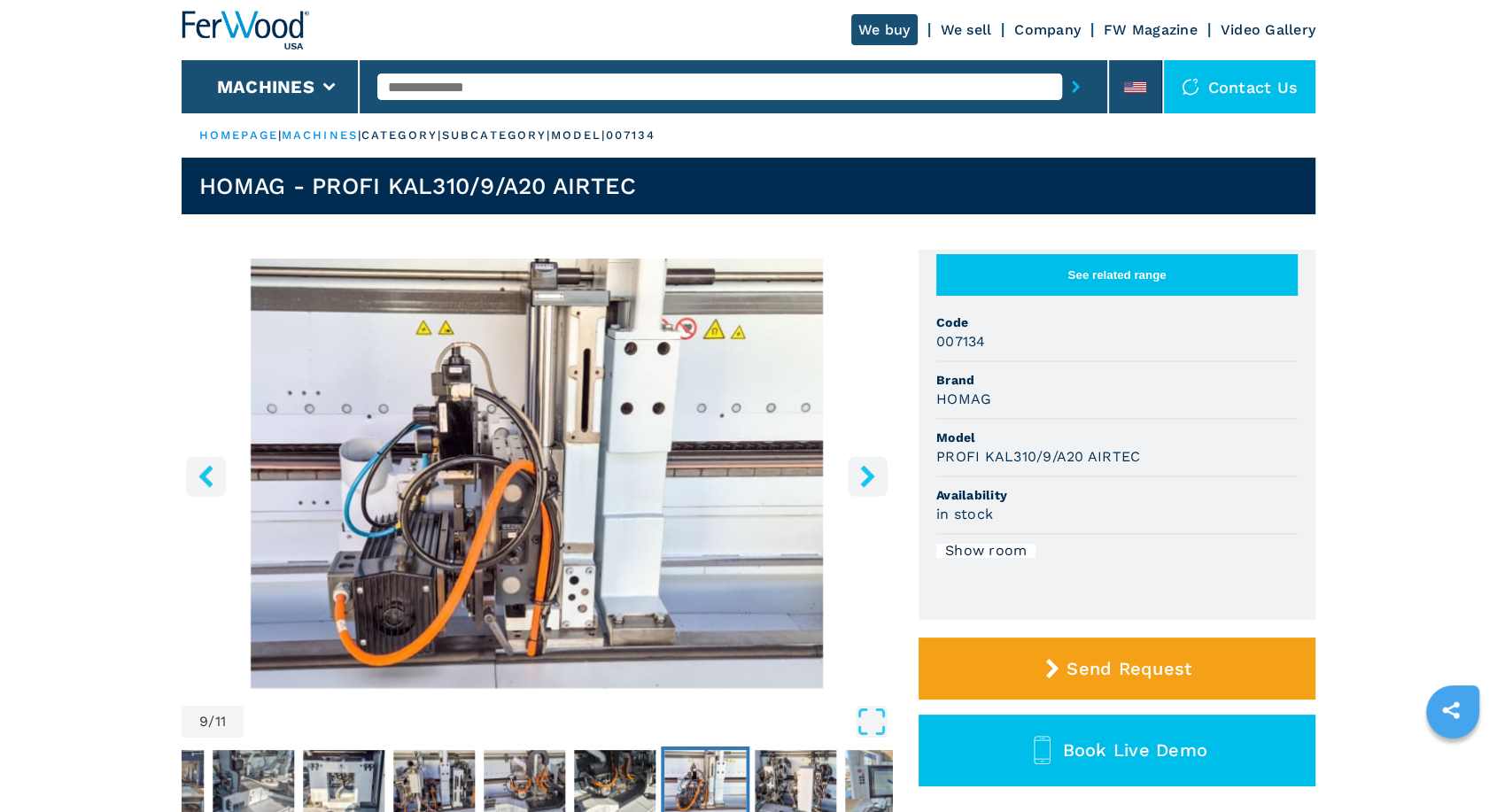
click at [877, 470] on icon "right-button" at bounding box center [867, 476] width 22 height 22
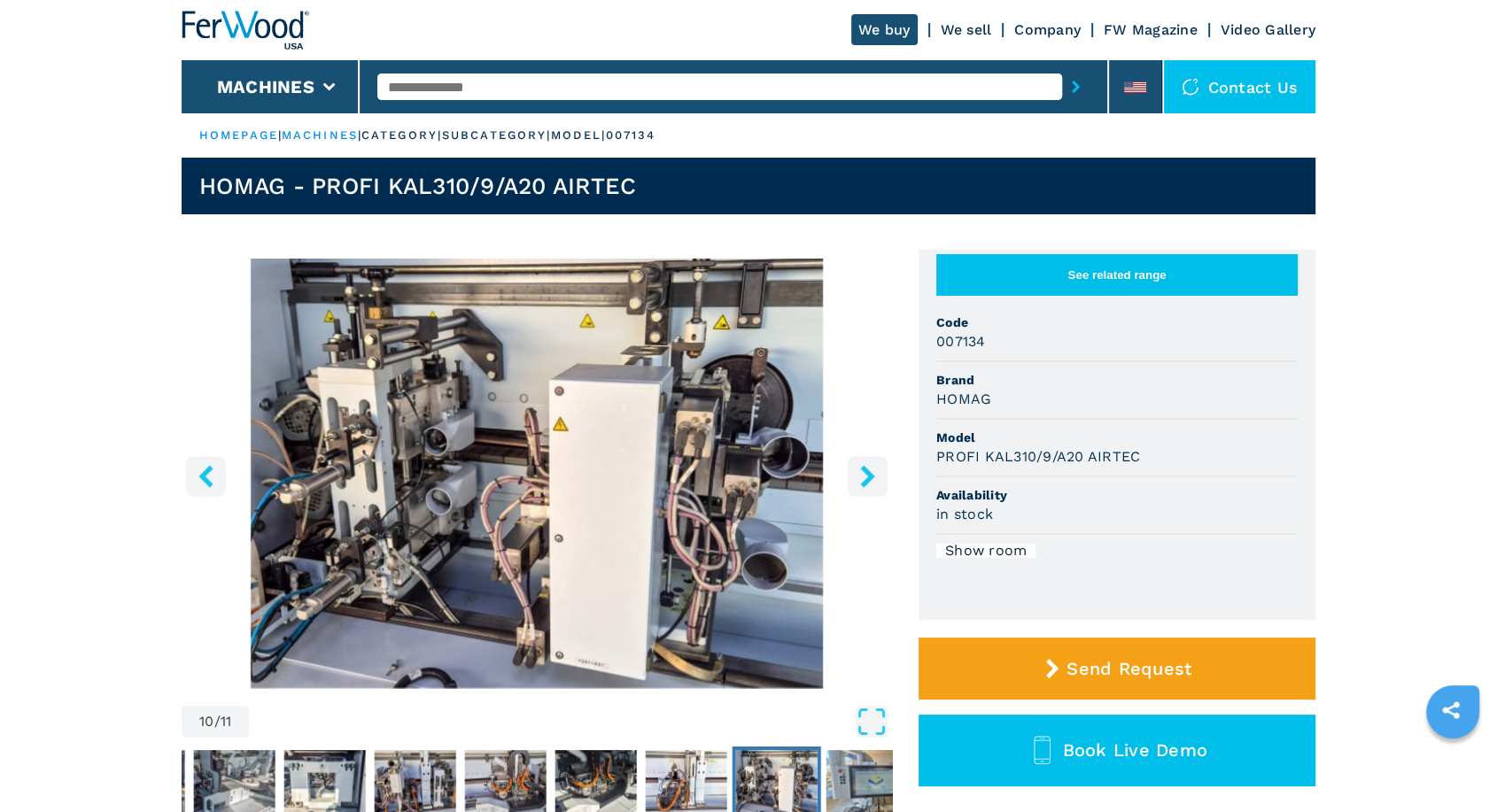
click at [877, 470] on icon "right-button" at bounding box center [867, 476] width 22 height 22
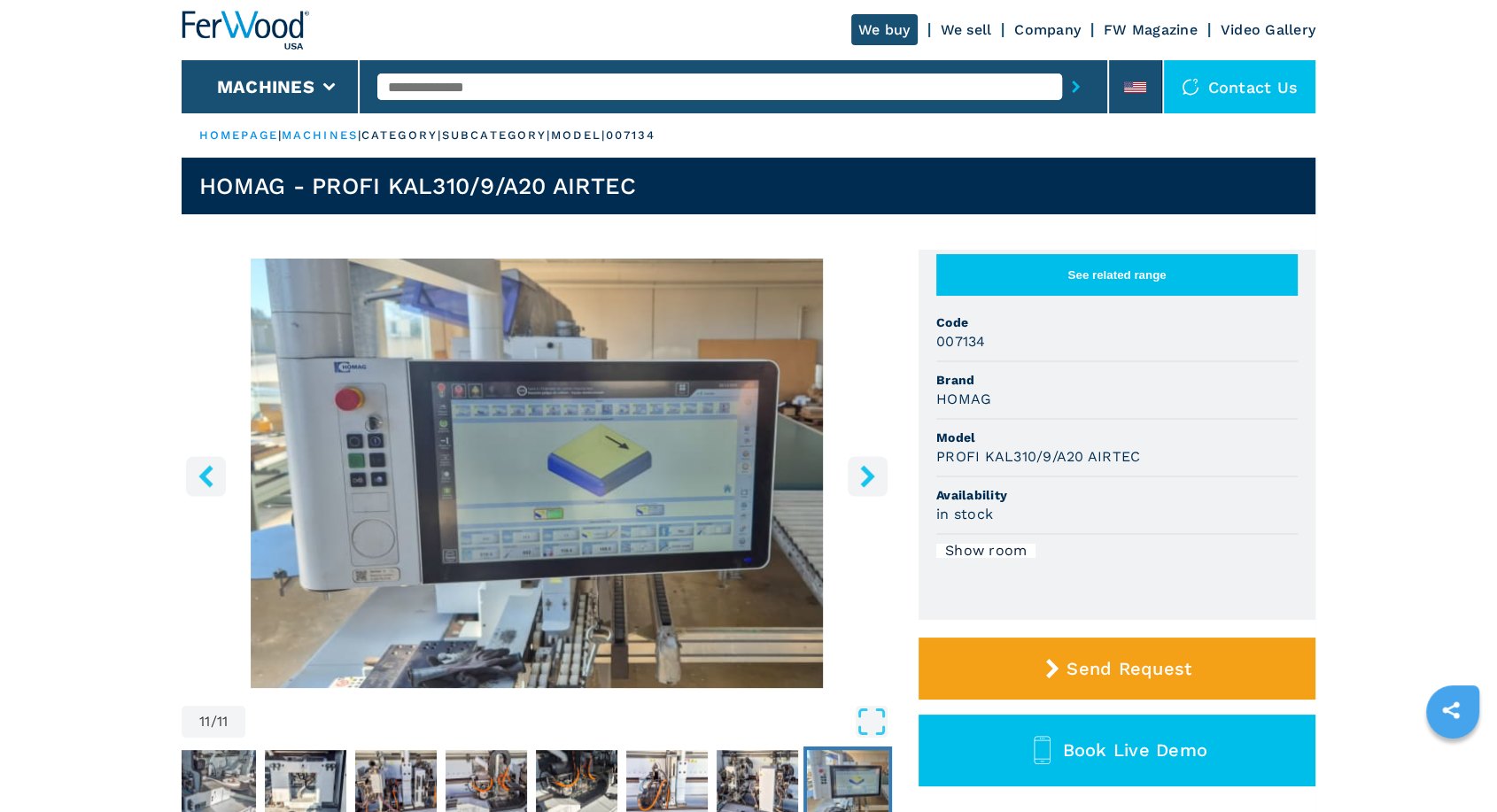
click at [877, 470] on icon "right-button" at bounding box center [867, 476] width 22 height 22
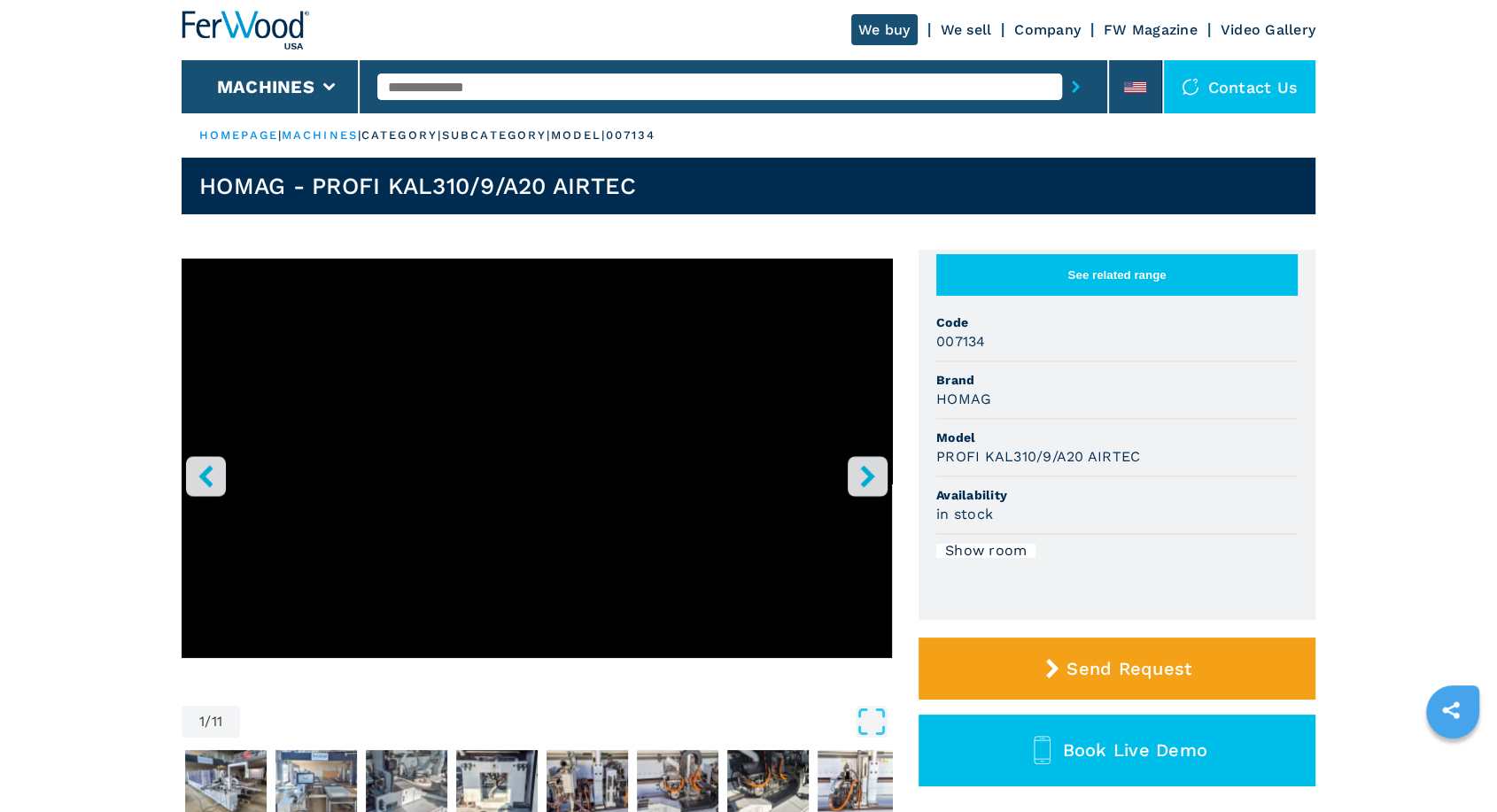
click at [877, 470] on icon "right-button" at bounding box center [867, 476] width 22 height 22
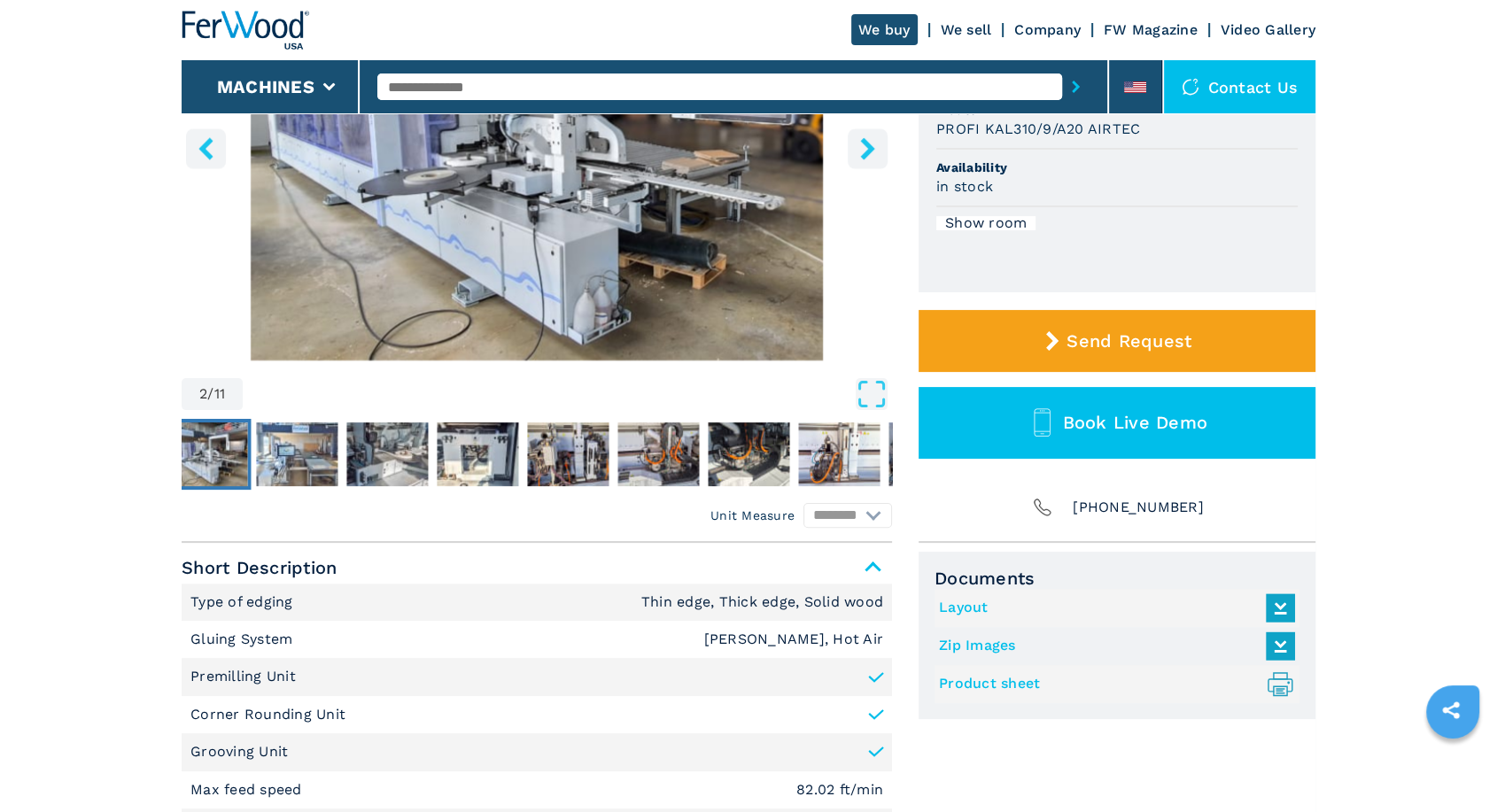
scroll to position [656, 0]
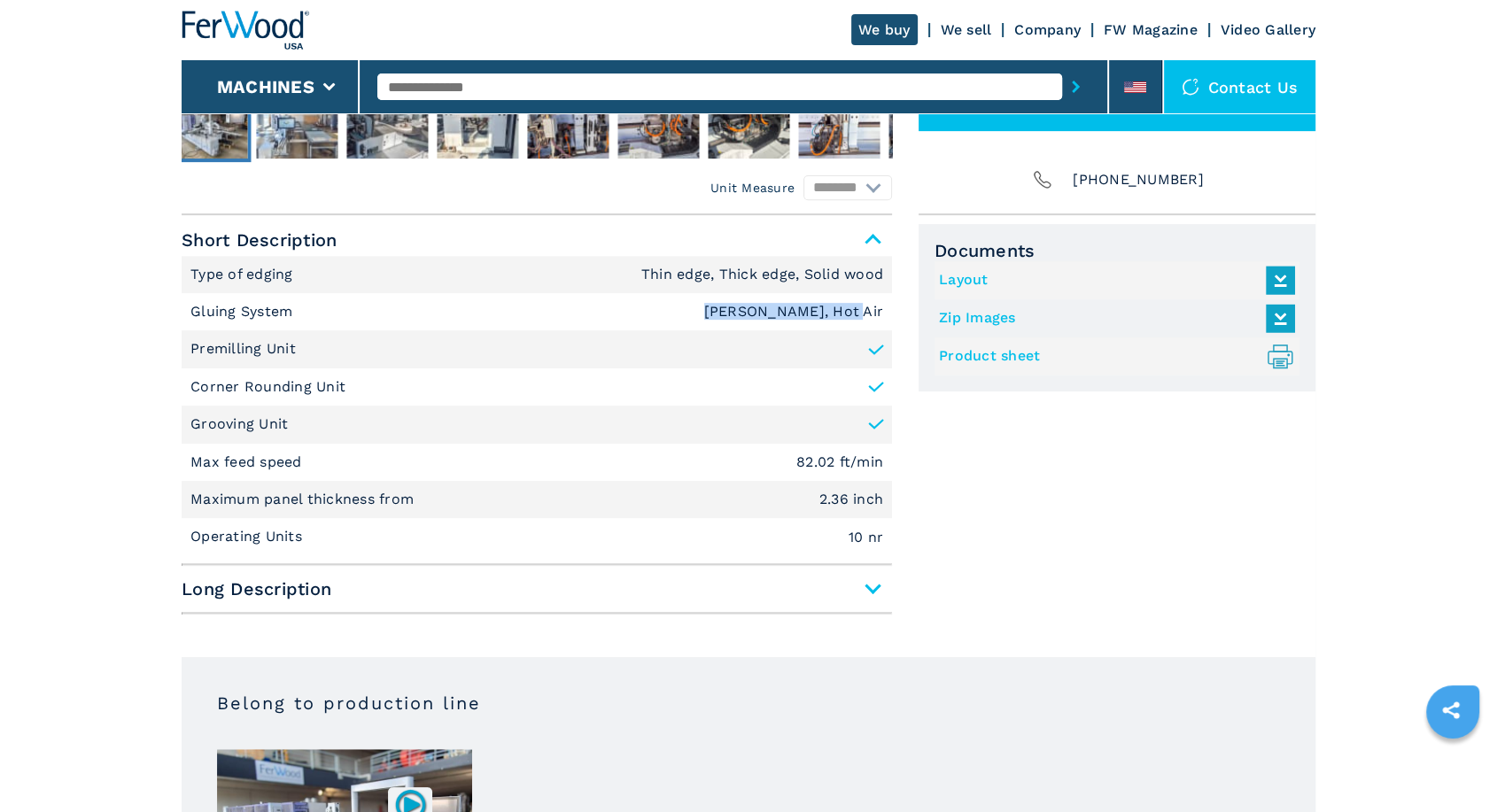
drag, startPoint x: 736, startPoint y: 306, endPoint x: 877, endPoint y: 294, distance: 141.5
click at [877, 294] on li "Gluing System EVA Hotmelt, Hot Air" at bounding box center [538, 311] width 711 height 38
click at [1064, 562] on div "Documents Layout Zip Images Product sheet .prefix__st0{stroke-linecap:round;str…" at bounding box center [1117, 423] width 397 height 398
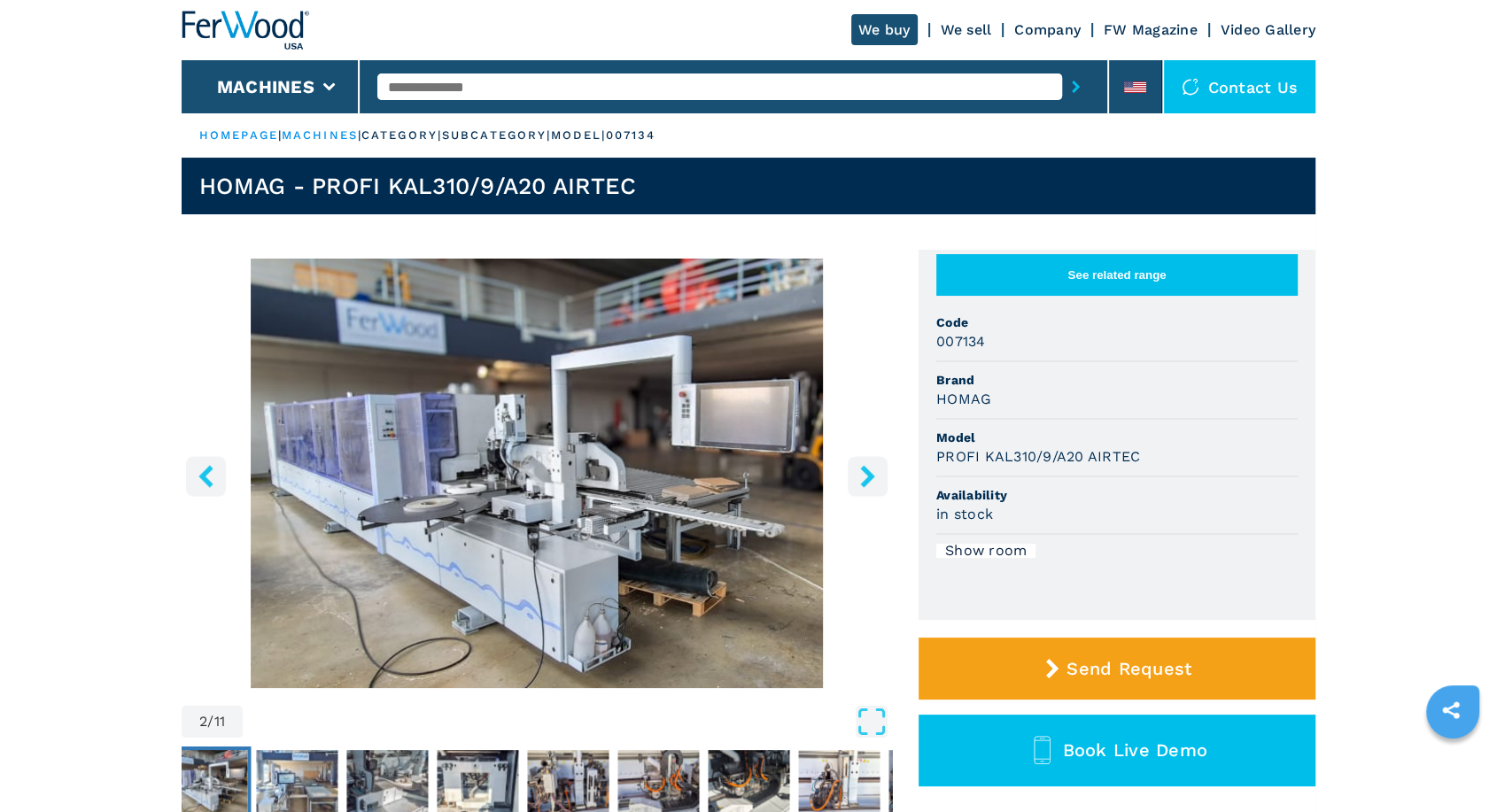
click at [205, 473] on icon "left-button" at bounding box center [205, 476] width 14 height 22
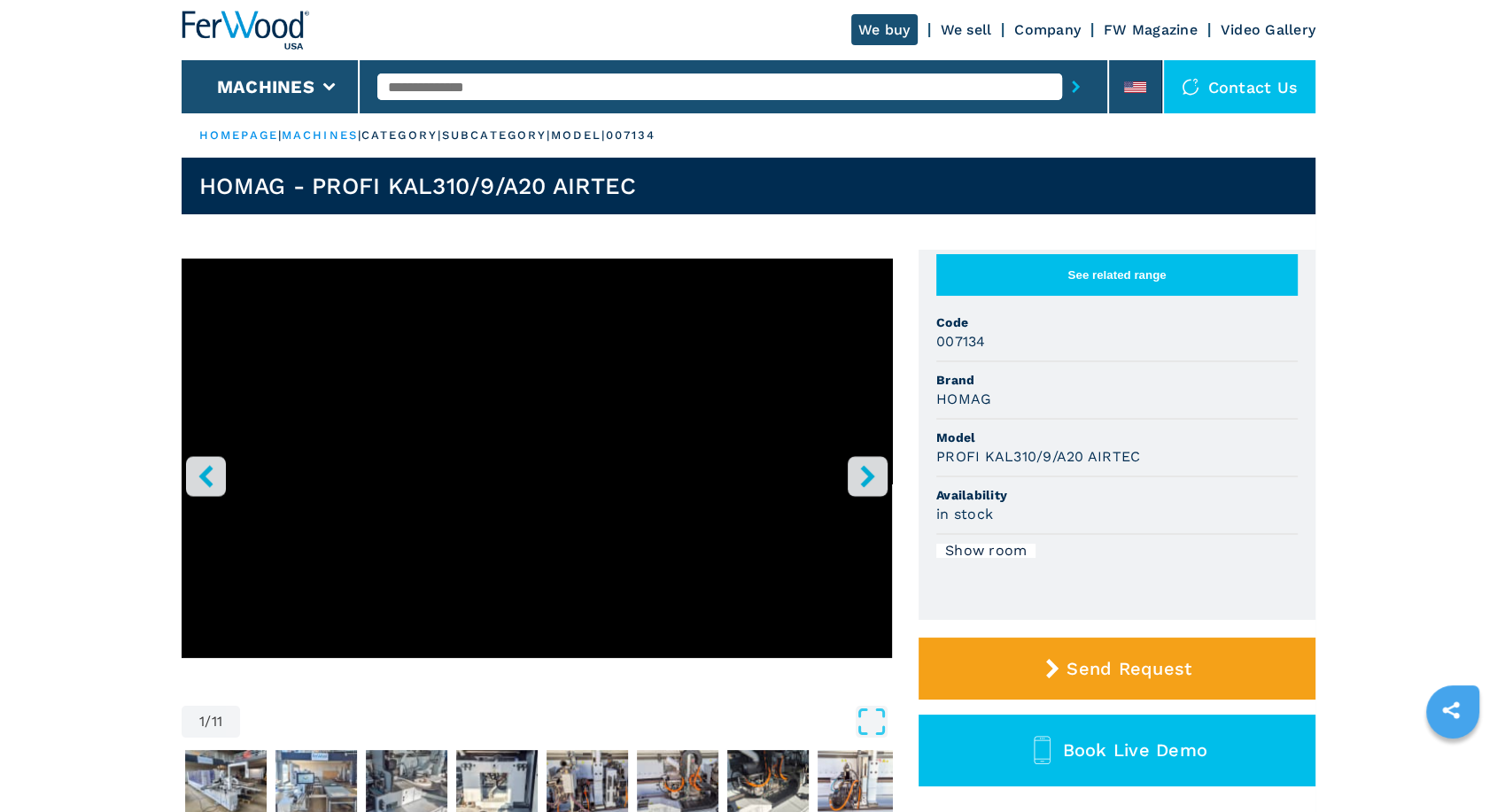
click at [875, 479] on icon "right-button" at bounding box center [867, 476] width 22 height 22
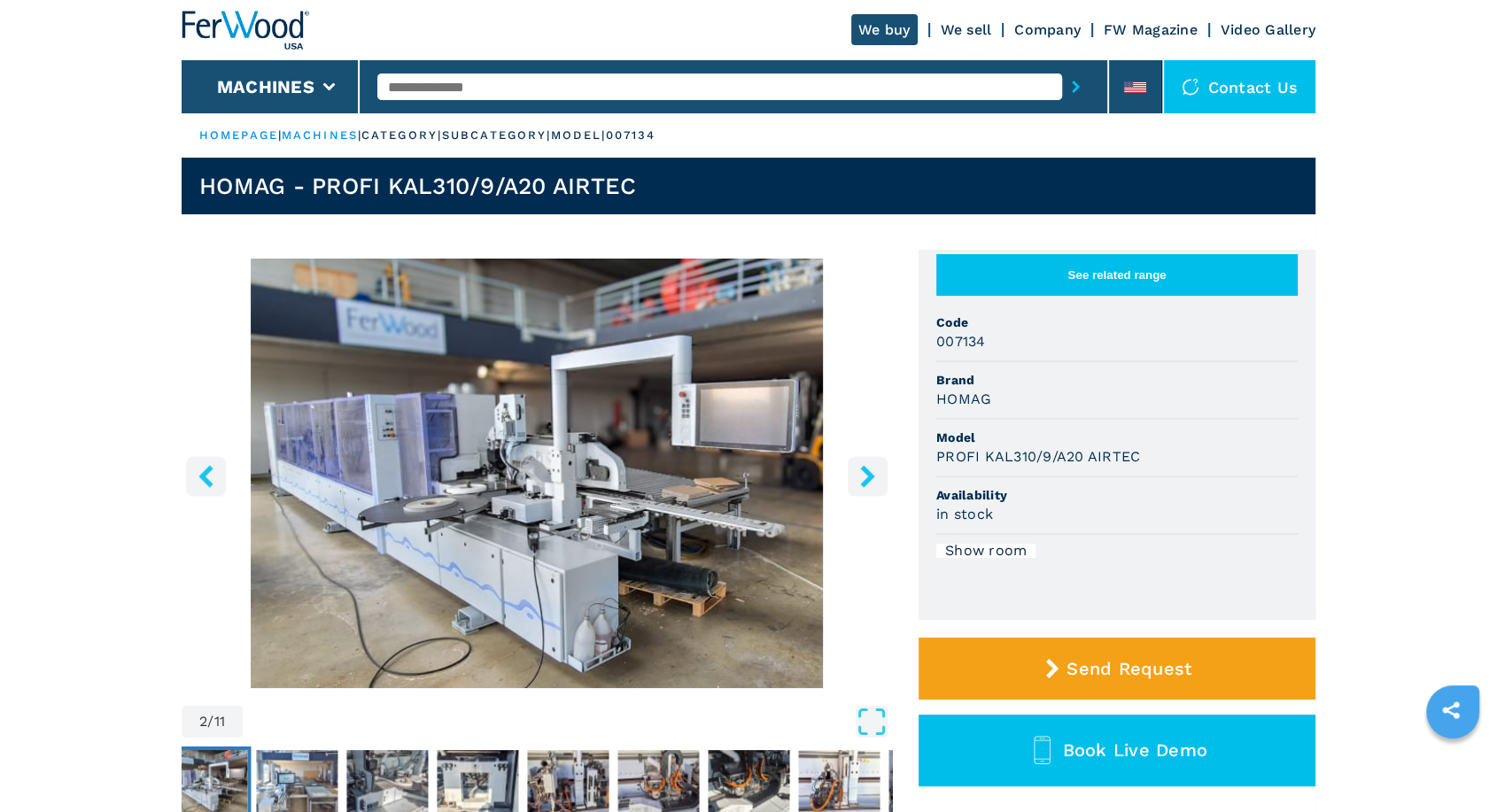
click at [875, 479] on icon "right-button" at bounding box center [867, 476] width 22 height 22
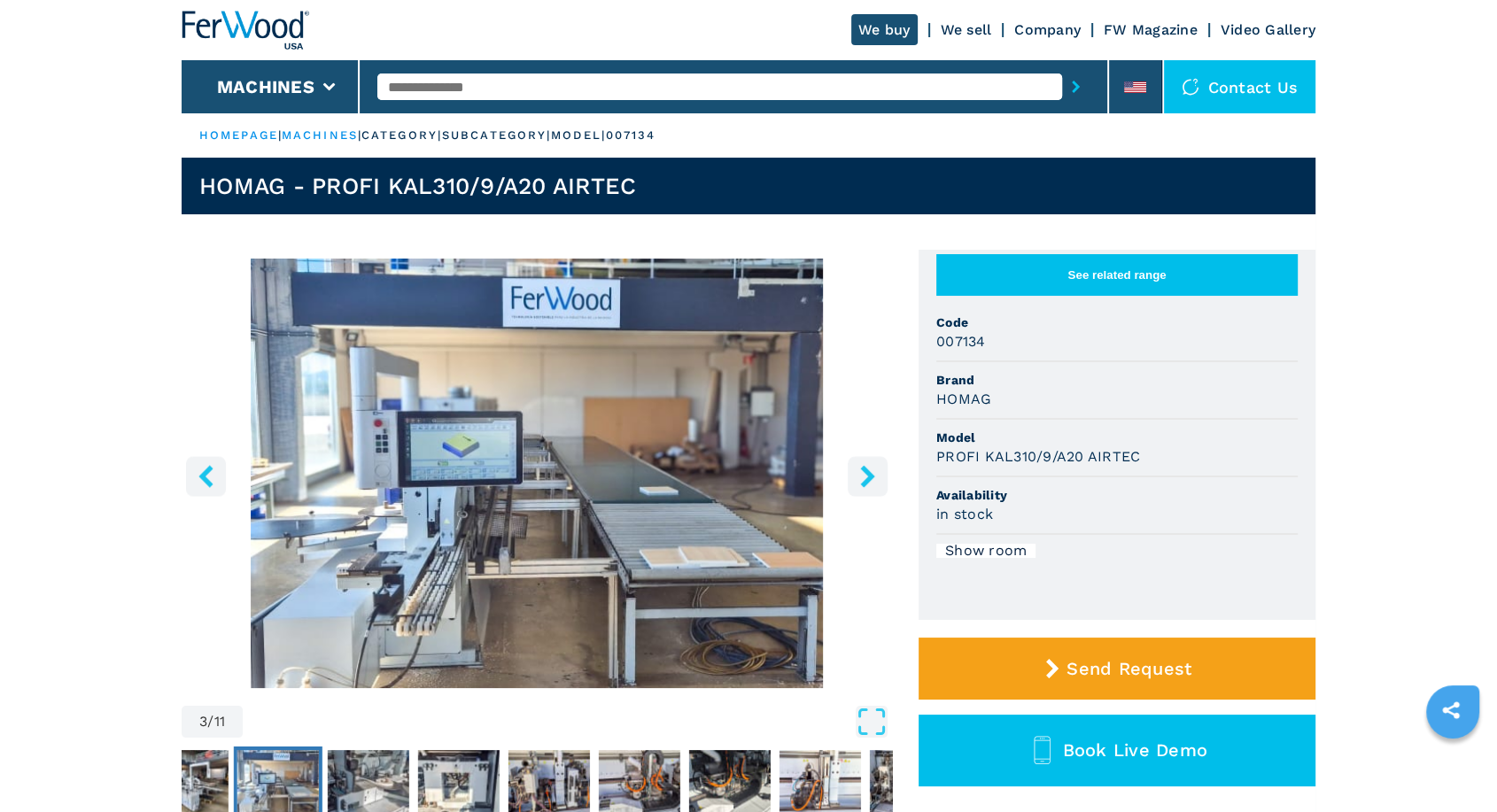
click at [875, 479] on icon "right-button" at bounding box center [867, 476] width 22 height 22
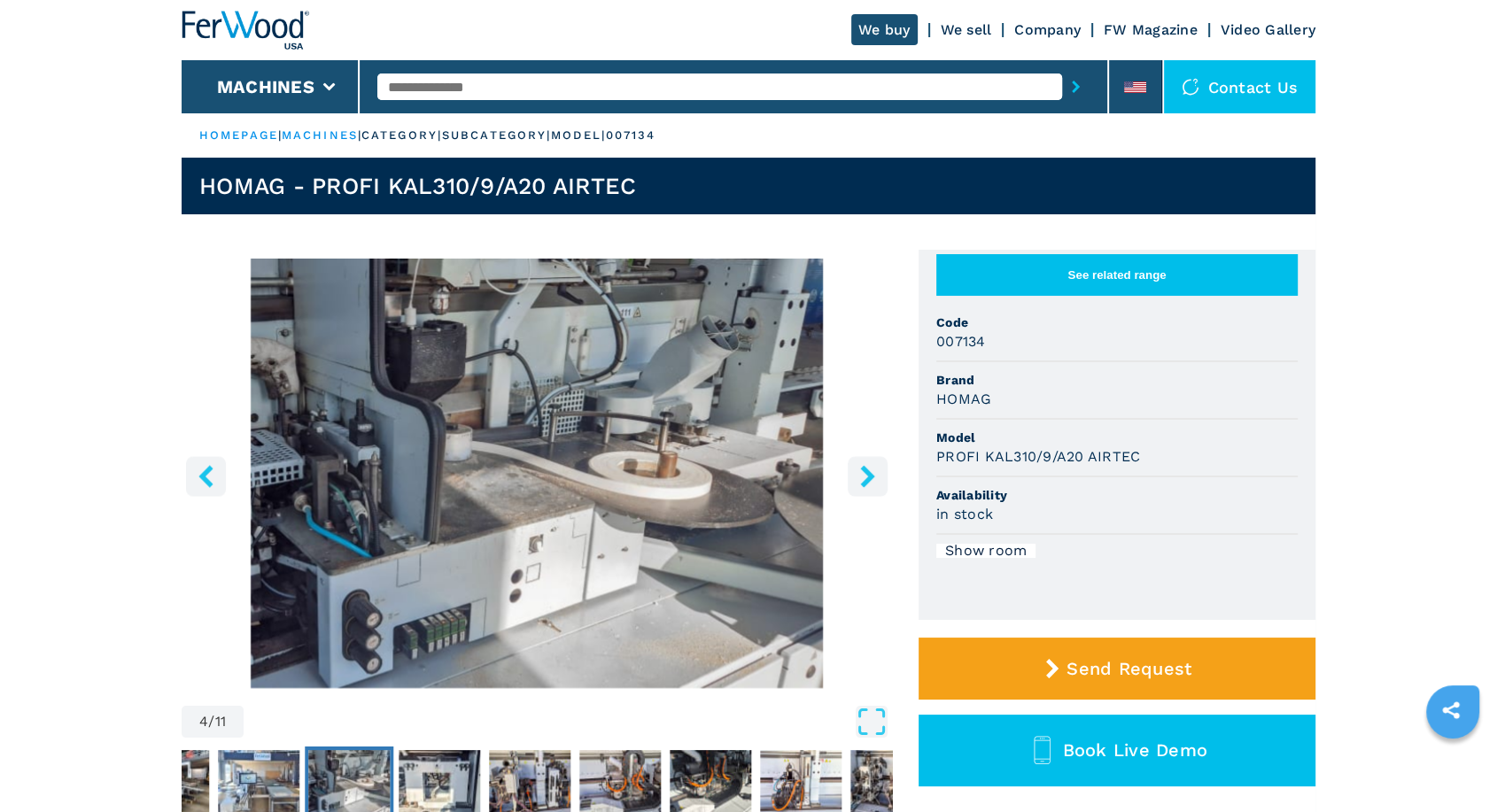
click at [875, 479] on icon "right-button" at bounding box center [867, 476] width 22 height 22
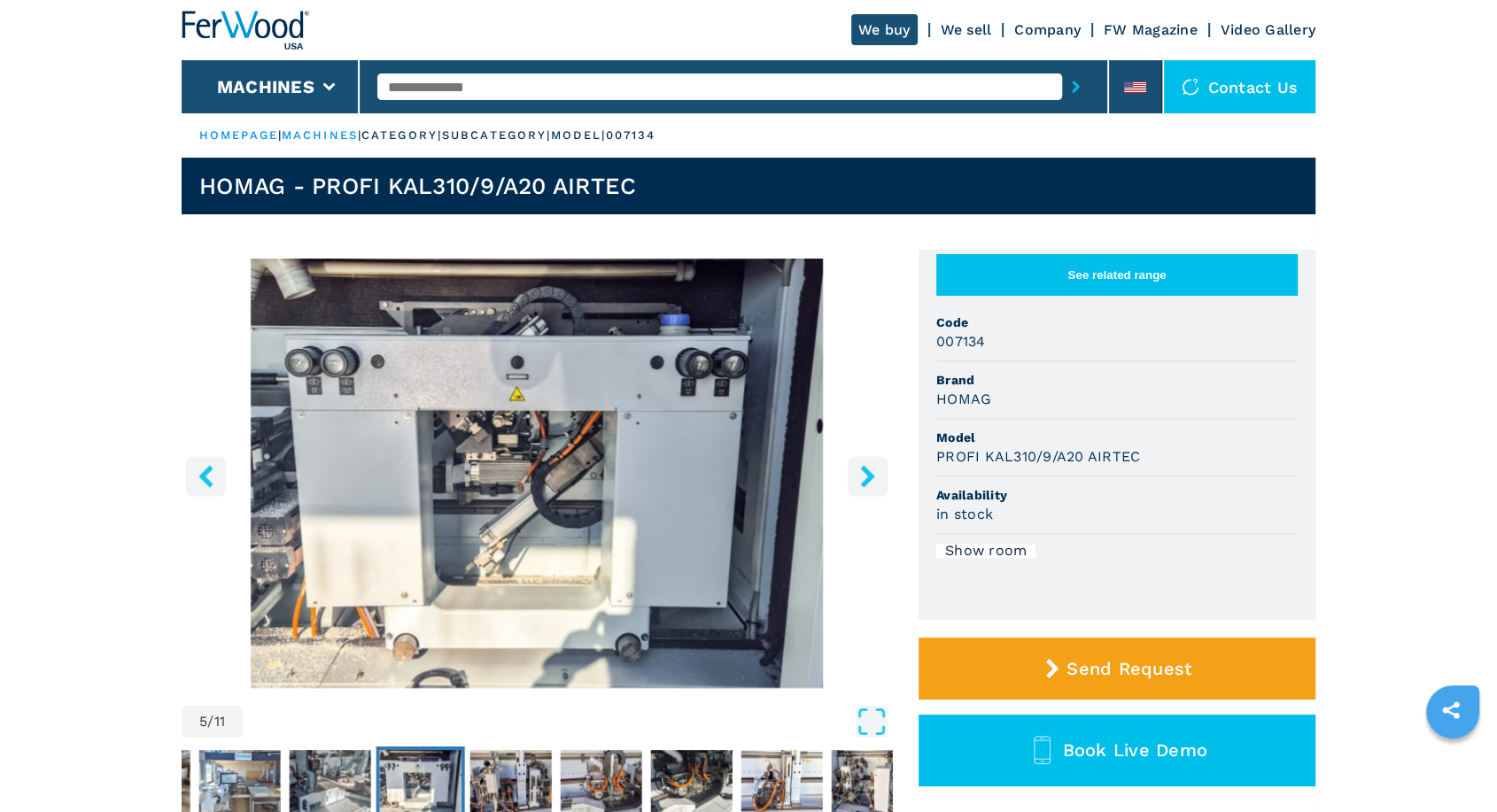
click at [875, 479] on icon "right-button" at bounding box center [867, 476] width 22 height 22
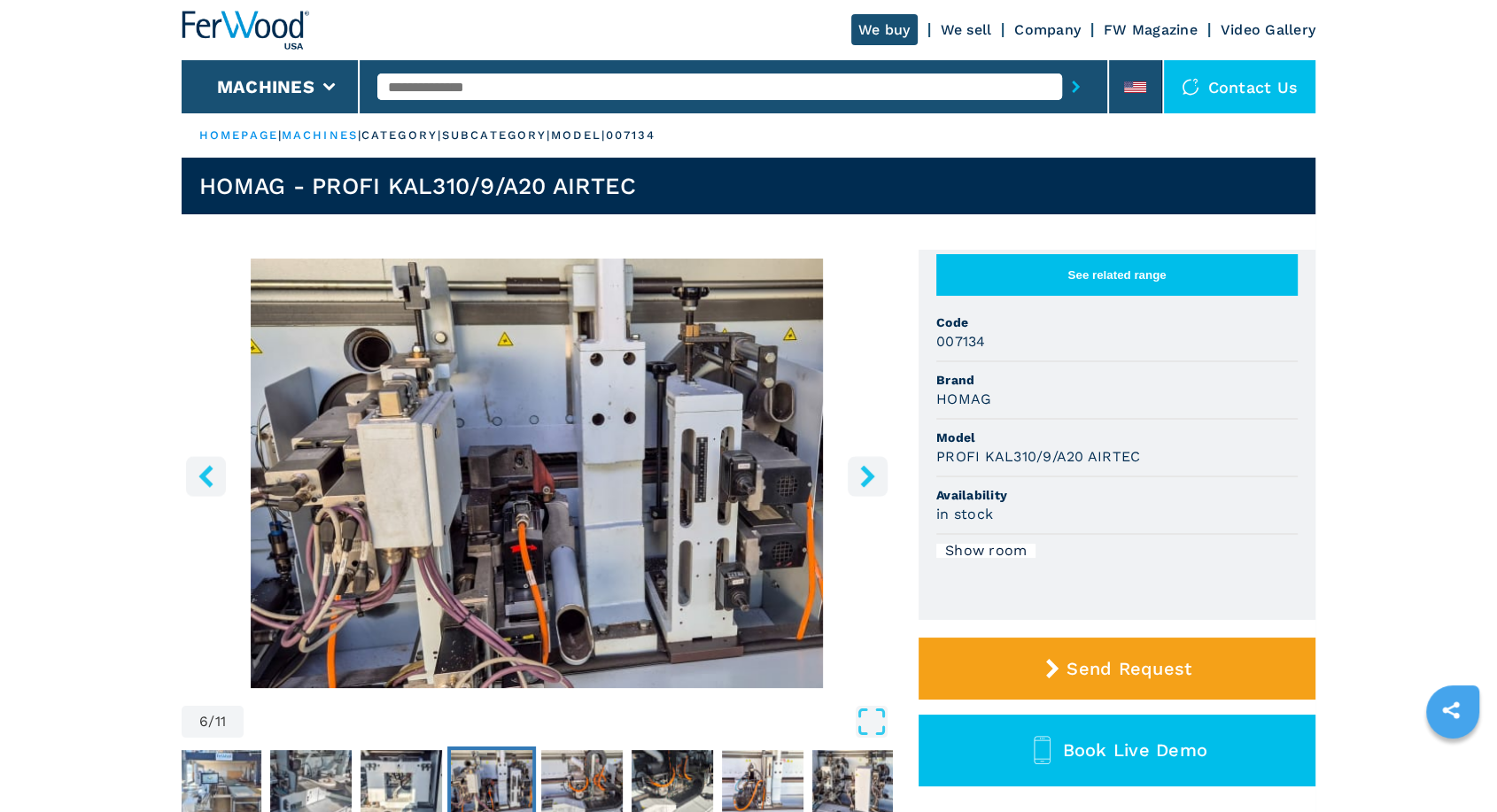
click at [879, 478] on button "right-button" at bounding box center [867, 476] width 39 height 39
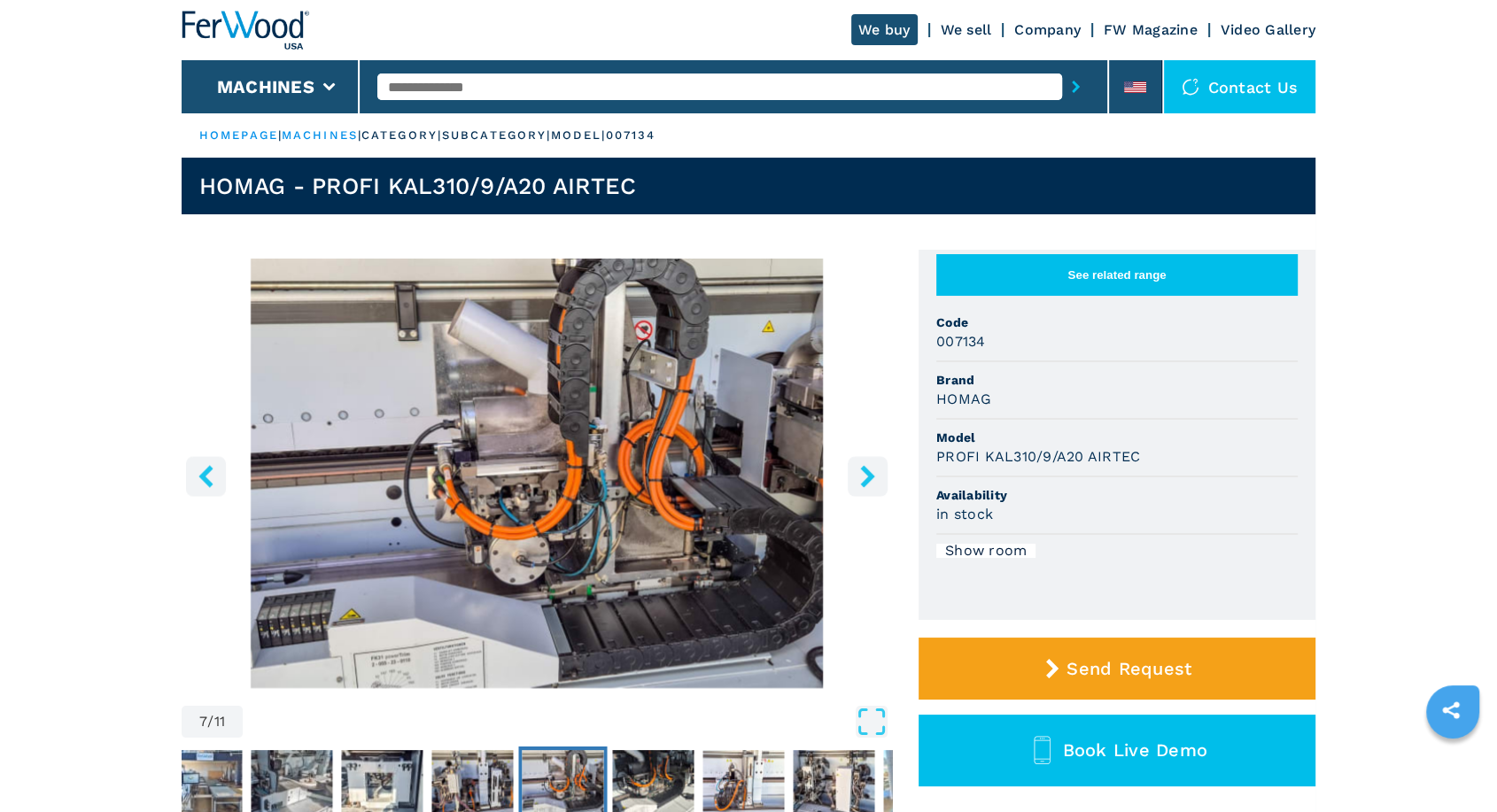
click at [197, 474] on icon "left-button" at bounding box center [205, 476] width 22 height 22
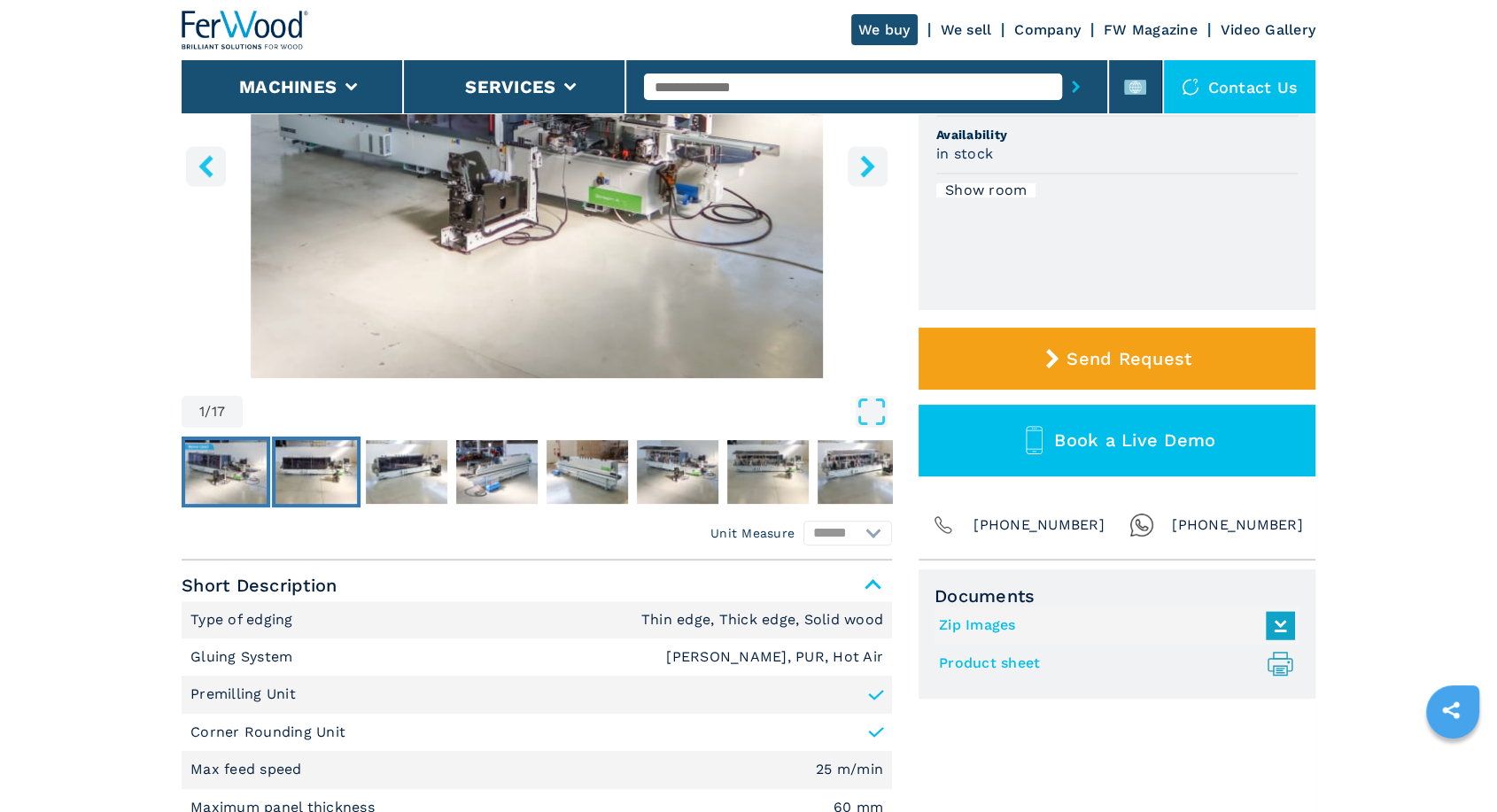
click at [320, 476] on img "Go to Slide 2" at bounding box center [316, 472] width 82 height 64
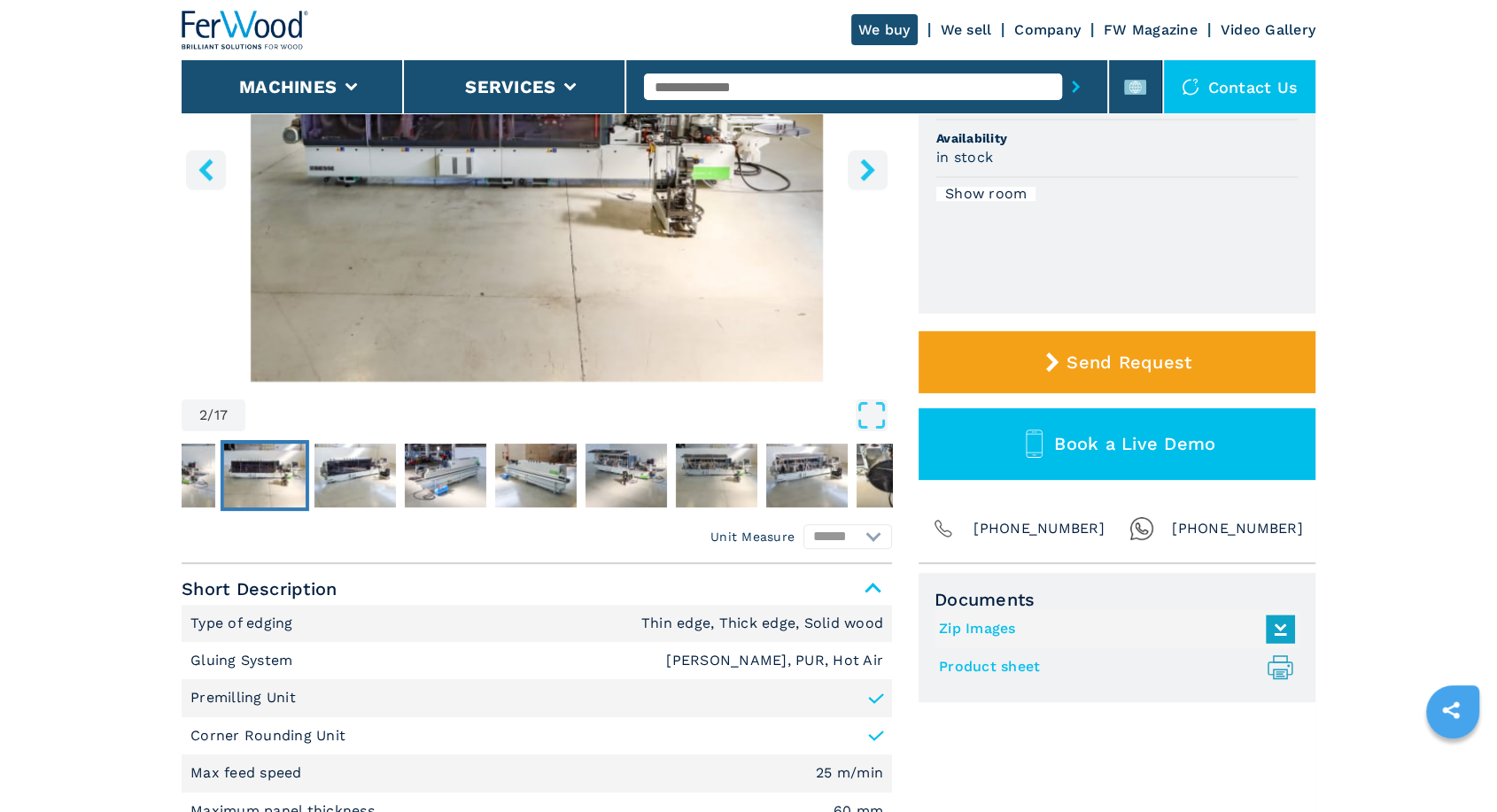
scroll to position [327, 0]
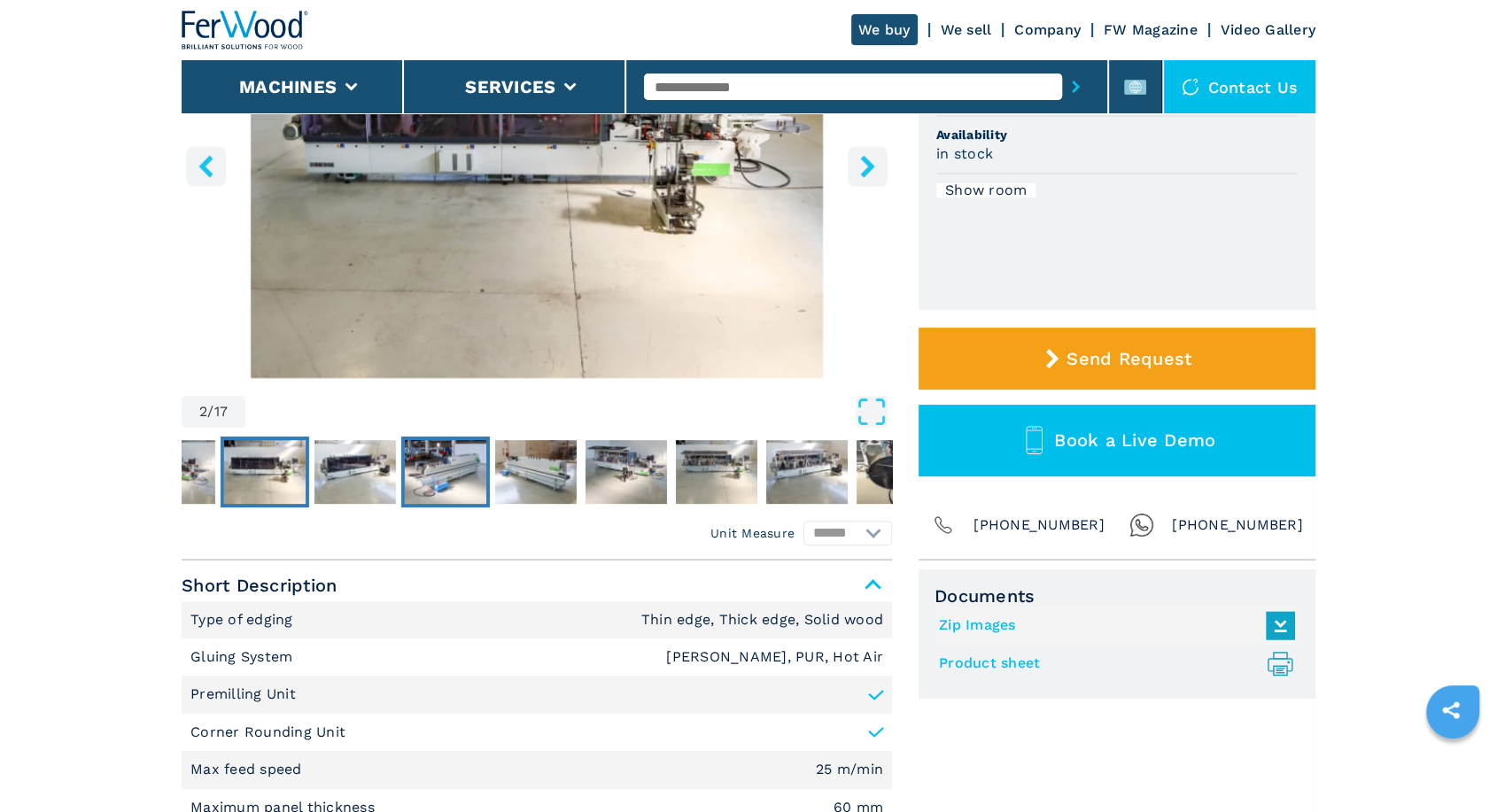
click at [475, 482] on img "Go to Slide 4" at bounding box center [445, 472] width 82 height 64
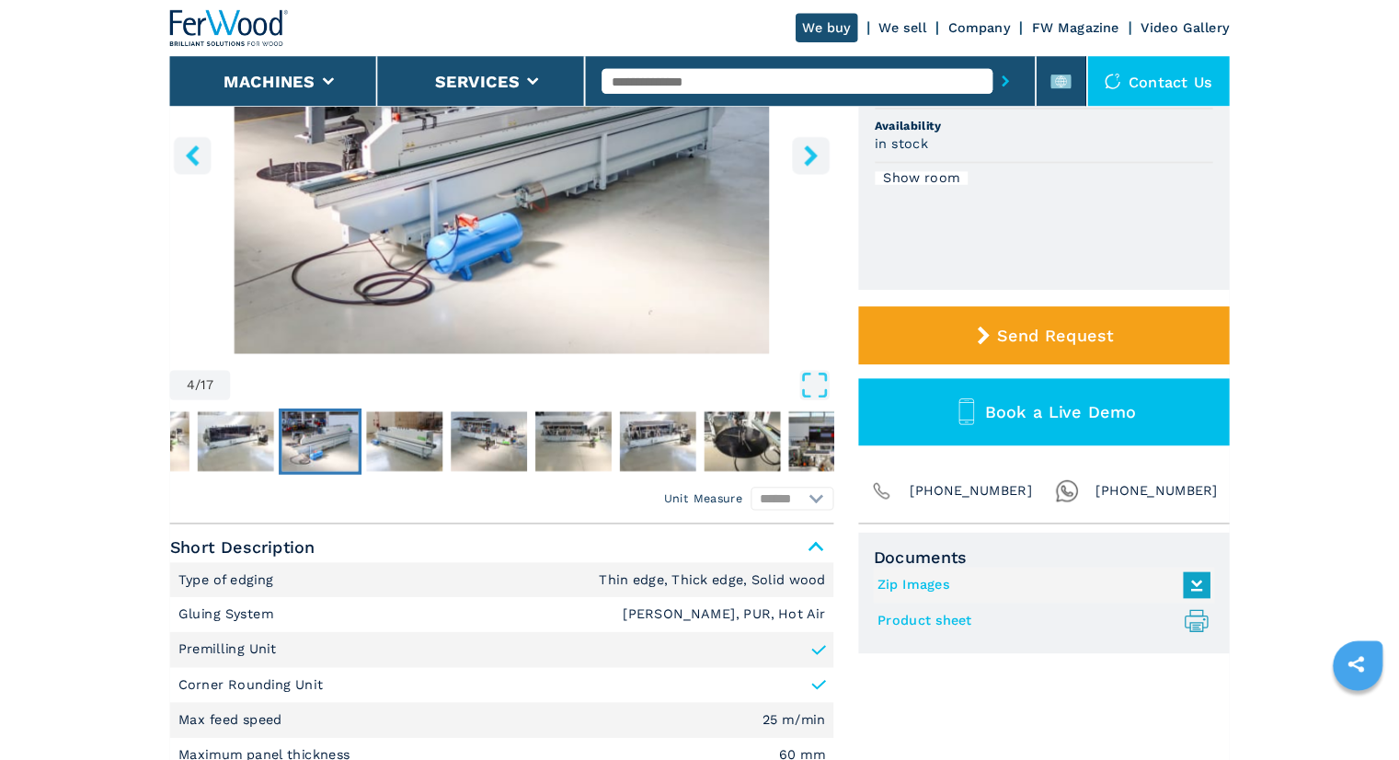
scroll to position [0, 0]
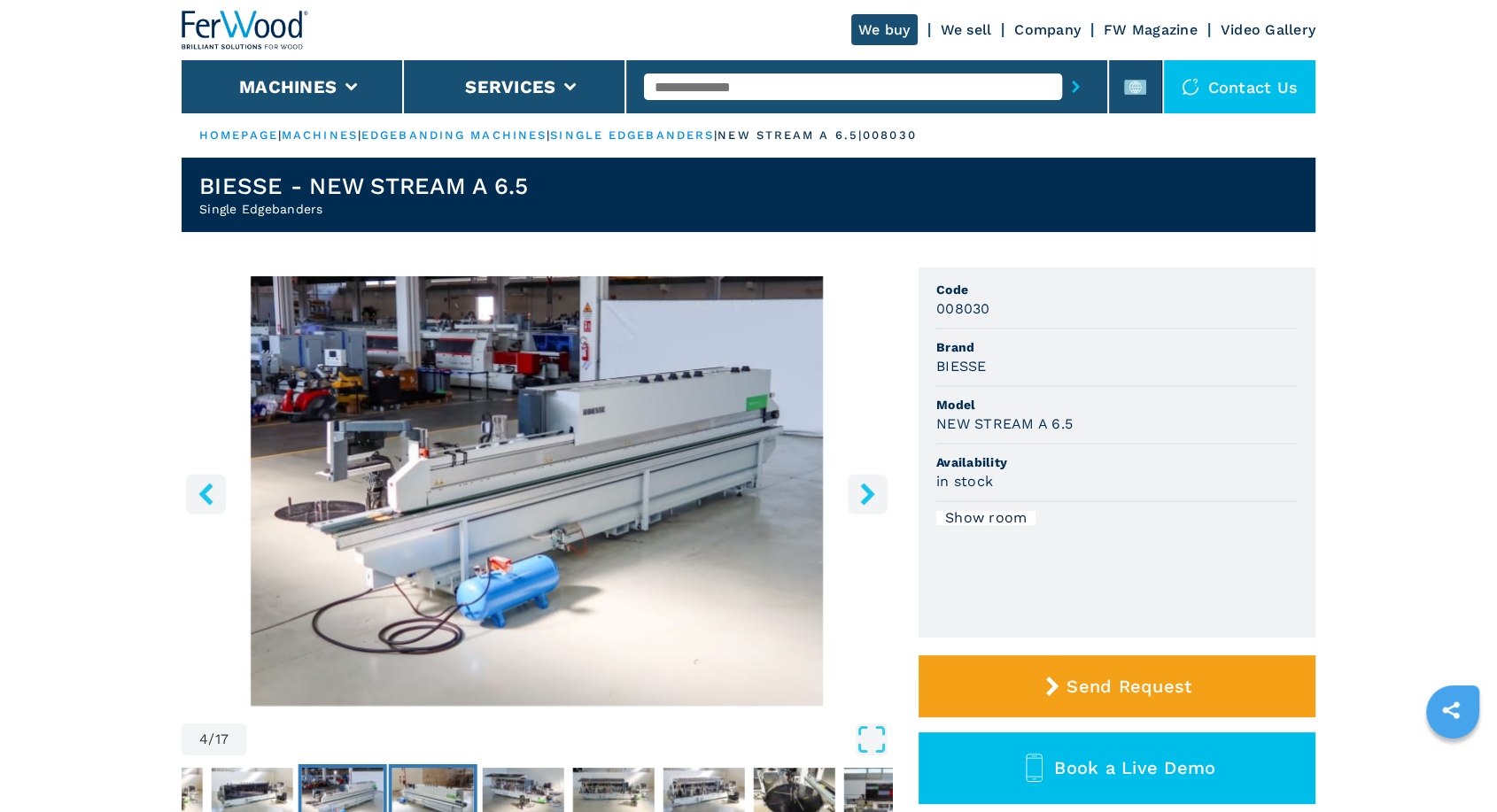
click at [438, 775] on img "Go to Slide 5" at bounding box center [433, 799] width 82 height 64
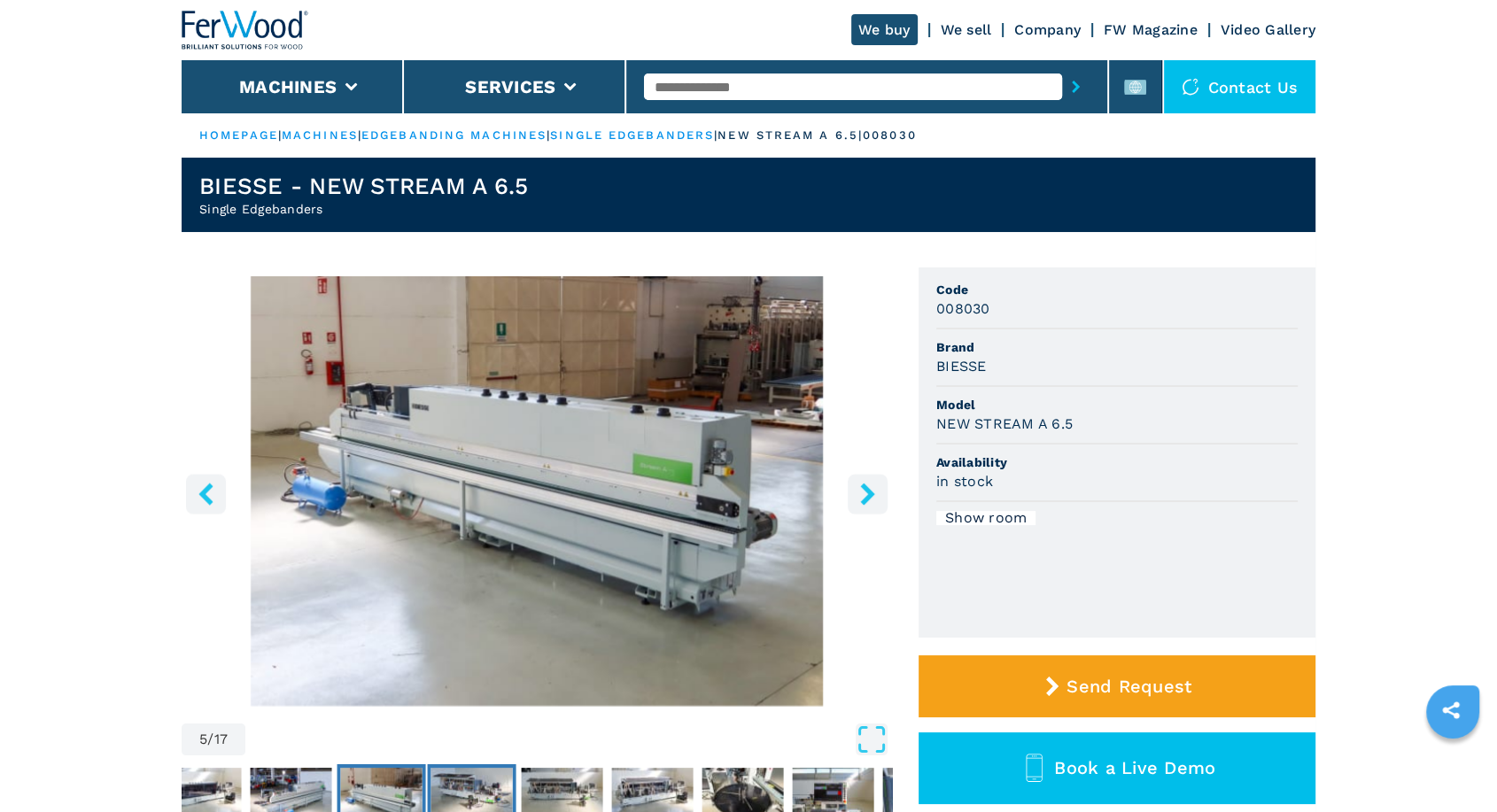
click at [464, 783] on img "Go to Slide 6" at bounding box center [472, 799] width 82 height 64
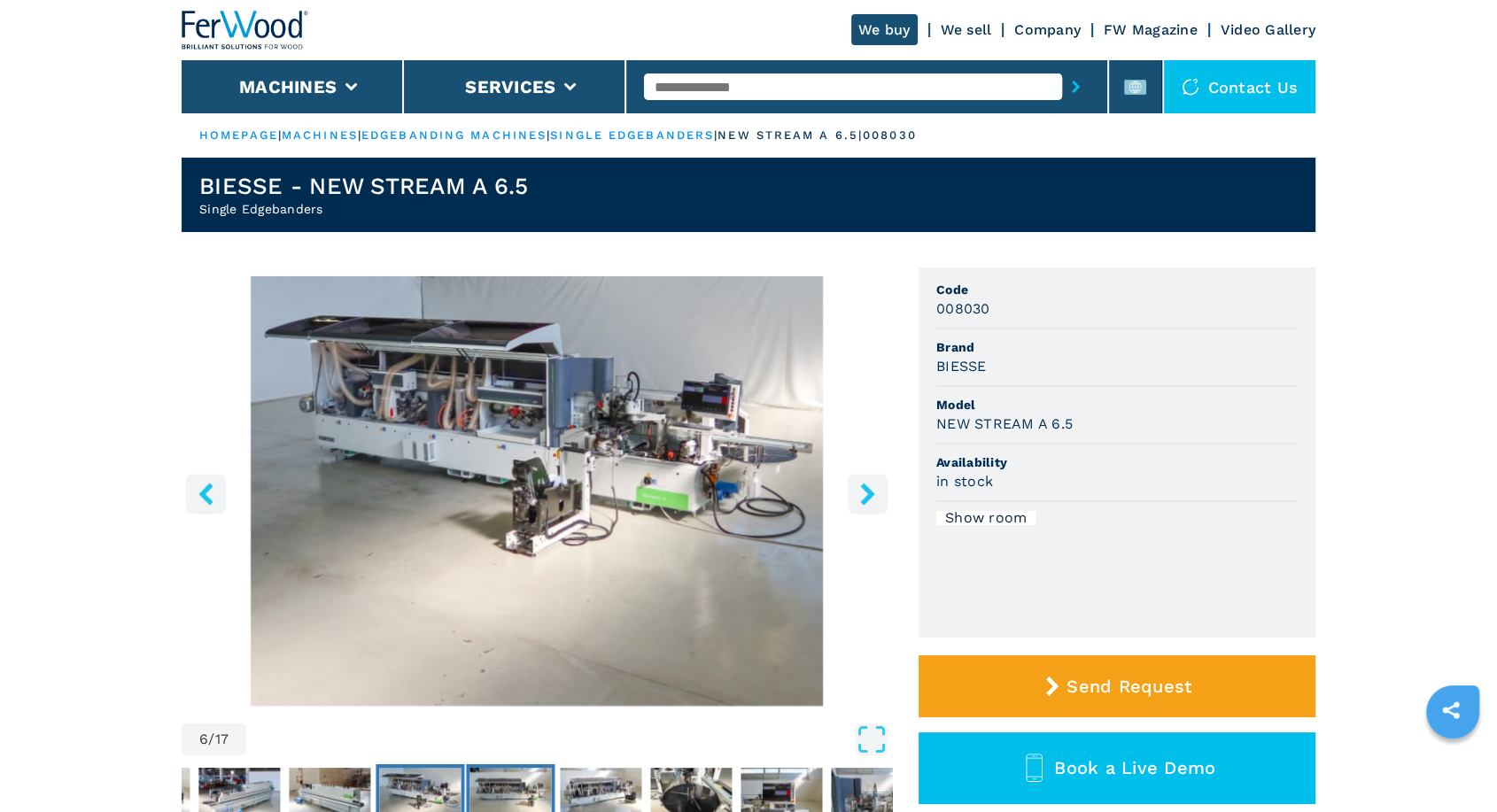
click at [523, 784] on img "Go to Slide 7" at bounding box center [510, 799] width 82 height 64
